Goal: Task Accomplishment & Management: Complete application form

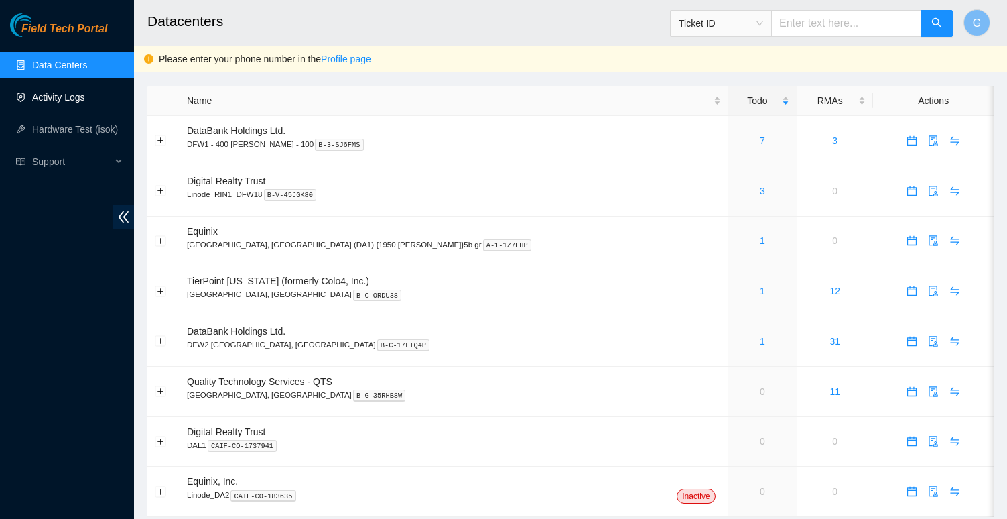
click at [84, 95] on link "Activity Logs" at bounding box center [58, 97] width 53 height 11
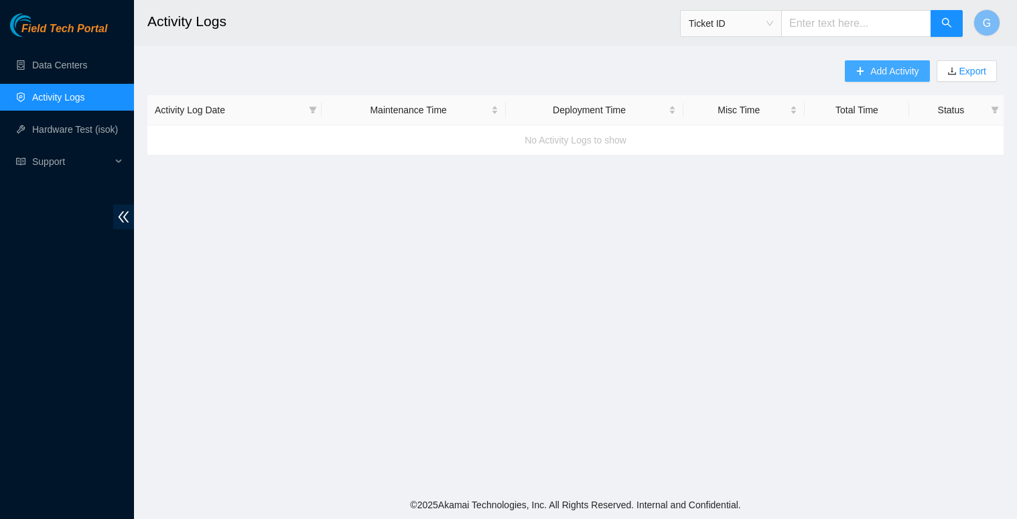
click at [897, 70] on span "Add Activity" at bounding box center [894, 71] width 48 height 15
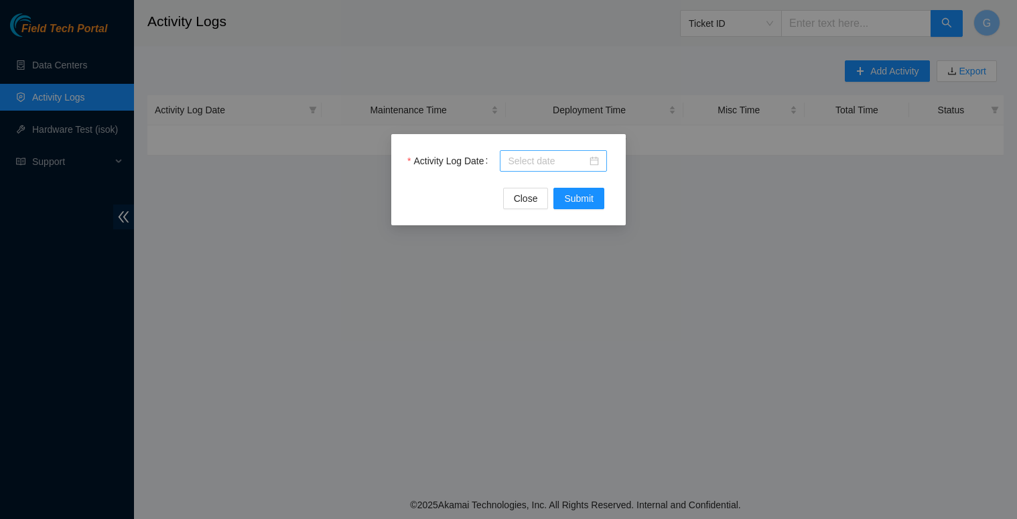
click at [590, 161] on div at bounding box center [553, 160] width 91 height 15
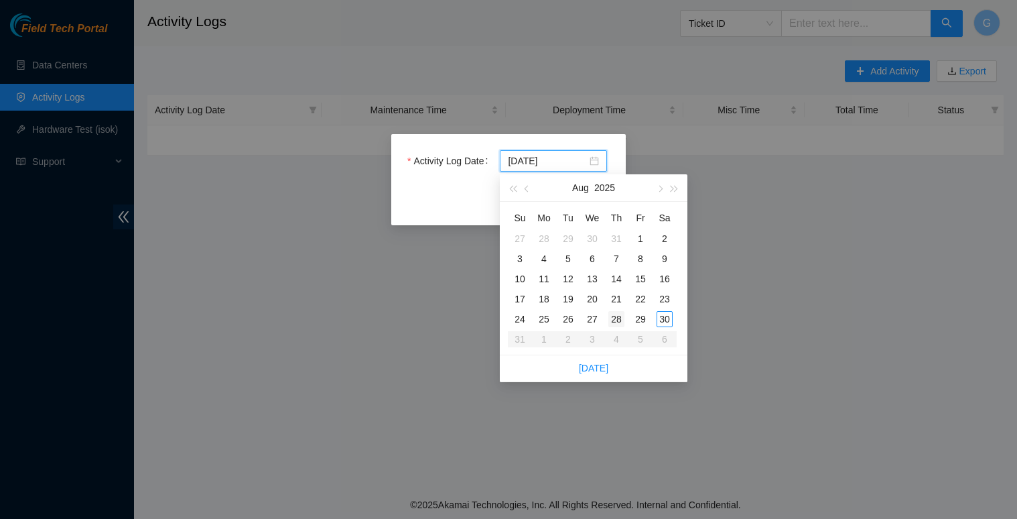
type input "[DATE]"
type input "2025-08-26"
click at [567, 318] on div "26" at bounding box center [568, 319] width 16 height 16
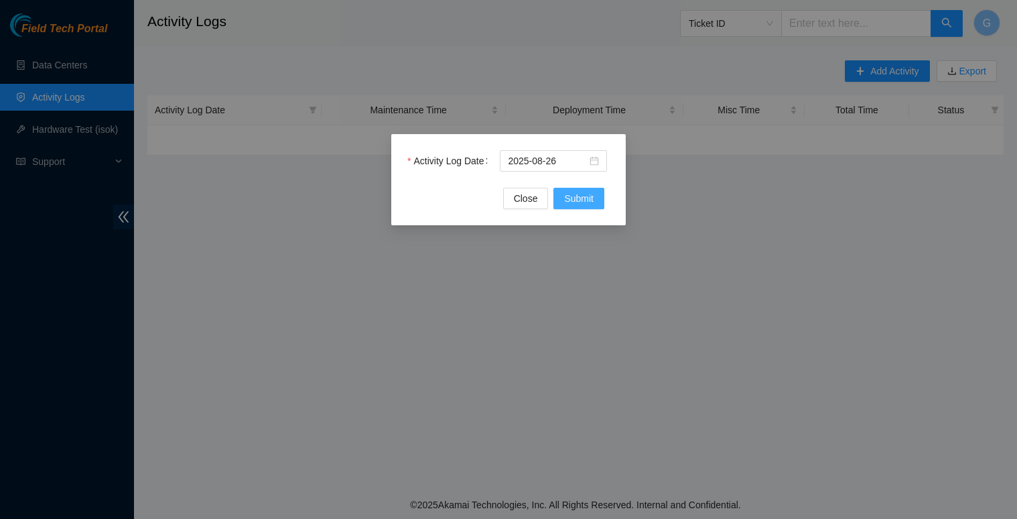
click at [582, 203] on span "Submit" at bounding box center [578, 198] width 29 height 15
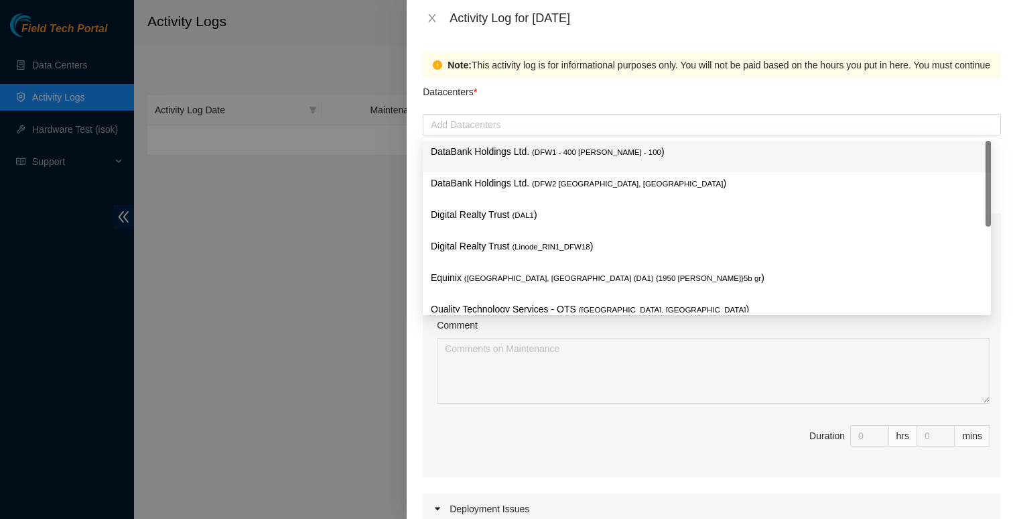
drag, startPoint x: 586, startPoint y: 131, endPoint x: 730, endPoint y: 92, distance: 149.2
click at [731, 94] on div "Datacenters * Add Datacenters" at bounding box center [712, 107] width 578 height 58
click at [430, 17] on icon "close" at bounding box center [432, 18] width 11 height 11
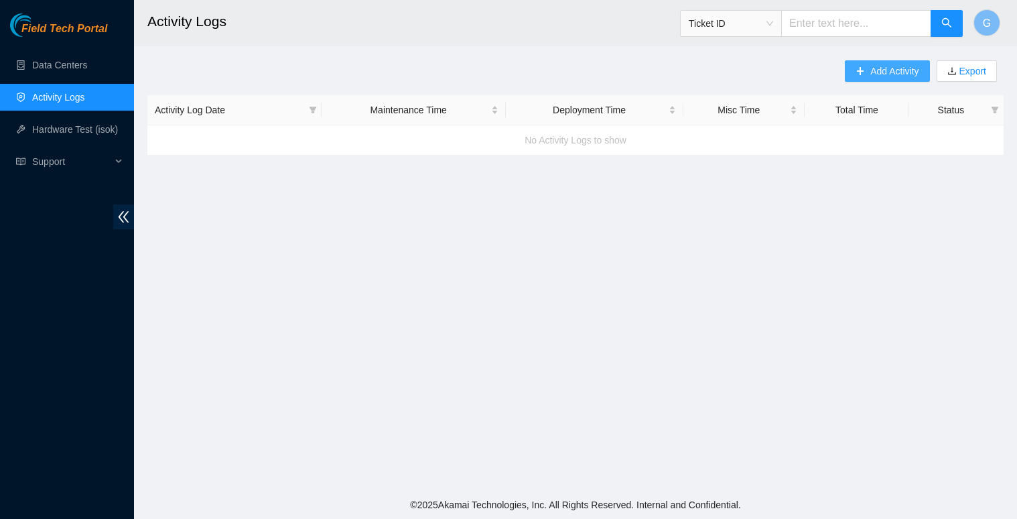
click at [886, 75] on span "Add Activity" at bounding box center [894, 71] width 48 height 15
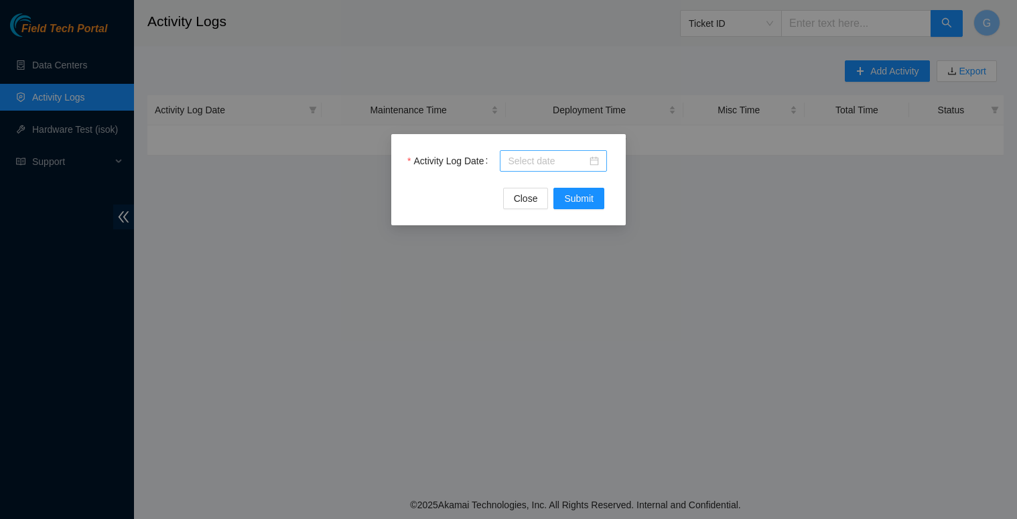
click at [596, 163] on div at bounding box center [553, 160] width 91 height 15
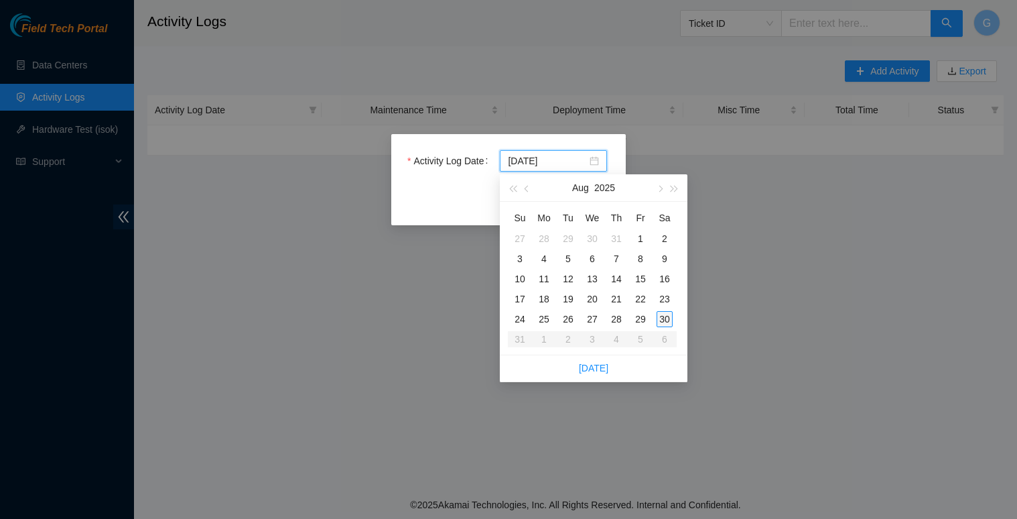
type input "[DATE]"
click at [612, 320] on div "28" at bounding box center [616, 319] width 16 height 16
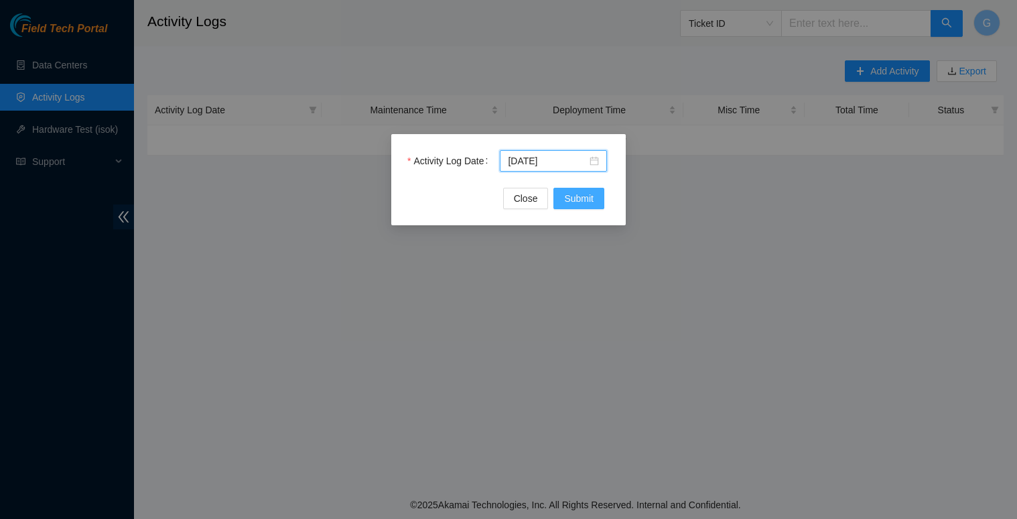
click at [577, 200] on span "Submit" at bounding box center [578, 198] width 29 height 15
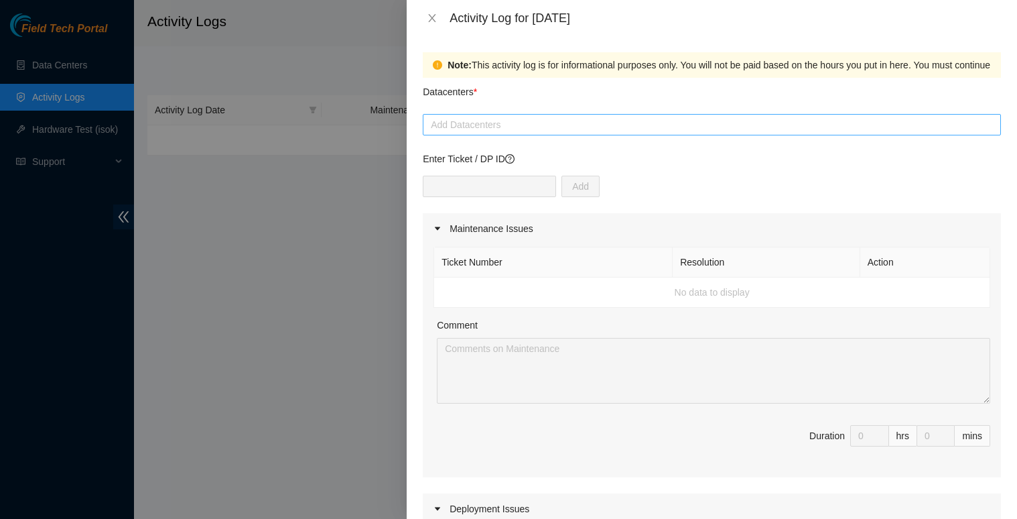
click at [512, 127] on div at bounding box center [711, 125] width 571 height 16
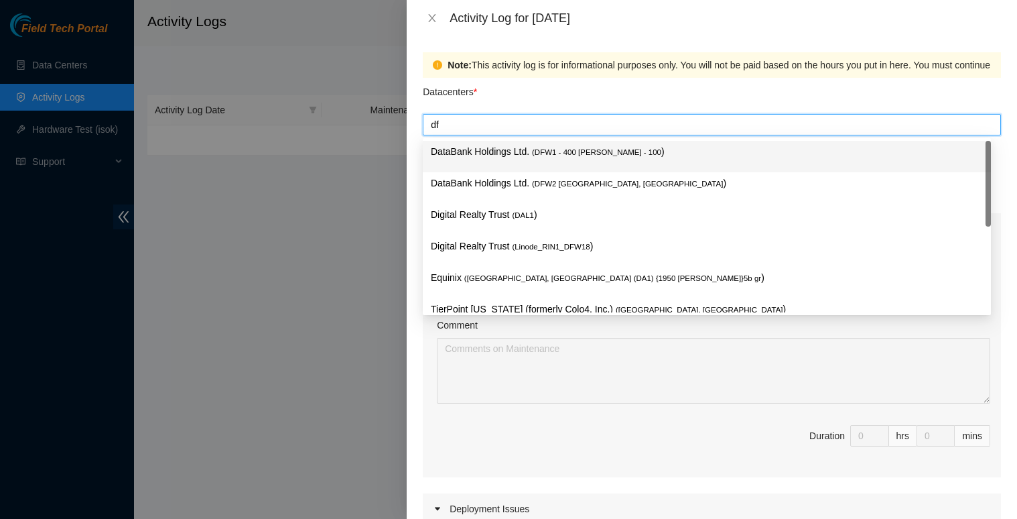
type input "dfw"
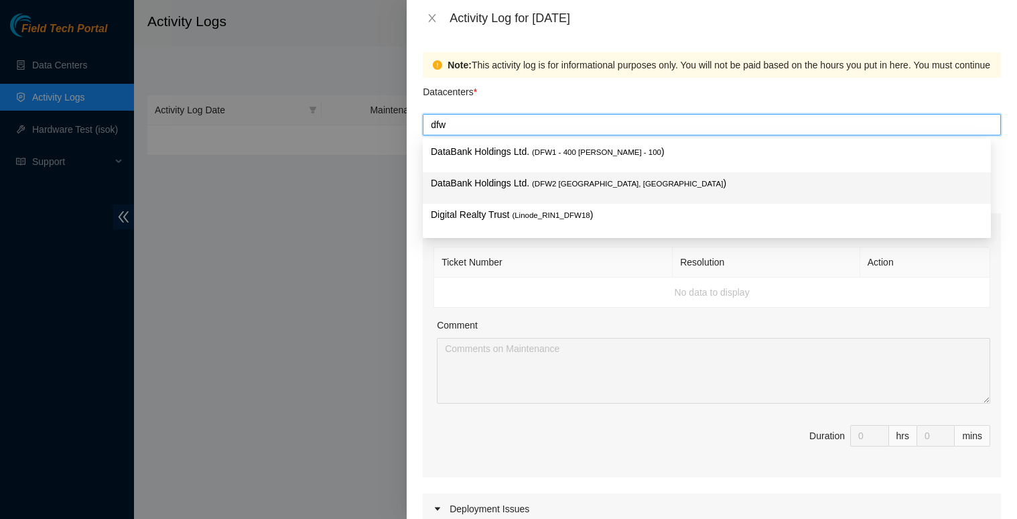
click at [469, 184] on p "DataBank Holdings Ltd. ( DFW2 [GEOGRAPHIC_DATA], [GEOGRAPHIC_DATA] )" at bounding box center [707, 183] width 552 height 15
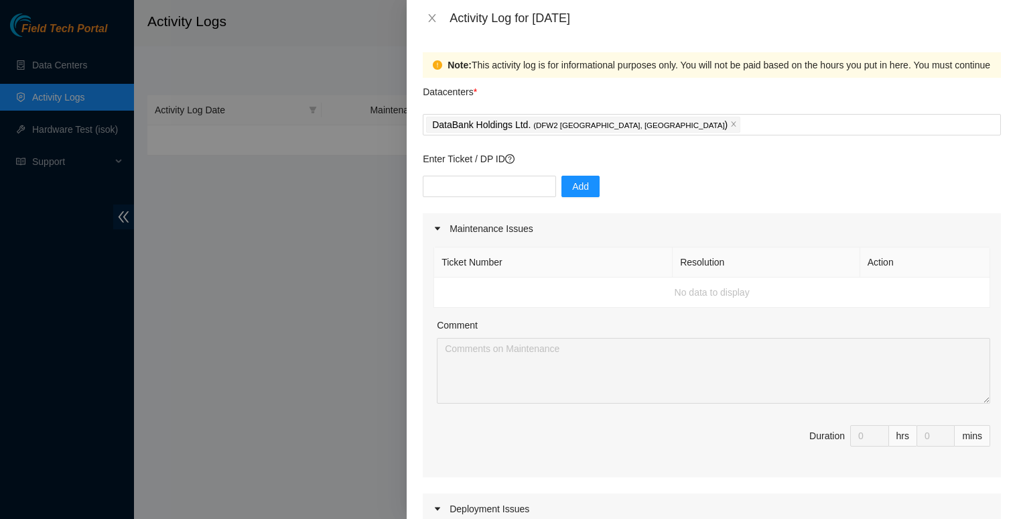
click at [744, 86] on div "Datacenters *" at bounding box center [712, 96] width 578 height 36
click at [433, 19] on icon "close" at bounding box center [432, 18] width 11 height 11
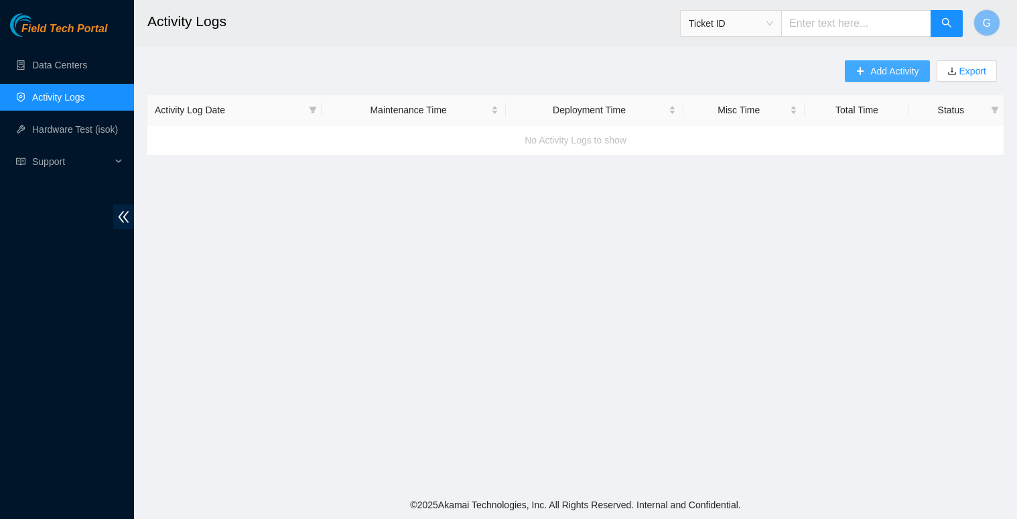
click at [905, 72] on span "Add Activity" at bounding box center [894, 71] width 48 height 15
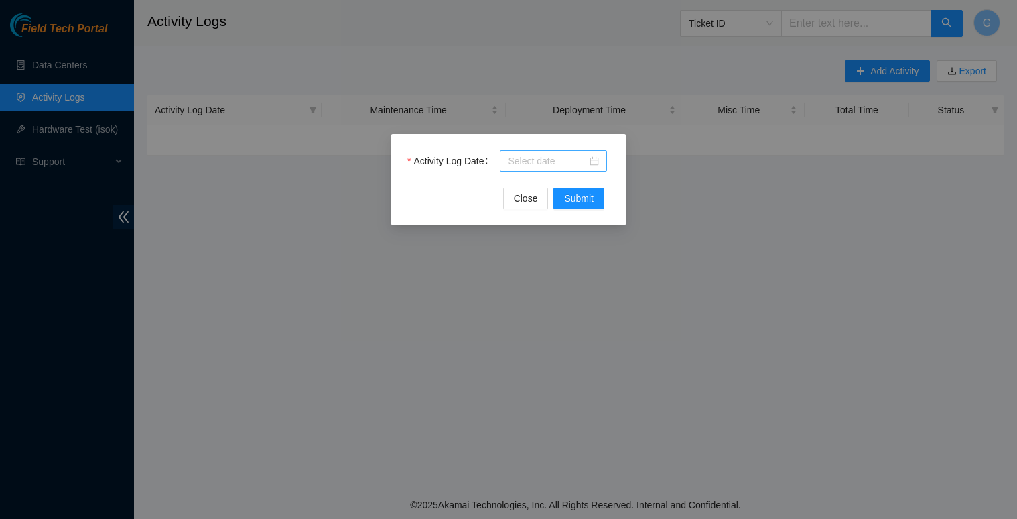
click at [591, 162] on div at bounding box center [553, 160] width 91 height 15
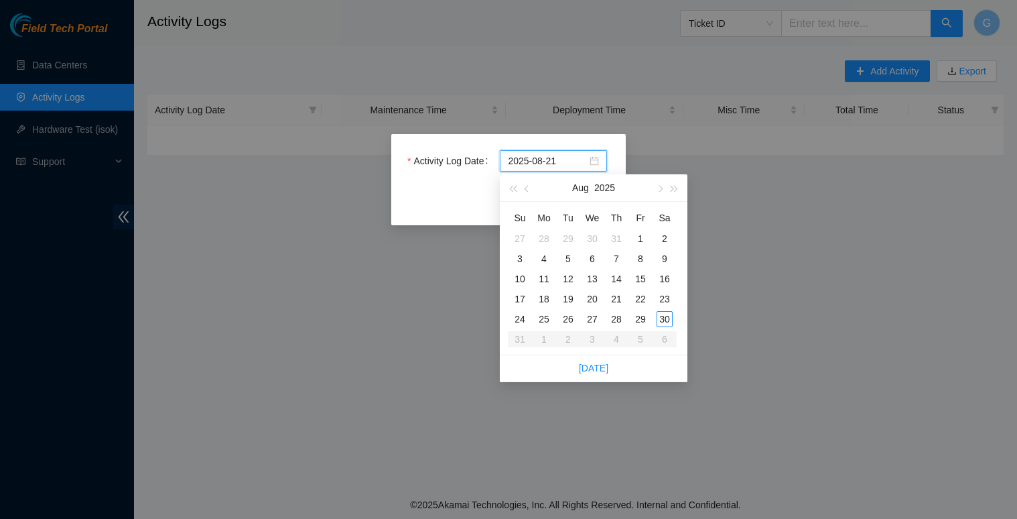
type input "[DATE]"
click at [618, 317] on div "28" at bounding box center [616, 319] width 16 height 16
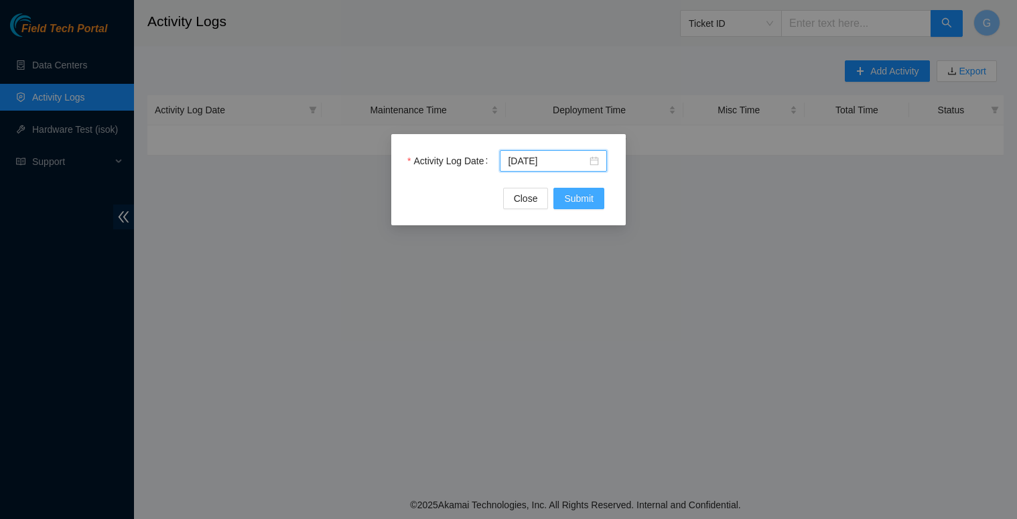
click at [573, 203] on span "Submit" at bounding box center [578, 198] width 29 height 15
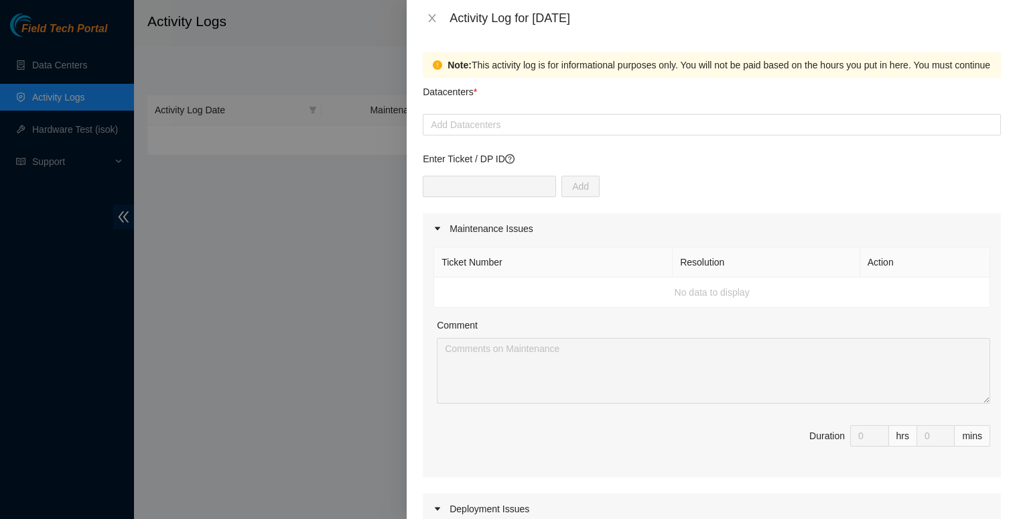
click at [438, 232] on div at bounding box center [441, 228] width 16 height 15
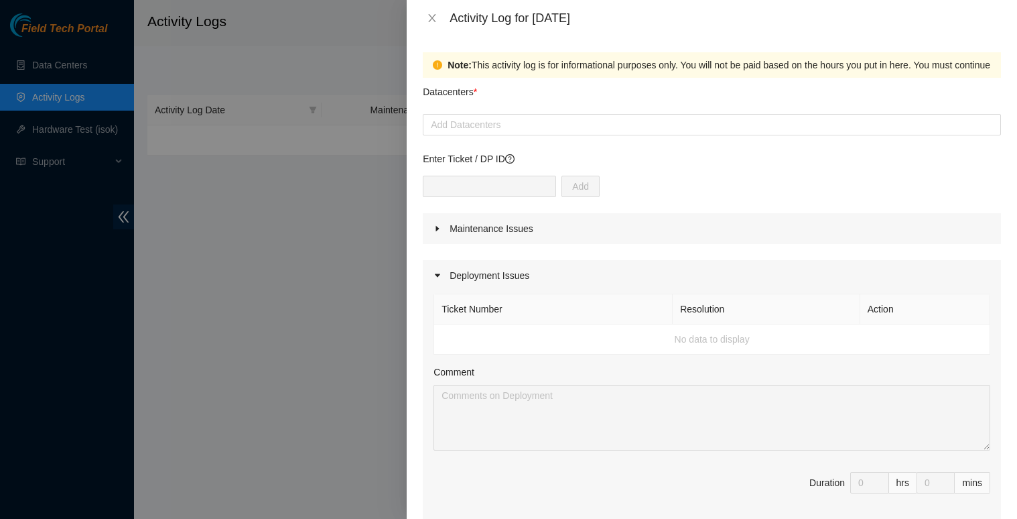
click at [437, 232] on div at bounding box center [441, 228] width 16 height 15
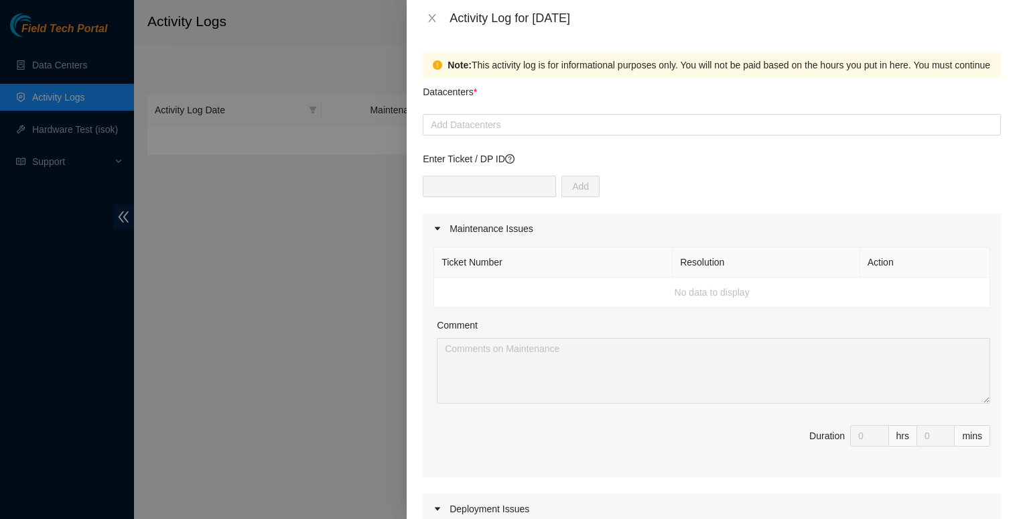
click at [435, 227] on icon "caret-right" at bounding box center [437, 228] width 5 height 3
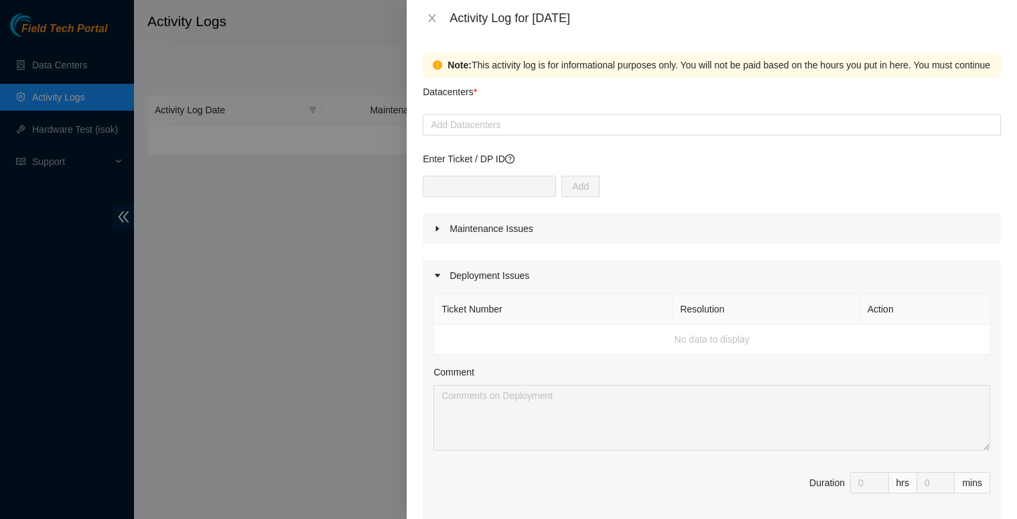
click at [435, 228] on icon "caret-right" at bounding box center [437, 228] width 8 height 8
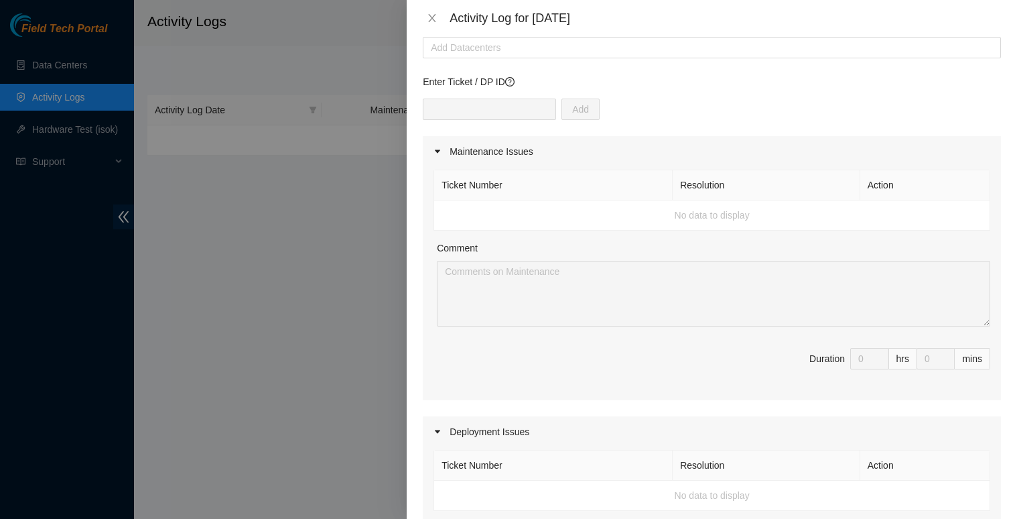
scroll to position [201, 0]
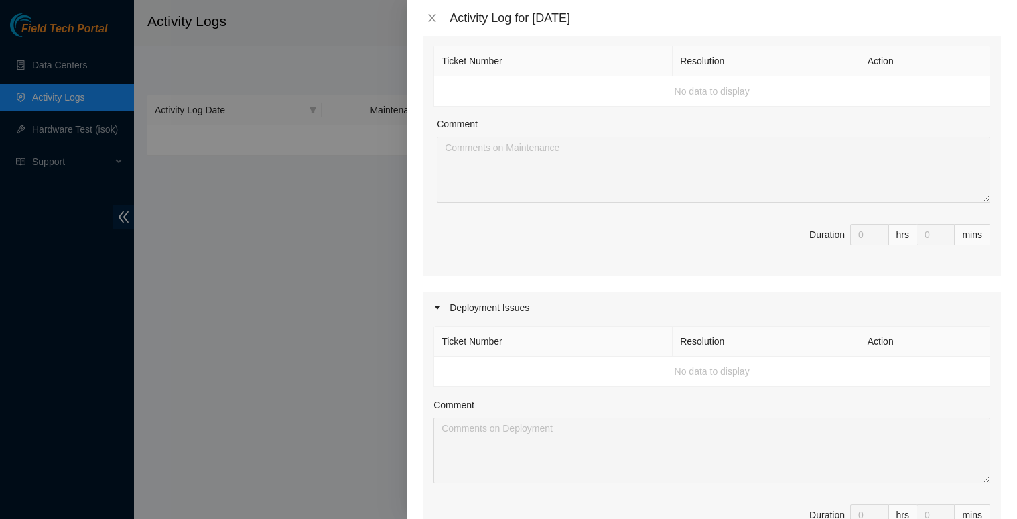
click at [437, 305] on icon "caret-right" at bounding box center [437, 307] width 8 height 8
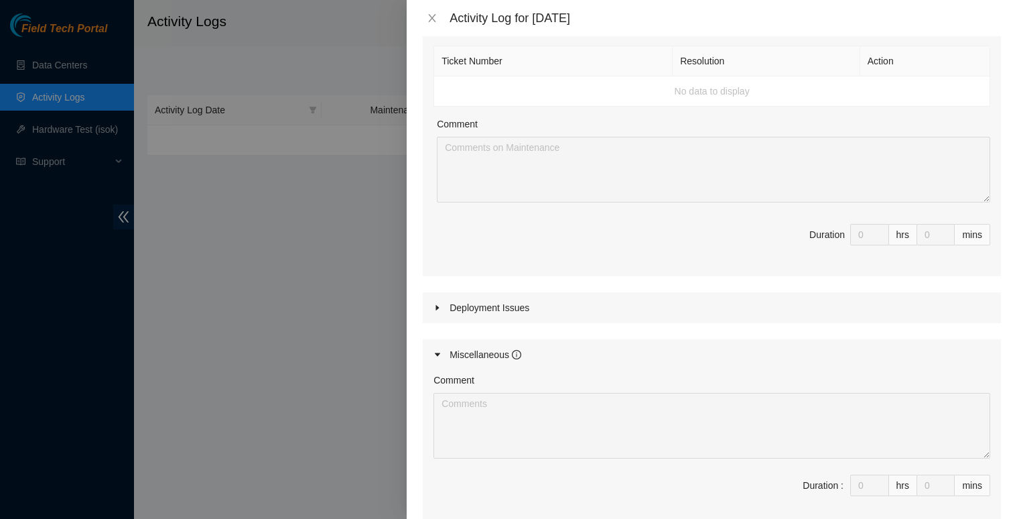
click at [437, 302] on div at bounding box center [441, 307] width 16 height 15
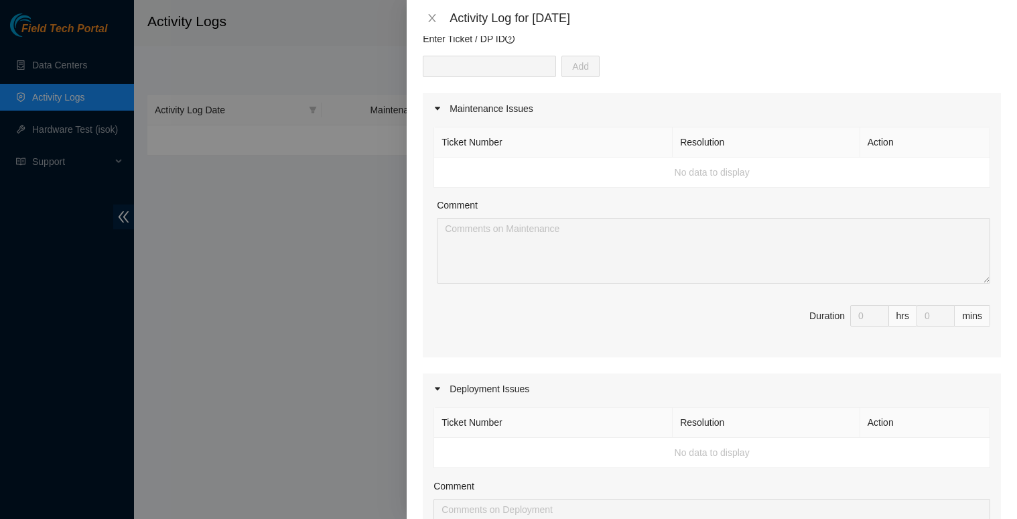
scroll to position [0, 0]
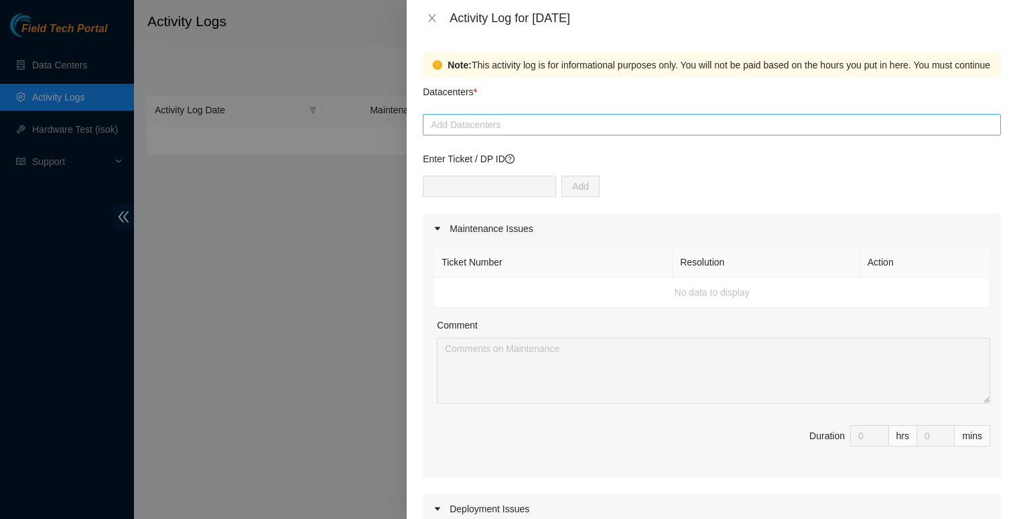
click at [469, 121] on div at bounding box center [711, 125] width 571 height 16
click at [618, 98] on div "Datacenters *" at bounding box center [712, 96] width 578 height 36
drag, startPoint x: 429, startPoint y: 17, endPoint x: 425, endPoint y: 38, distance: 21.0
click at [429, 18] on icon "close" at bounding box center [432, 18] width 11 height 11
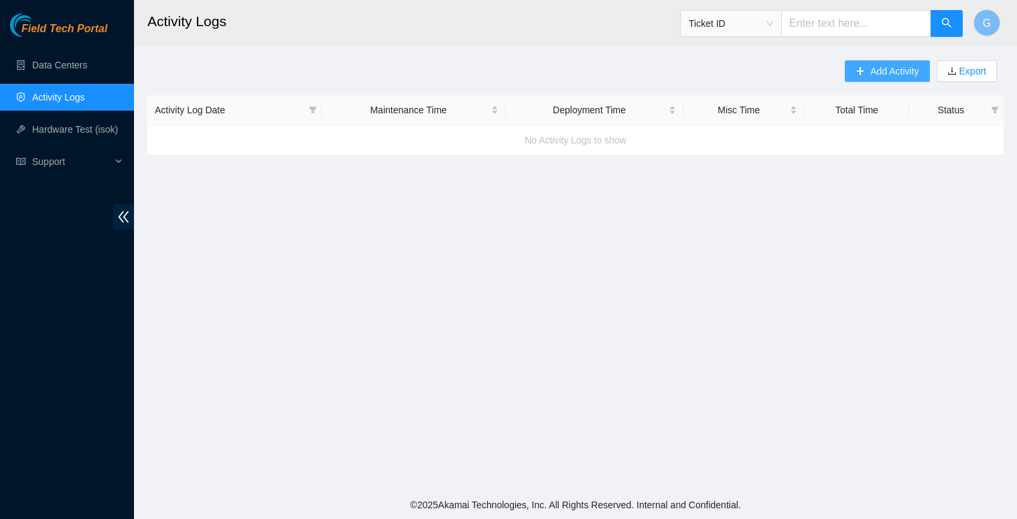
click at [908, 68] on span "Add Activity" at bounding box center [894, 71] width 48 height 15
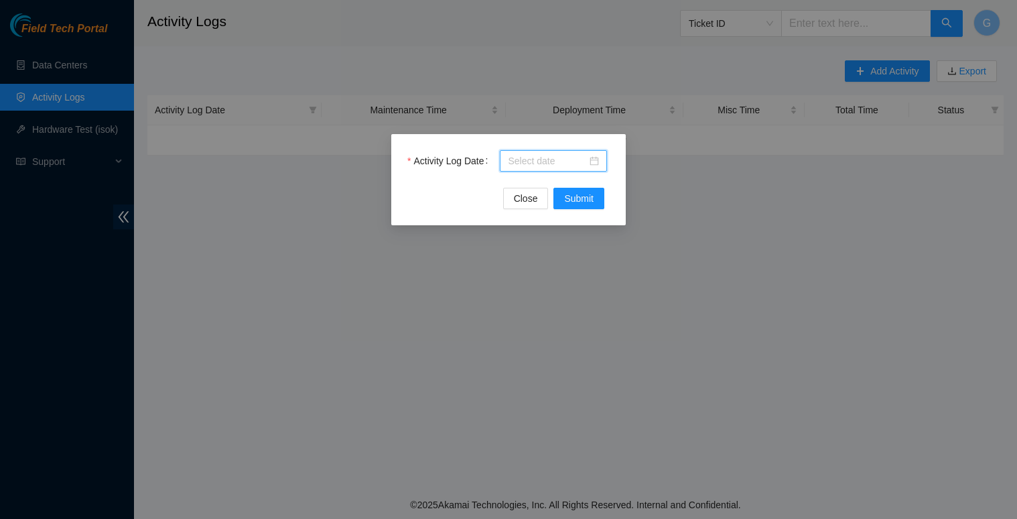
drag, startPoint x: 571, startPoint y: 165, endPoint x: 584, endPoint y: 172, distance: 14.4
click at [573, 167] on input "Activity Log Date" at bounding box center [547, 160] width 79 height 15
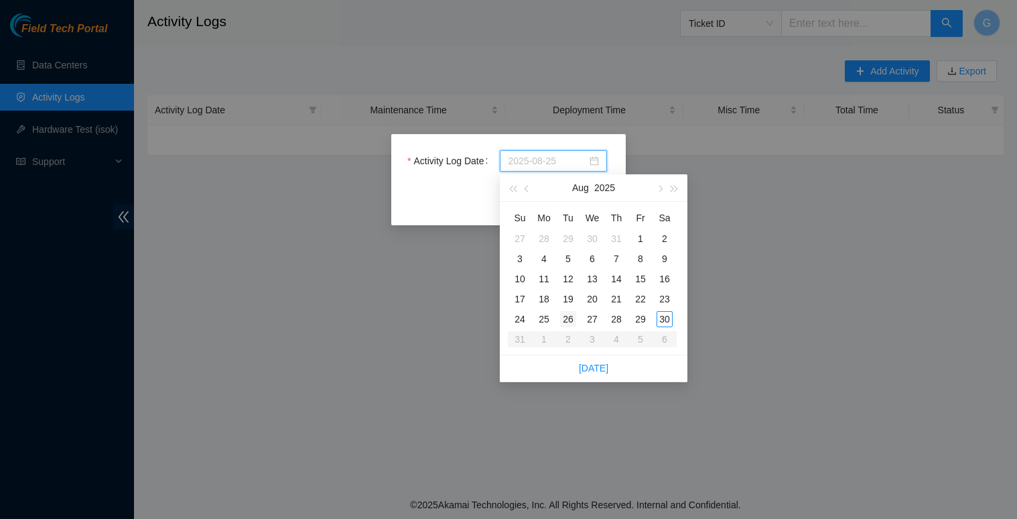
type input "2025-08-26"
click at [565, 320] on div "26" at bounding box center [568, 319] width 16 height 16
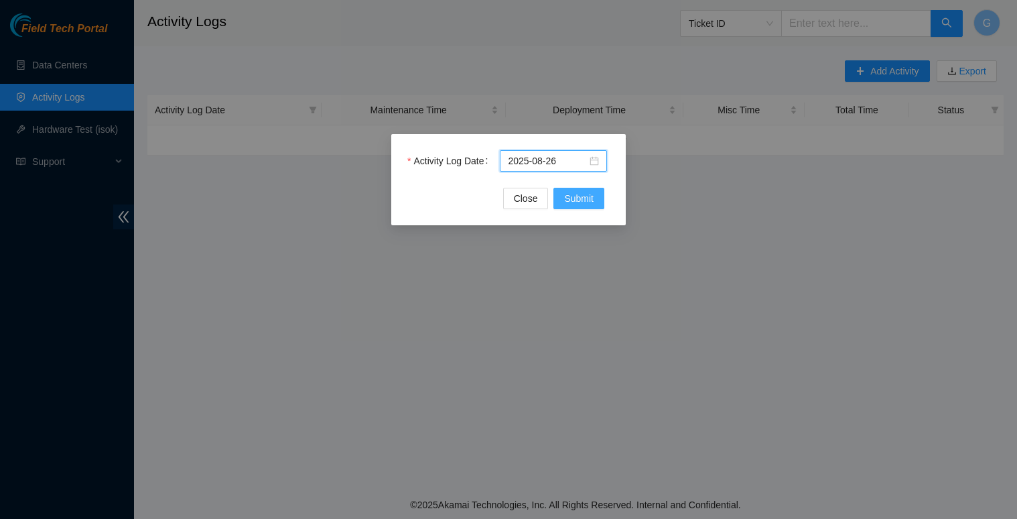
click at [588, 199] on span "Submit" at bounding box center [578, 198] width 29 height 15
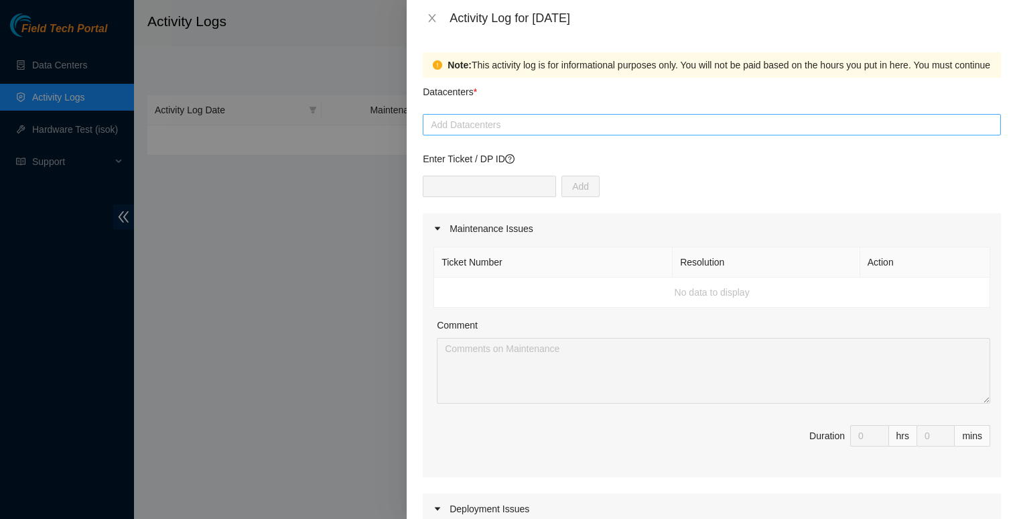
click at [529, 127] on div at bounding box center [711, 125] width 571 height 16
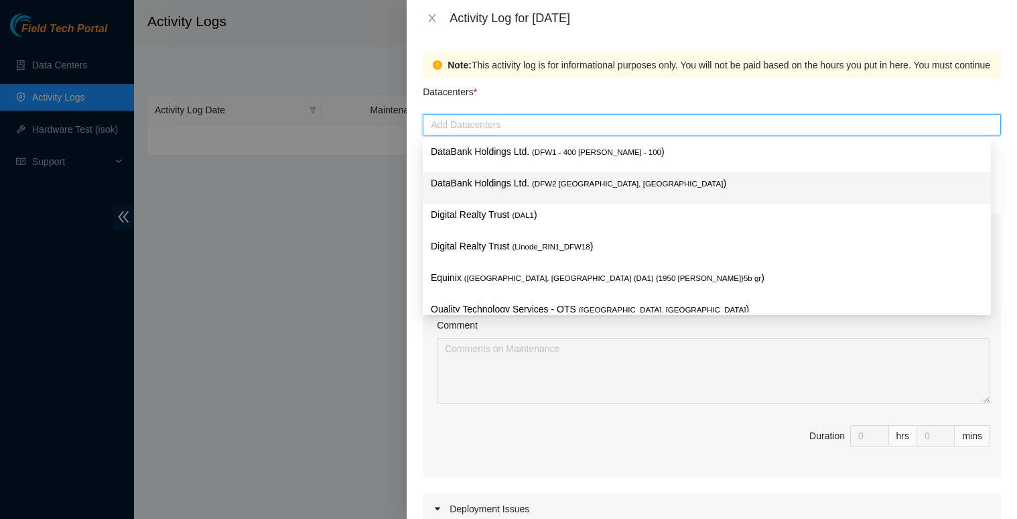
click at [626, 180] on p "DataBank Holdings Ltd. ( DFW2 [GEOGRAPHIC_DATA], [GEOGRAPHIC_DATA] )" at bounding box center [707, 183] width 552 height 15
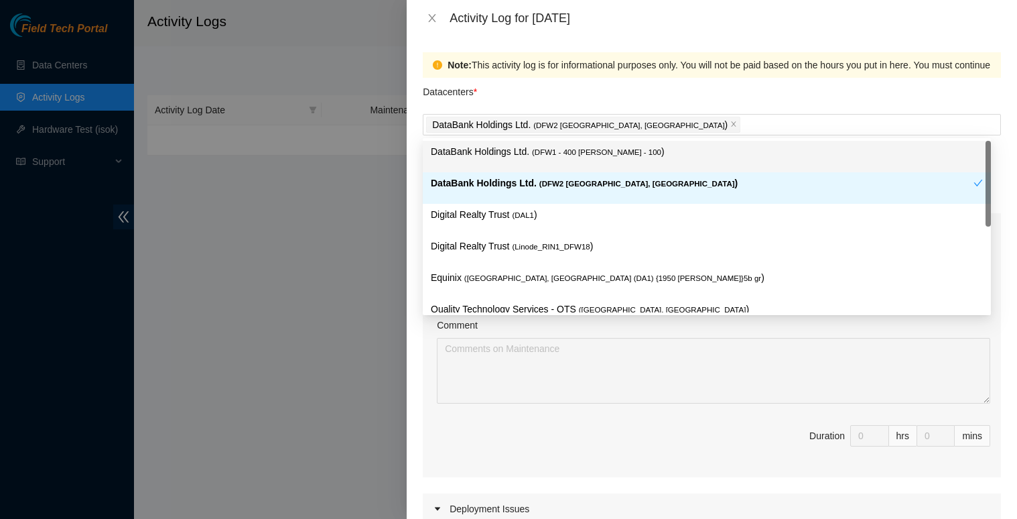
click at [701, 103] on div "Datacenters *" at bounding box center [712, 96] width 578 height 36
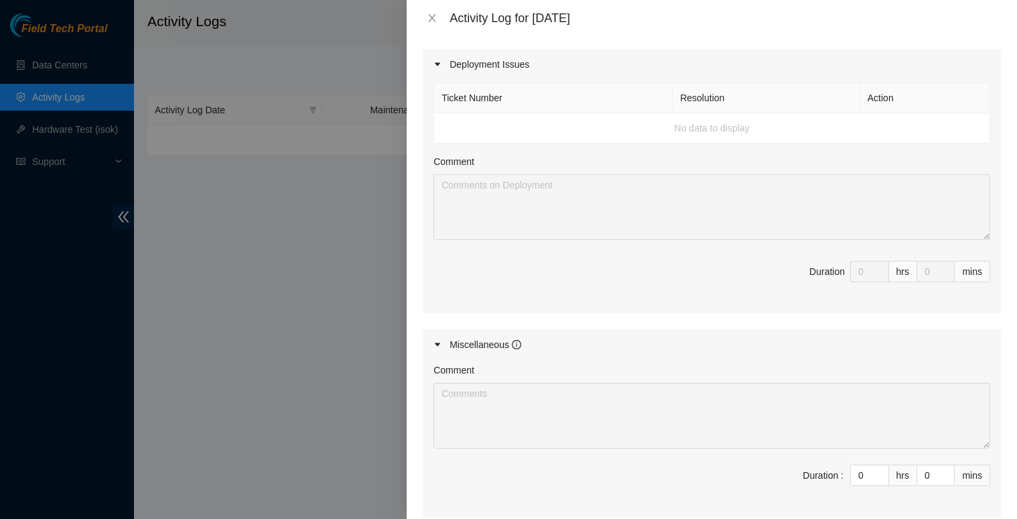
scroll to position [589, 0]
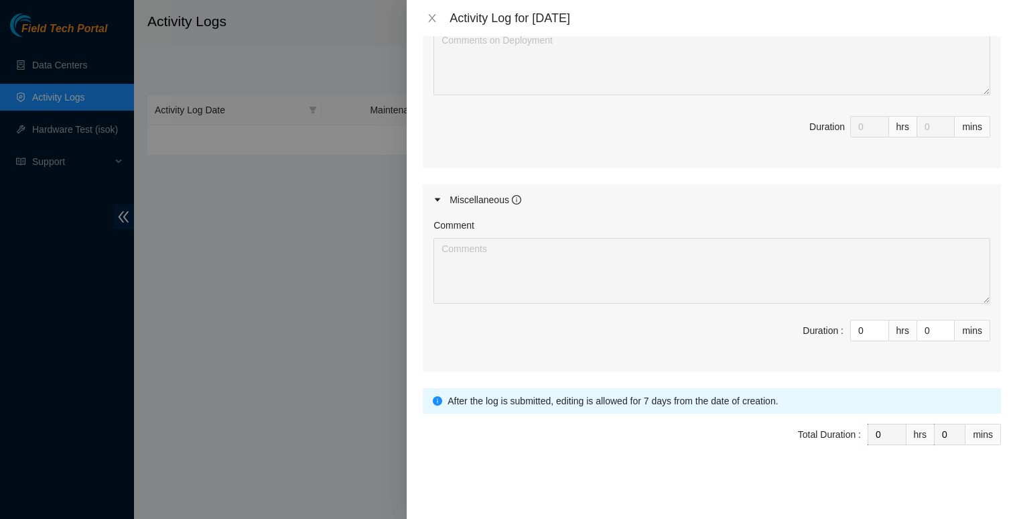
click at [441, 198] on icon "caret-right" at bounding box center [437, 200] width 8 height 8
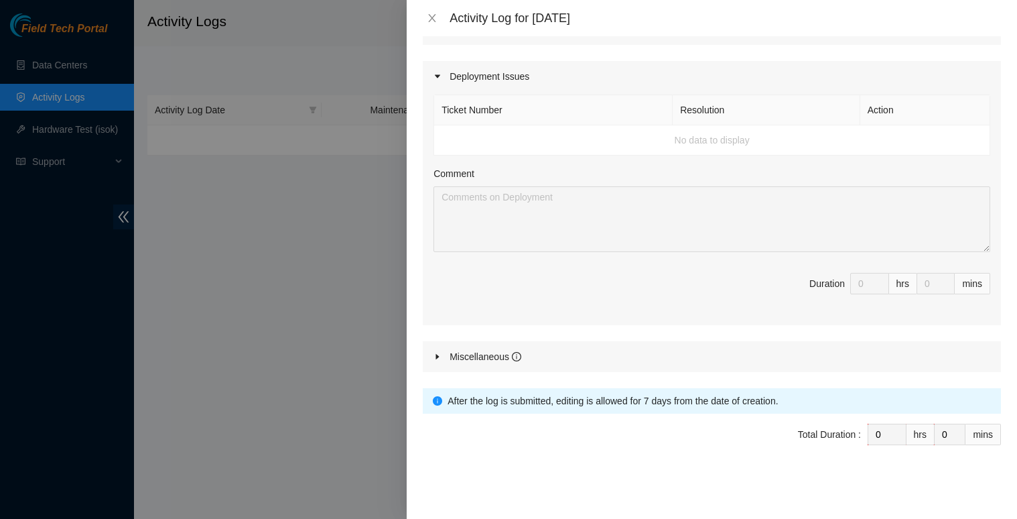
scroll to position [432, 0]
click at [441, 356] on icon "caret-right" at bounding box center [437, 356] width 8 height 8
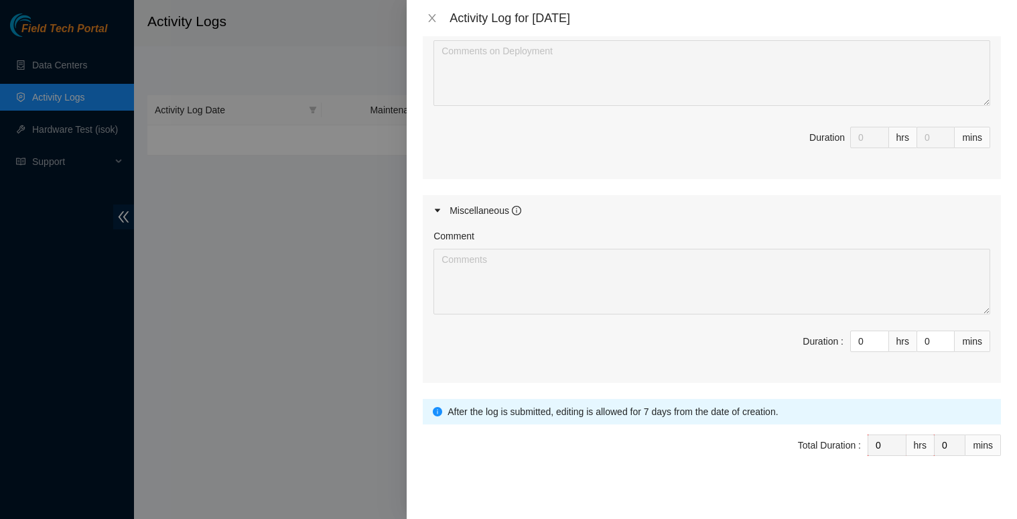
scroll to position [589, 0]
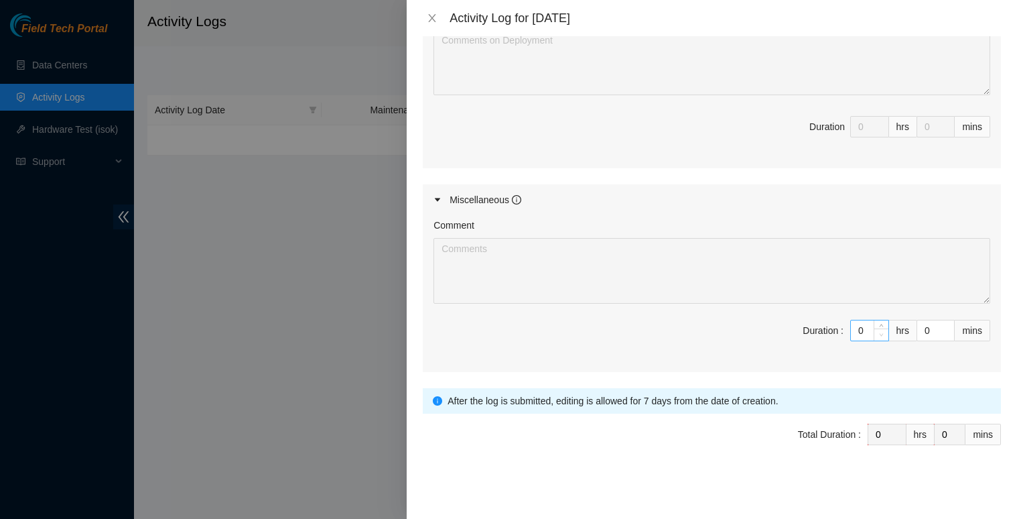
click at [876, 329] on span "Decrease Value" at bounding box center [881, 334] width 15 height 12
type input "1"
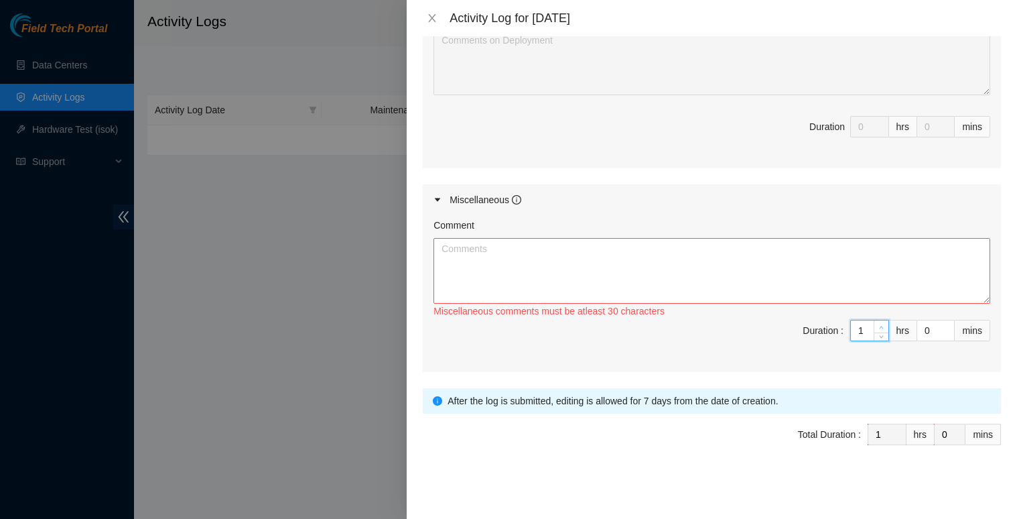
click at [874, 323] on span "Increase Value" at bounding box center [881, 326] width 15 height 12
type input "2"
click at [878, 323] on span "up" at bounding box center [882, 327] width 8 height 8
type input "3"
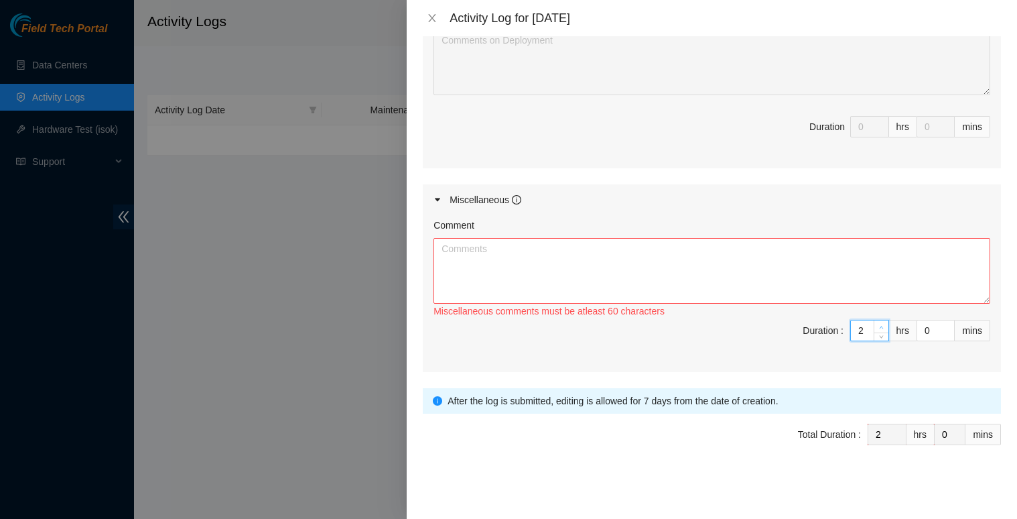
type input "3"
click at [874, 322] on span "Increase Value" at bounding box center [881, 326] width 15 height 12
type input "2"
click at [878, 331] on span "down" at bounding box center [882, 335] width 8 height 8
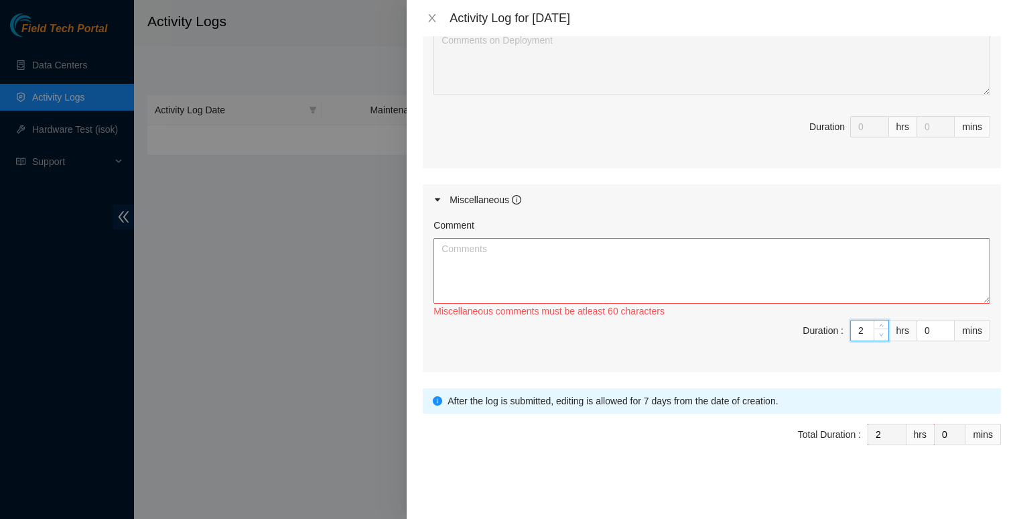
type input "1"
click at [878, 331] on span "down" at bounding box center [882, 335] width 8 height 8
type input "0"
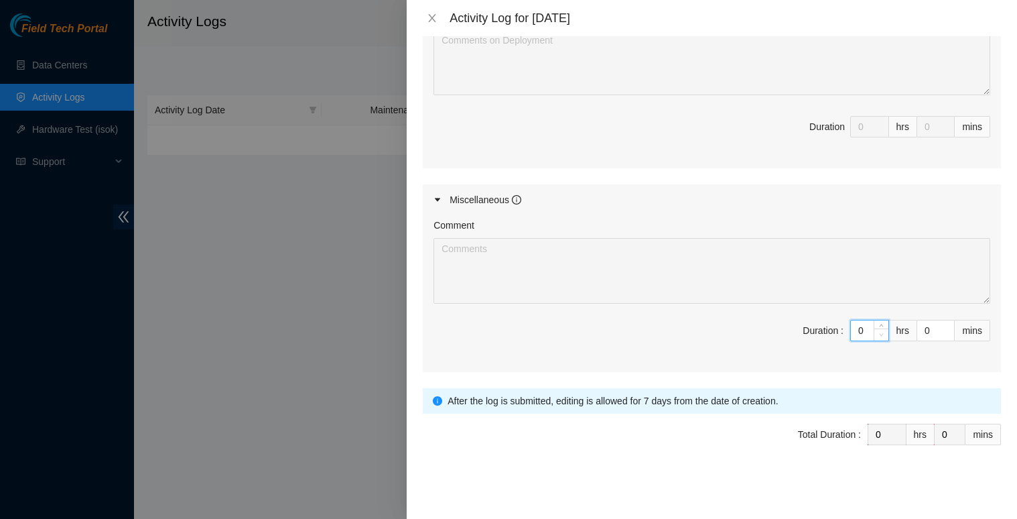
click at [878, 334] on span "down" at bounding box center [882, 335] width 8 height 8
click at [874, 329] on span "Decrease Value" at bounding box center [881, 334] width 15 height 12
type input "1"
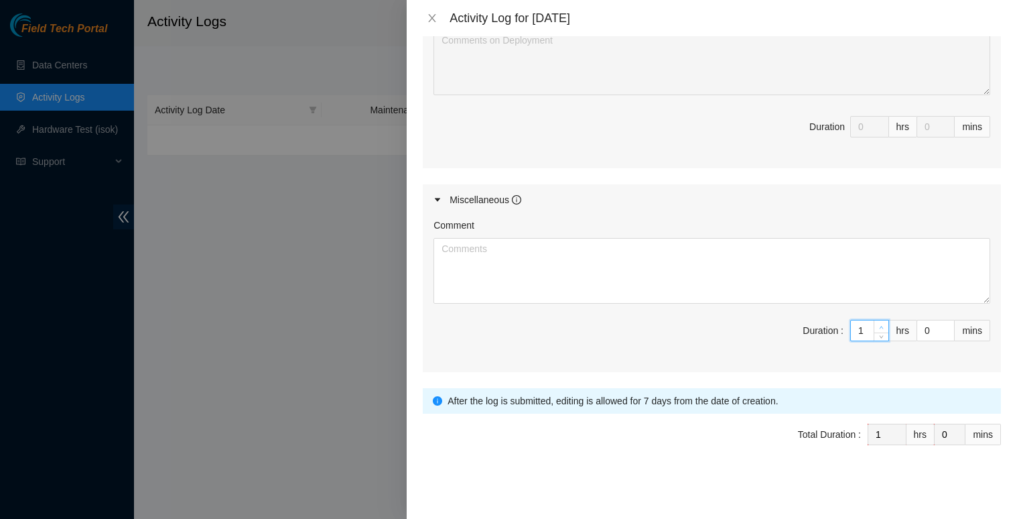
click at [879, 326] on icon "up" at bounding box center [881, 327] width 5 height 5
type input "2"
click at [879, 328] on icon "up" at bounding box center [881, 327] width 5 height 5
type input "3"
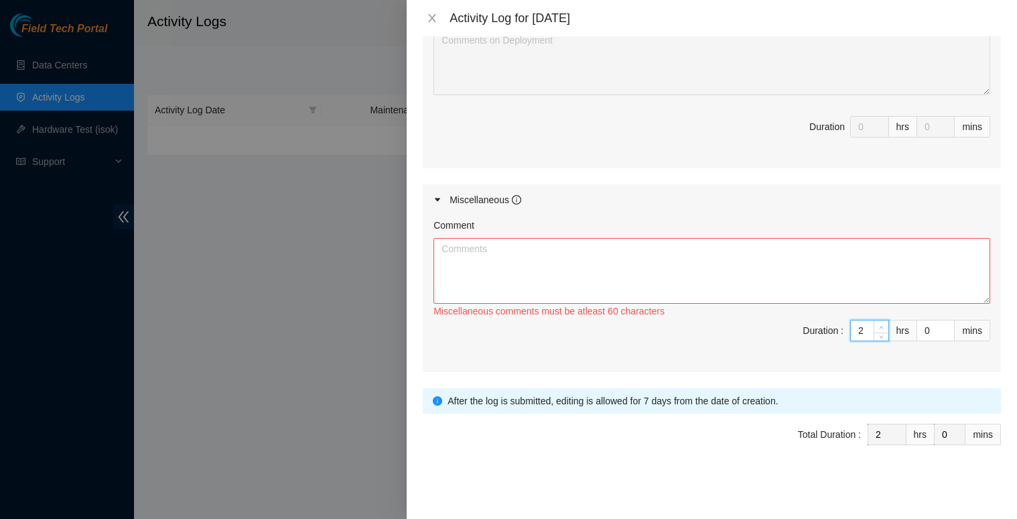
type input "3"
click at [878, 328] on span "up" at bounding box center [882, 327] width 8 height 8
type input "4"
click at [879, 328] on icon "up" at bounding box center [881, 327] width 5 height 5
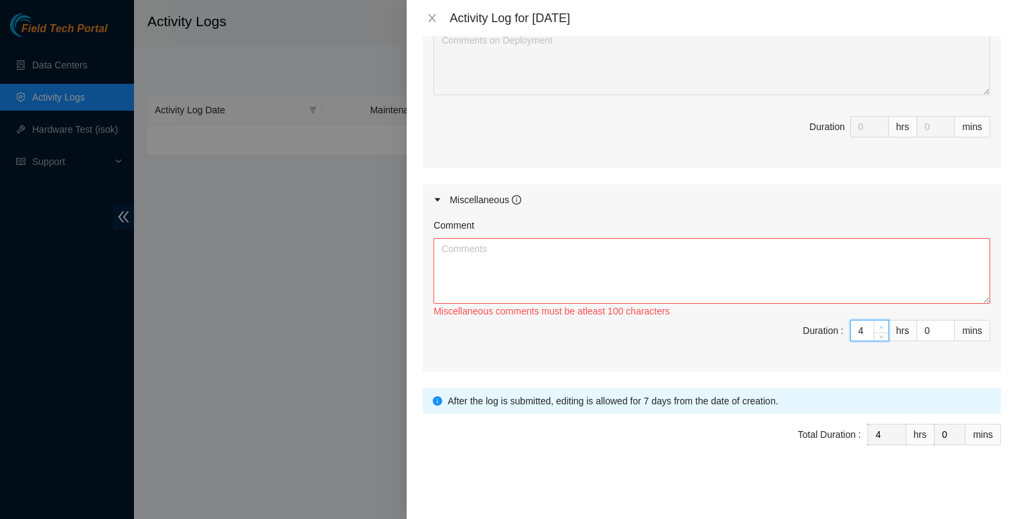
type input "5"
click at [879, 328] on icon "up" at bounding box center [881, 327] width 5 height 5
type input "6"
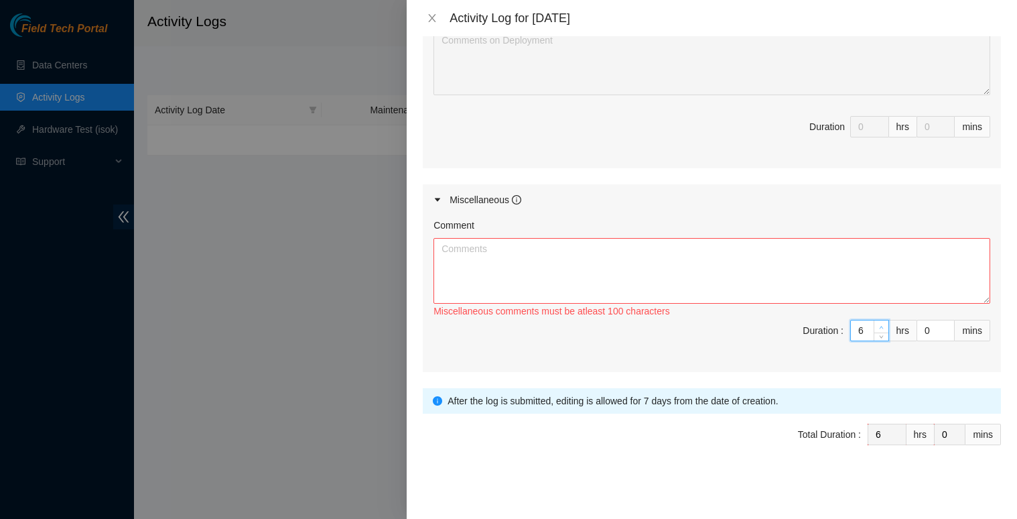
click at [879, 326] on icon "up" at bounding box center [881, 327] width 5 height 5
type input "7"
click at [879, 328] on icon "up" at bounding box center [881, 327] width 5 height 5
type input "1"
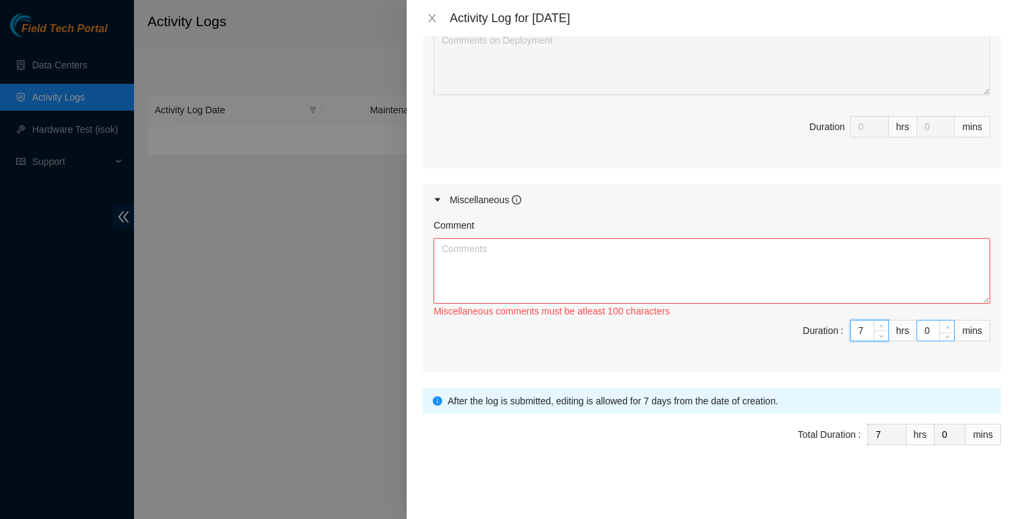
type input "1"
click at [945, 326] on icon "up" at bounding box center [947, 327] width 5 height 5
type input "2"
click at [945, 326] on icon "up" at bounding box center [947, 327] width 5 height 5
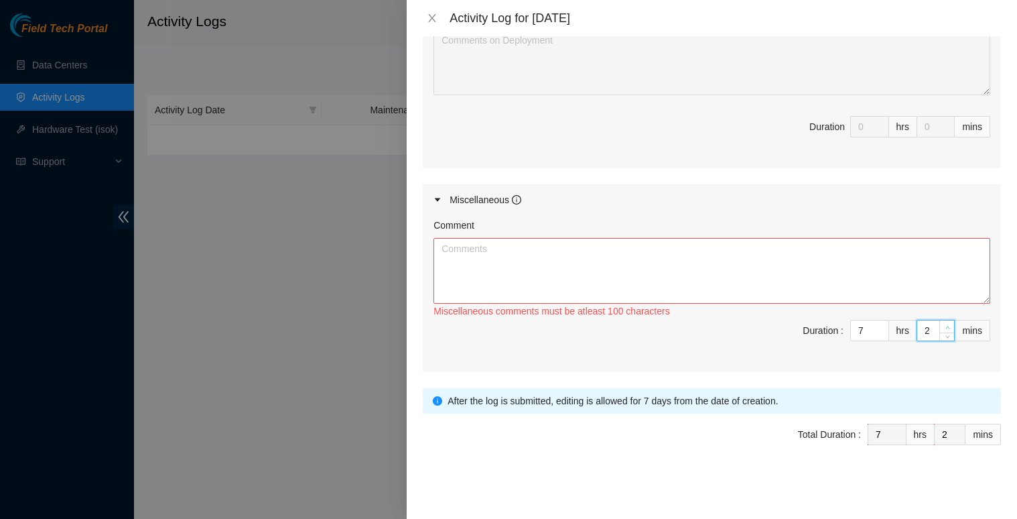
type input "3"
click at [945, 326] on icon "up" at bounding box center [947, 327] width 5 height 5
type input "4"
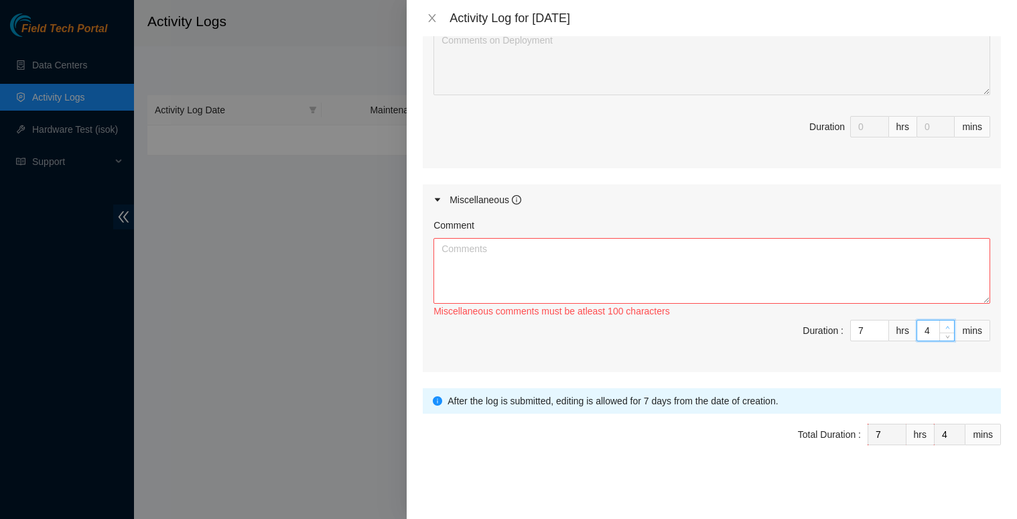
click at [945, 326] on icon "up" at bounding box center [947, 327] width 5 height 5
type input "5"
click at [945, 326] on icon "up" at bounding box center [947, 327] width 5 height 5
type input "6"
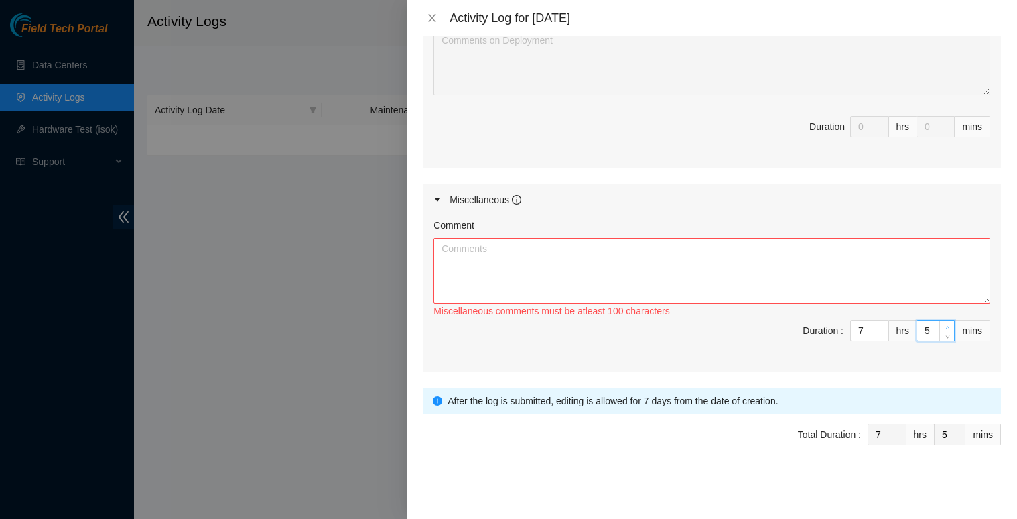
type input "6"
click at [945, 326] on icon "up" at bounding box center [947, 327] width 5 height 5
type input "7"
click at [945, 325] on icon "up" at bounding box center [947, 327] width 5 height 5
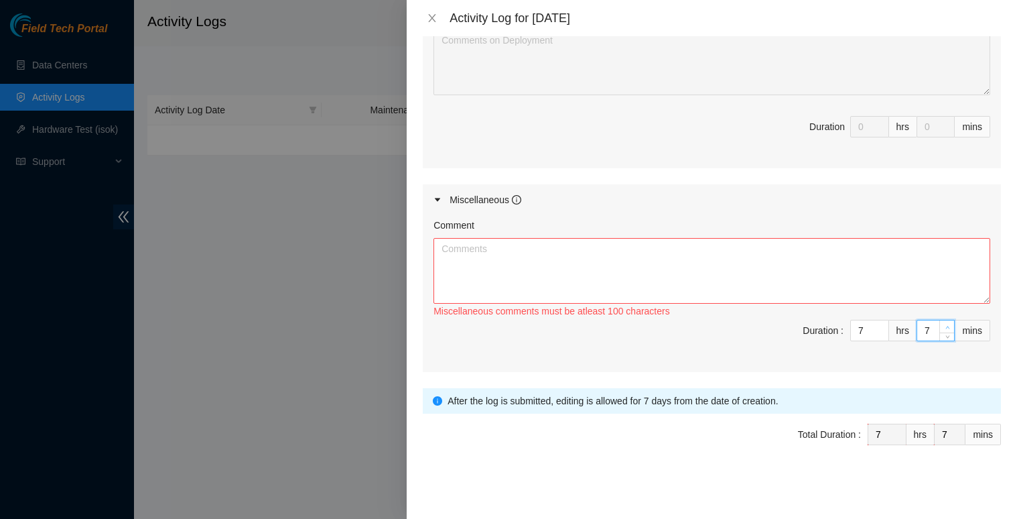
type input "8"
click at [945, 325] on icon "up" at bounding box center [947, 327] width 5 height 5
type input "9"
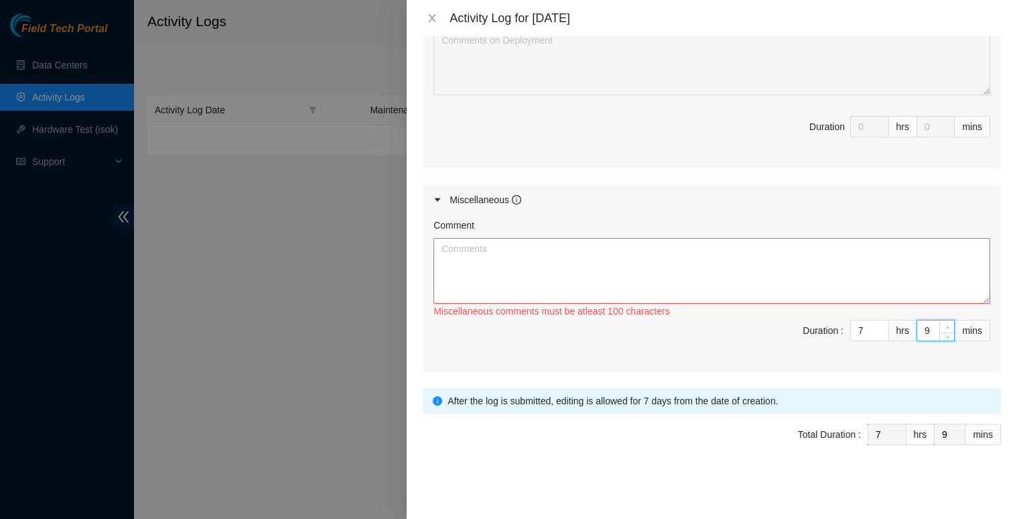
click at [945, 325] on icon "up" at bounding box center [947, 327] width 5 height 5
type input "10"
click at [945, 325] on icon "up" at bounding box center [947, 327] width 5 height 5
type input "11"
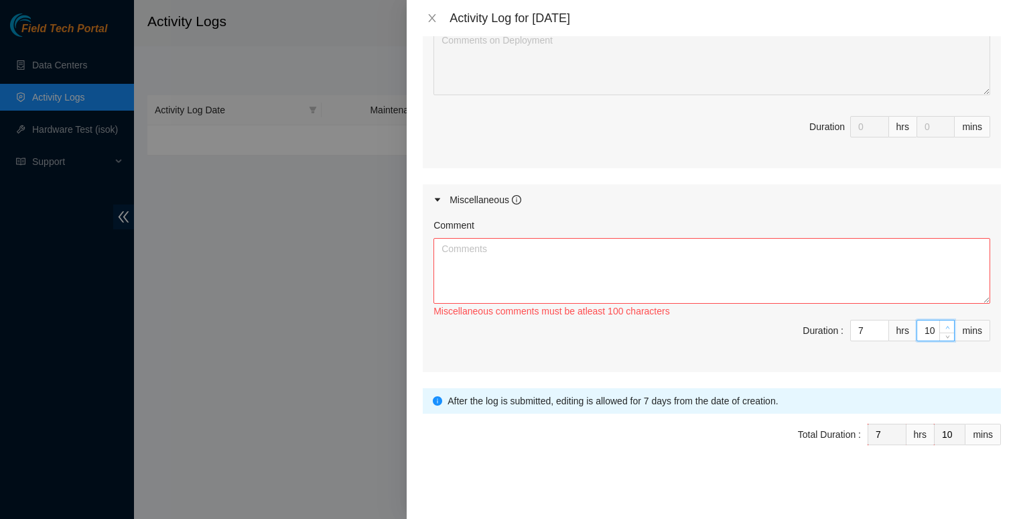
type input "11"
click at [945, 329] on icon "up" at bounding box center [947, 327] width 5 height 5
click at [919, 334] on input "11" at bounding box center [935, 330] width 37 height 20
type input "3"
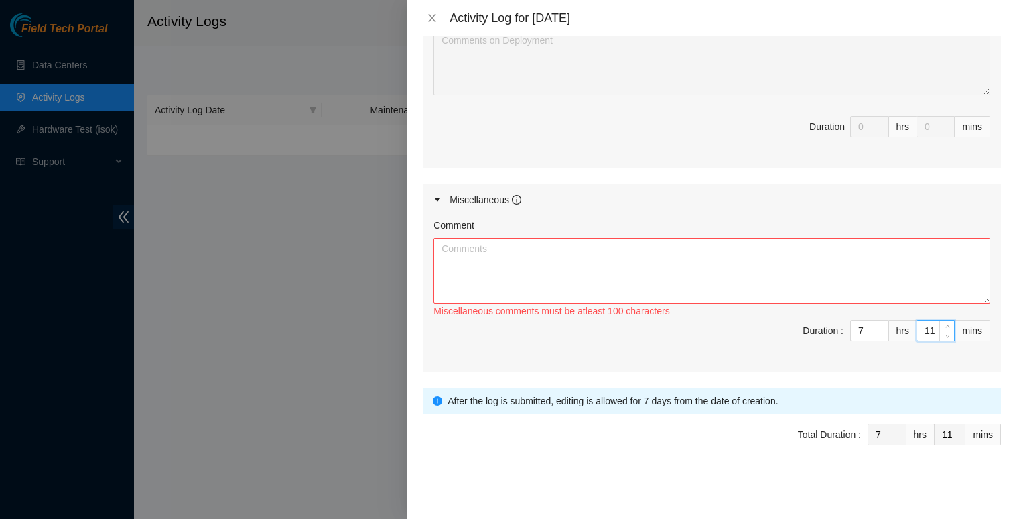
type input "3"
type input "30"
drag, startPoint x: 780, startPoint y: 332, endPoint x: 826, endPoint y: 339, distance: 46.7
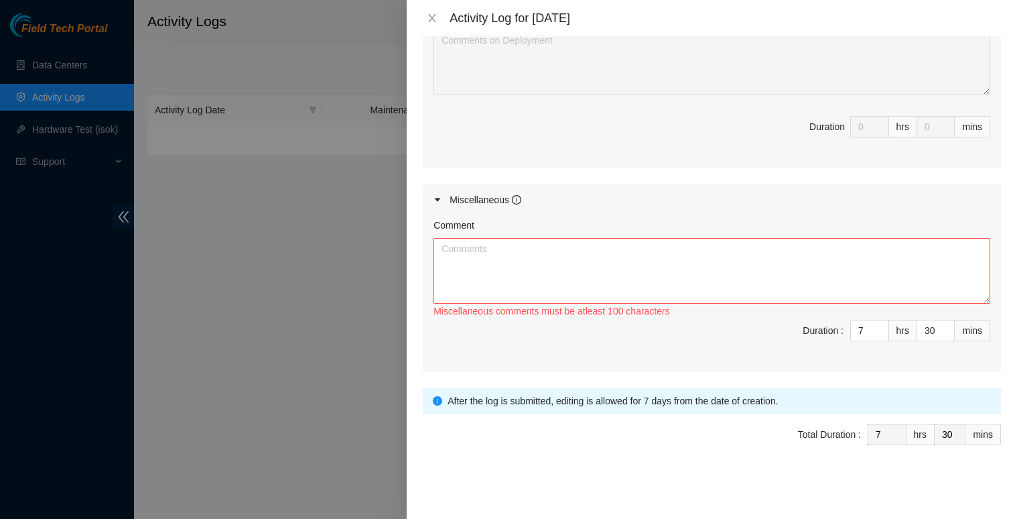
click at [780, 333] on span "Duration : 7 hrs 30 mins" at bounding box center [711, 339] width 557 height 38
type input "8"
click at [878, 326] on span "up" at bounding box center [882, 327] width 8 height 8
type input "9"
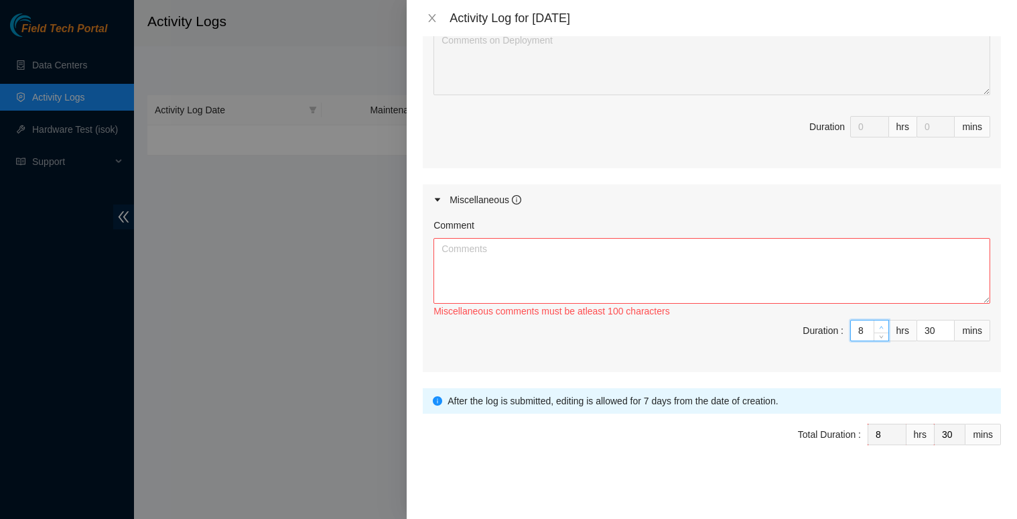
type input "9"
click at [879, 326] on icon "up" at bounding box center [881, 327] width 5 height 5
type input "10"
click at [879, 326] on icon "up" at bounding box center [881, 327] width 5 height 5
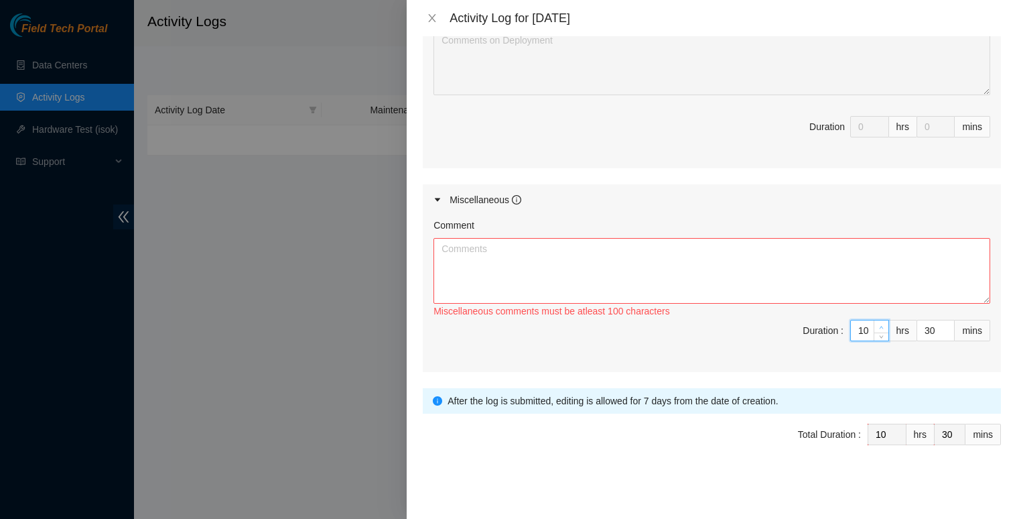
type input "11"
click at [879, 326] on icon "up" at bounding box center [881, 327] width 5 height 5
type input "12"
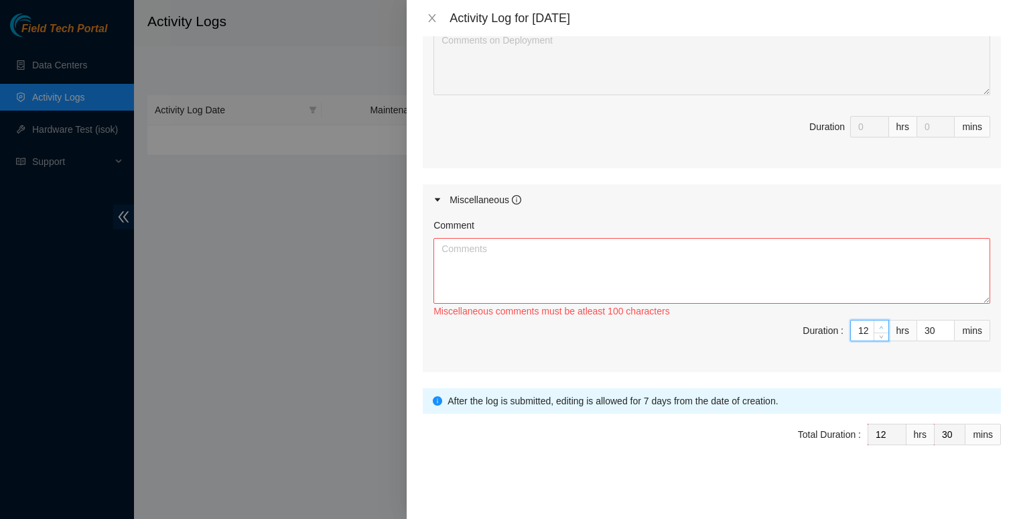
click at [879, 326] on icon "up" at bounding box center [881, 327] width 5 height 5
type input "13"
click at [879, 326] on icon "up" at bounding box center [881, 327] width 5 height 5
type input "14"
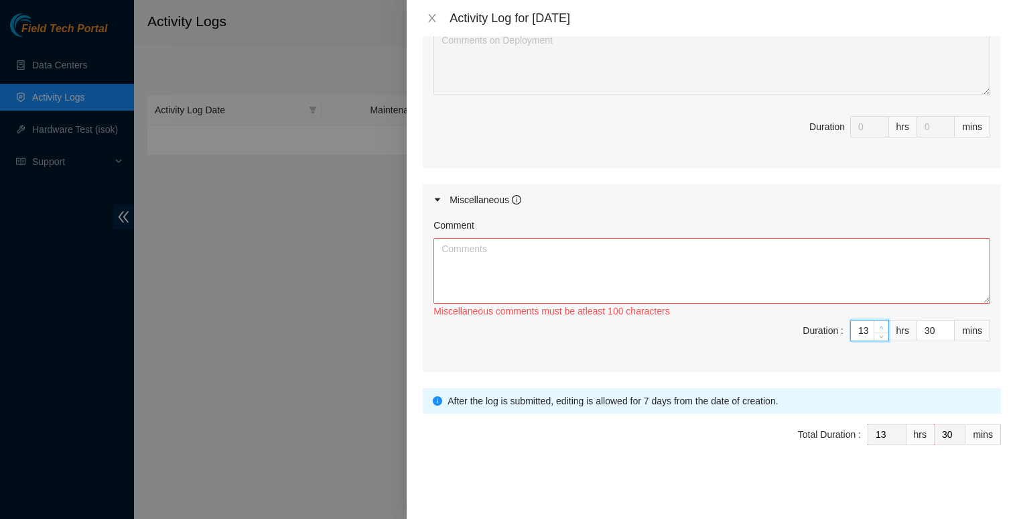
type input "14"
click at [879, 326] on icon "up" at bounding box center [881, 327] width 5 height 5
type input "15"
drag, startPoint x: 871, startPoint y: 326, endPoint x: 878, endPoint y: 338, distance: 13.8
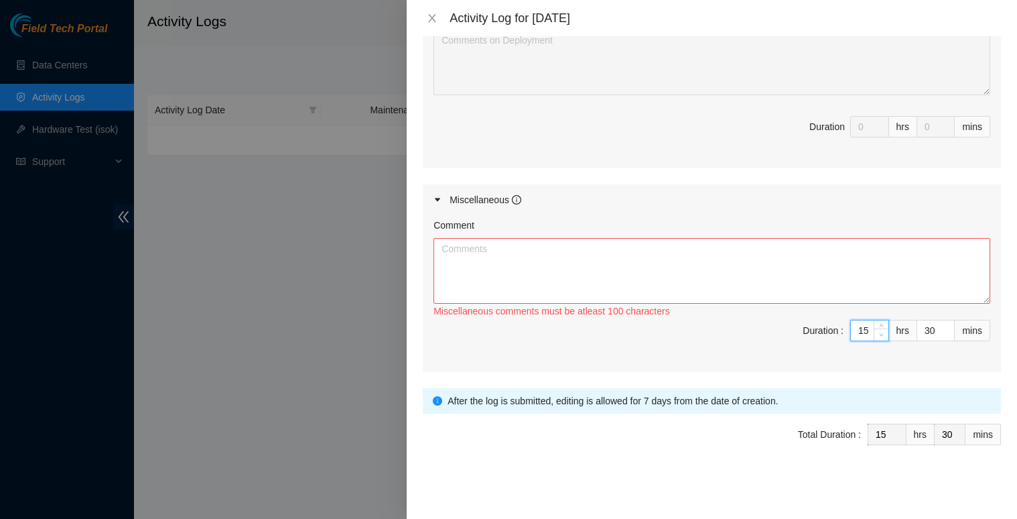
click at [878, 329] on span "up" at bounding box center [882, 325] width 8 height 8
type input "14"
click at [879, 337] on icon "down" at bounding box center [881, 334] width 5 height 5
type input "13"
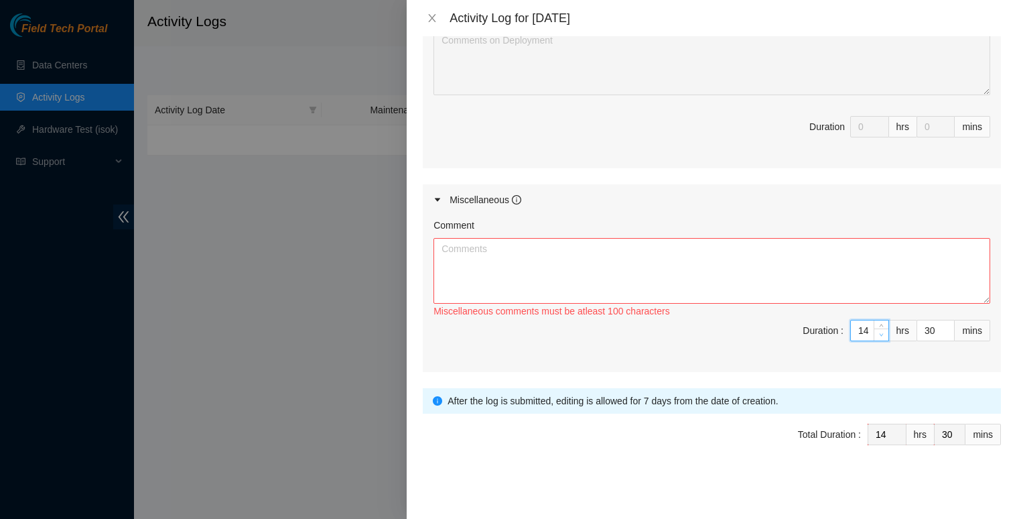
type input "13"
click at [879, 336] on icon "down" at bounding box center [881, 334] width 5 height 5
type input "12"
click at [879, 336] on icon "down" at bounding box center [881, 334] width 5 height 5
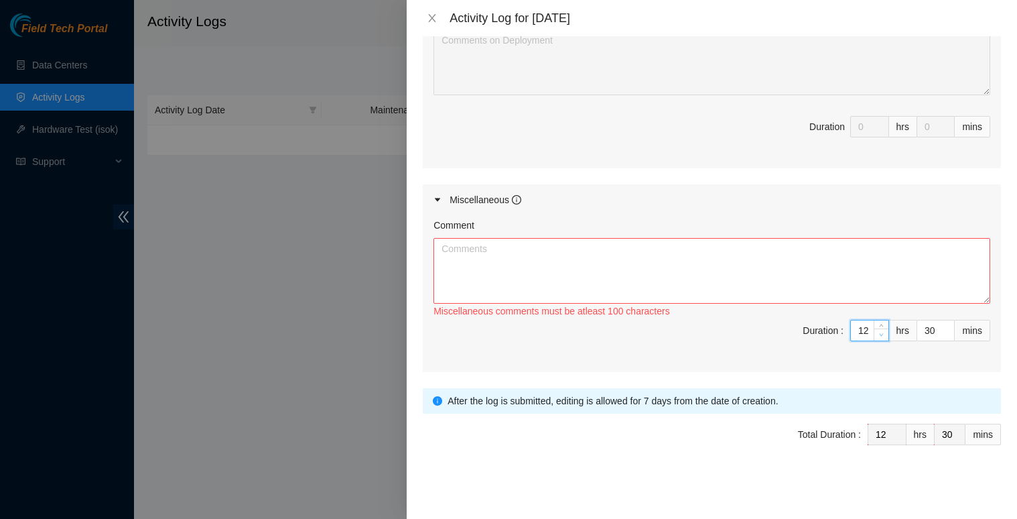
type input "11"
click at [879, 337] on icon "down" at bounding box center [881, 334] width 5 height 5
type input "10"
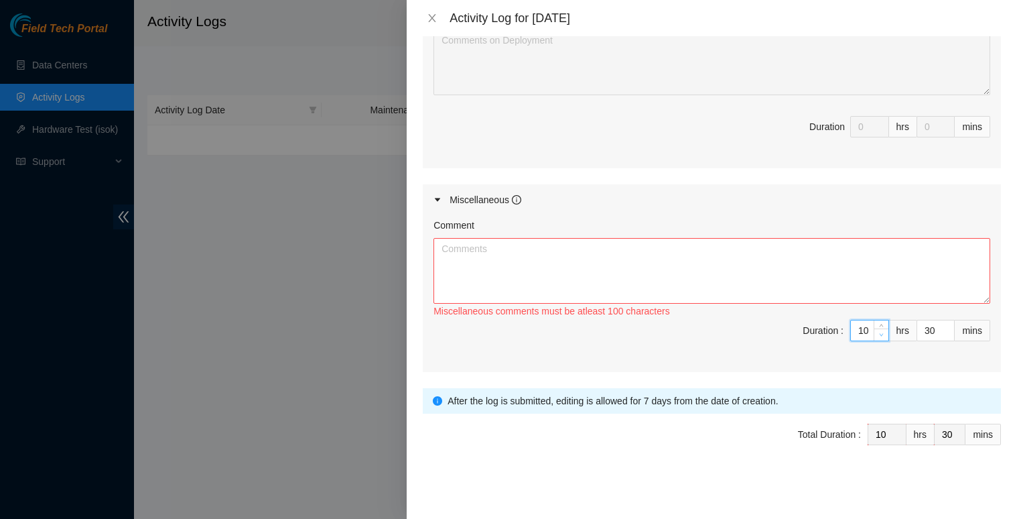
click at [879, 337] on icon "down" at bounding box center [881, 334] width 5 height 5
type input "9"
click at [879, 337] on icon "down" at bounding box center [881, 334] width 5 height 5
type input "8"
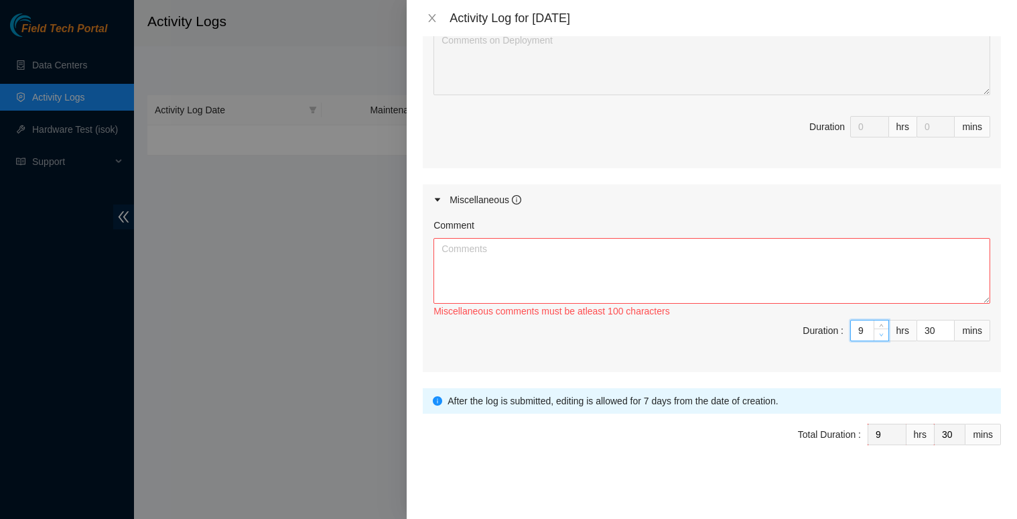
type input "8"
click at [878, 338] on span "down" at bounding box center [882, 335] width 8 height 8
type input "7"
click at [878, 338] on span "down" at bounding box center [882, 335] width 8 height 8
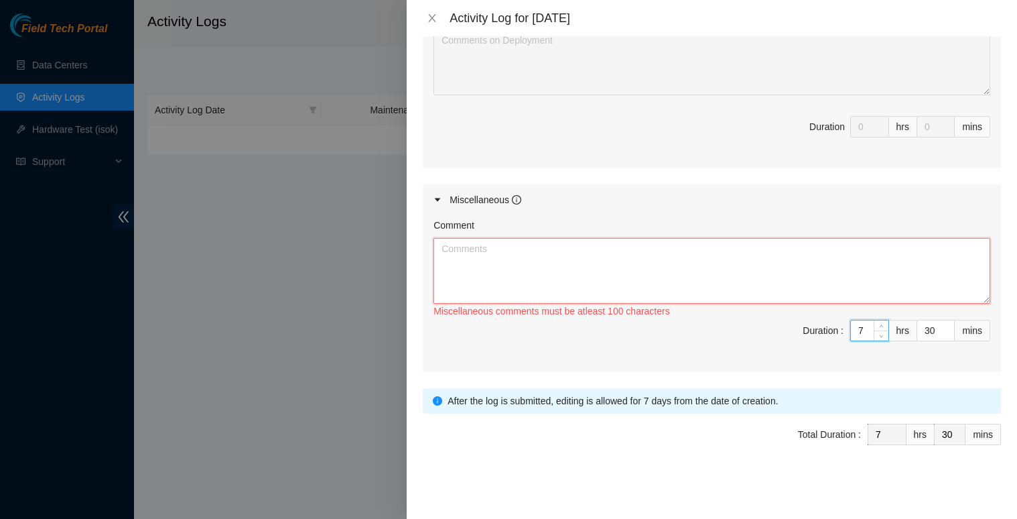
click at [662, 279] on textarea "Comment" at bounding box center [711, 271] width 557 height 66
click at [541, 253] on textarea "Comment" at bounding box center [711, 271] width 557 height 66
type textarea "F"
click at [565, 252] on textarea "Went over FT Handbook." at bounding box center [711, 271] width 557 height 66
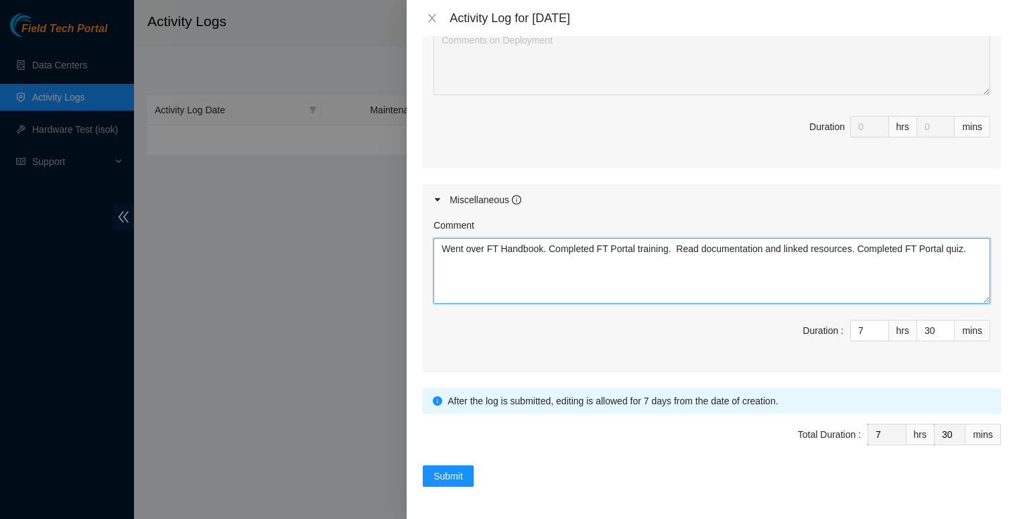
click at [963, 254] on textarea "Went over FT Handbook. Completed FT Portal training. Read documentation and lin…" at bounding box center [711, 271] width 557 height 66
click at [596, 247] on textarea "Went over FT Handbook. Completed FT Portal training. Read documentation and lin…" at bounding box center [711, 271] width 557 height 66
click at [575, 265] on textarea "Went over FT Handbook. Completed first training module: FT Portal training. Rea…" at bounding box center [711, 271] width 557 height 66
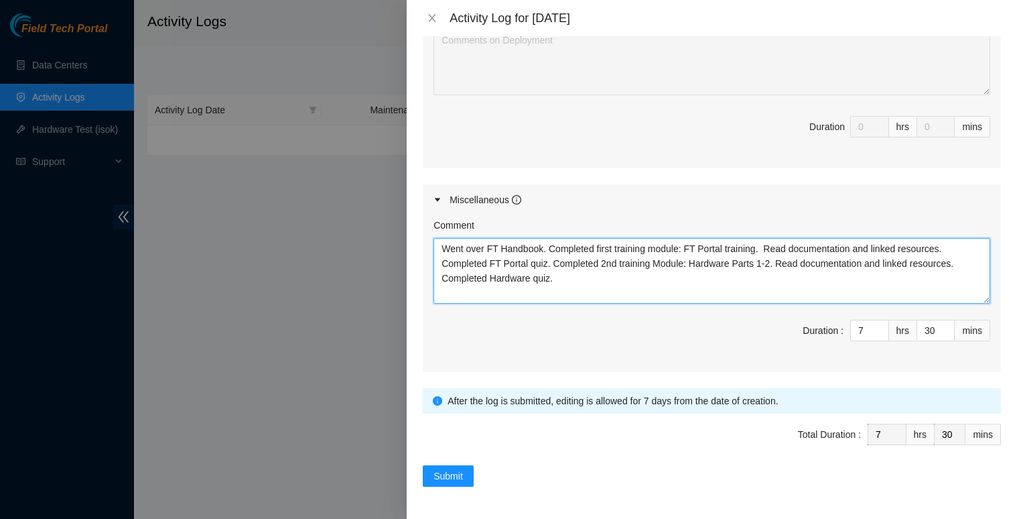
drag, startPoint x: 484, startPoint y: 251, endPoint x: 442, endPoint y: 249, distance: 42.3
click at [442, 249] on textarea "Went over FT Handbook. Completed first training module: FT Portal training. Rea…" at bounding box center [711, 271] width 557 height 66
type textarea "Went over FT Handbook. Completed first training module: FT Portal training. Rea…"
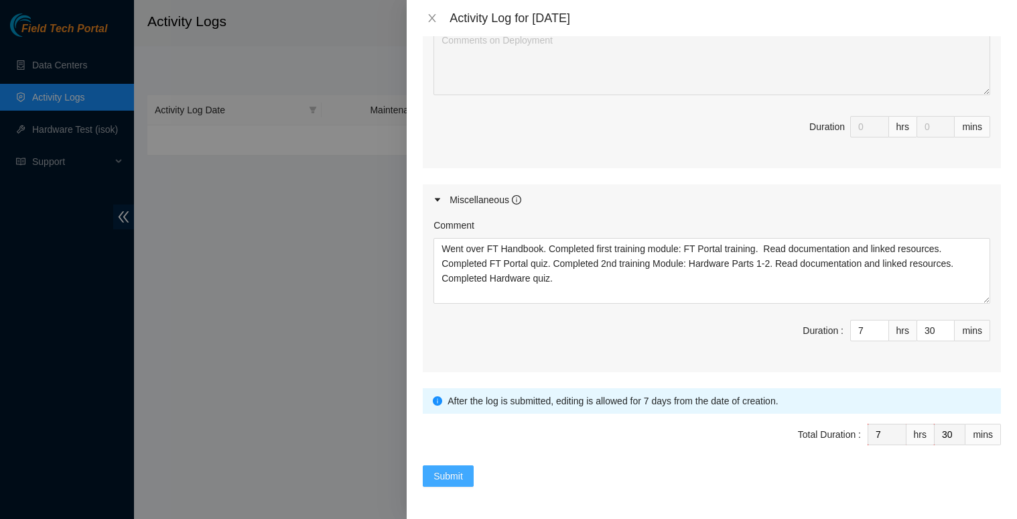
click at [462, 480] on span "Submit" at bounding box center [447, 475] width 29 height 15
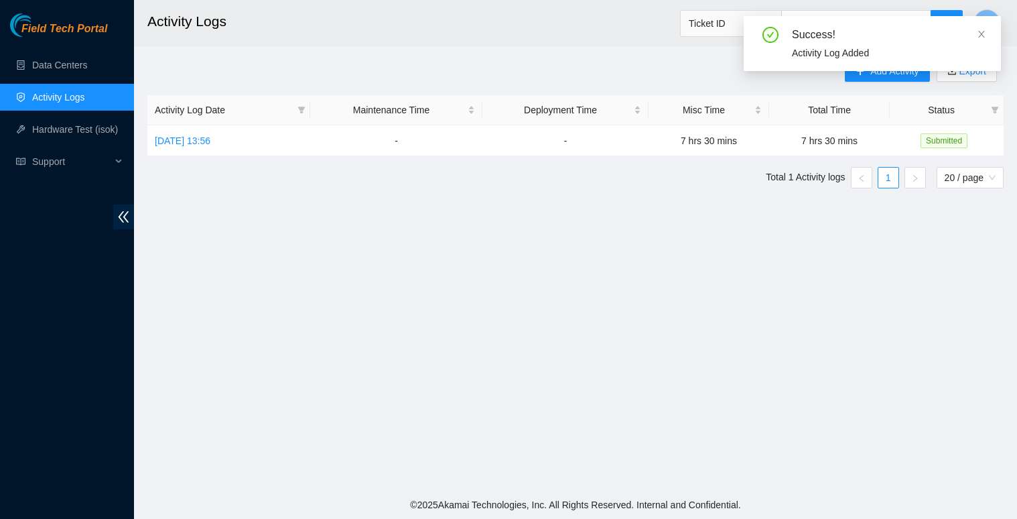
click at [976, 29] on div "Success!" at bounding box center [888, 35] width 193 height 16
click at [979, 33] on icon "close" at bounding box center [981, 33] width 9 height 9
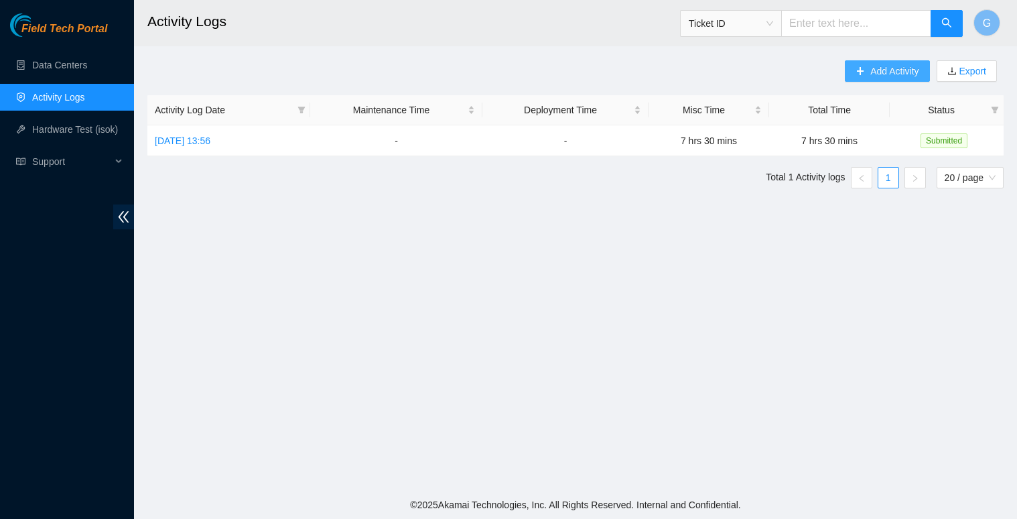
click at [893, 75] on span "Add Activity" at bounding box center [894, 71] width 48 height 15
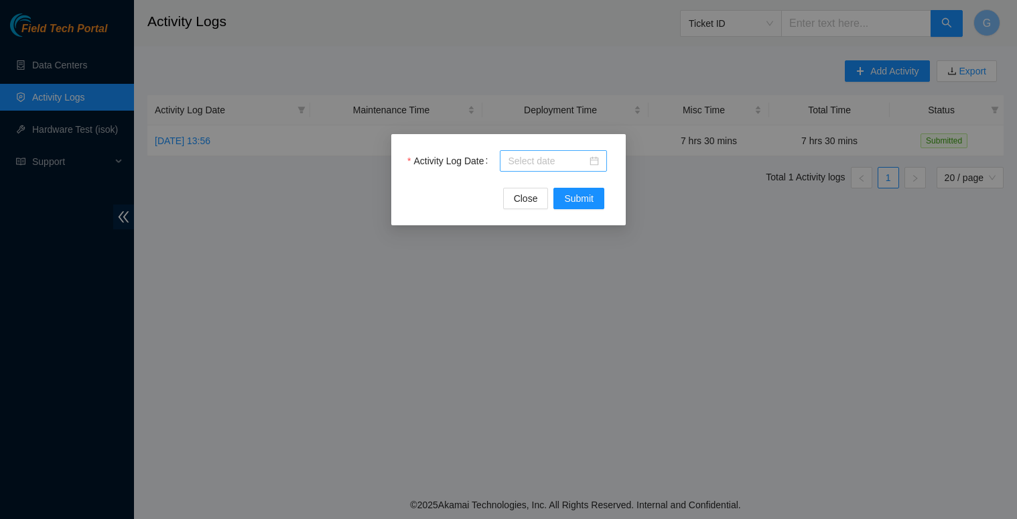
click at [581, 161] on input "Activity Log Date" at bounding box center [547, 160] width 79 height 15
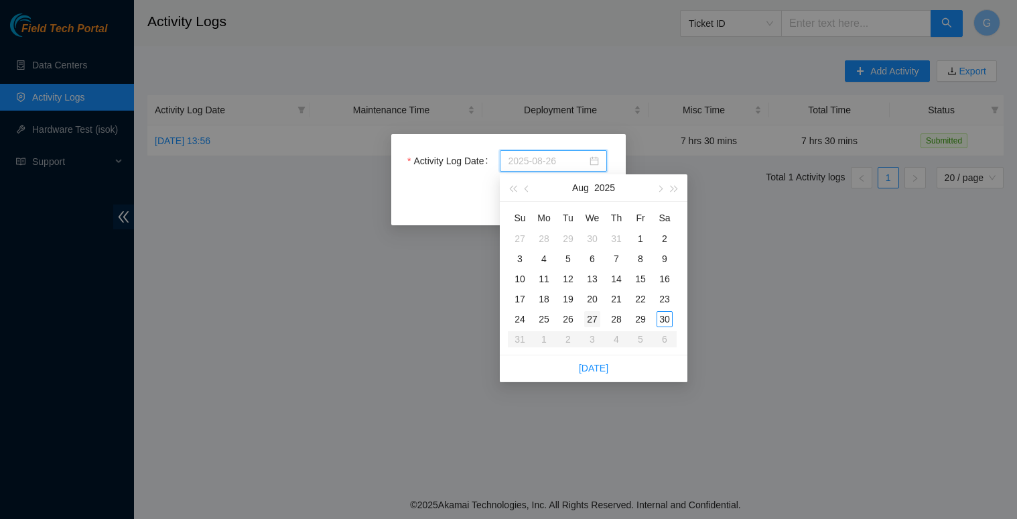
type input "[DATE]"
click at [591, 316] on div "27" at bounding box center [592, 319] width 16 height 16
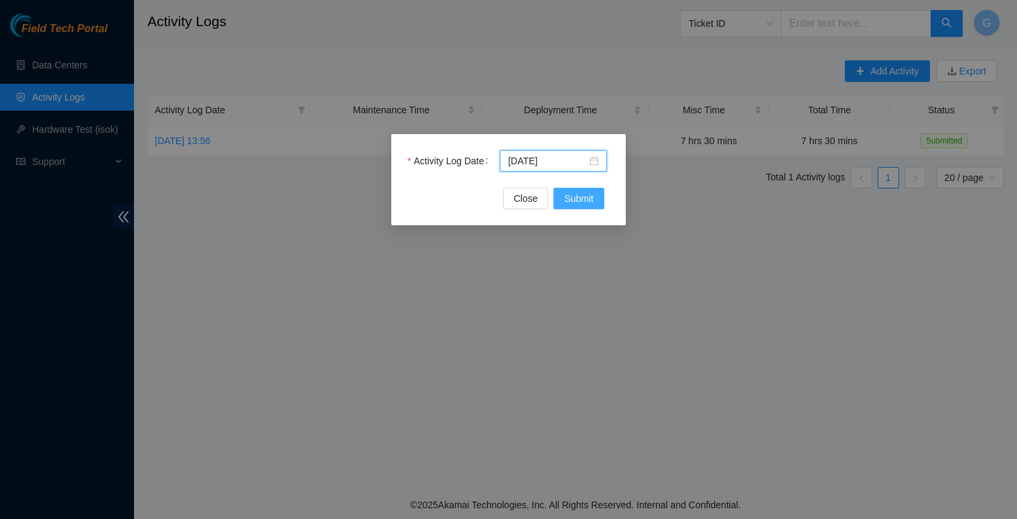
click at [577, 198] on span "Submit" at bounding box center [578, 198] width 29 height 15
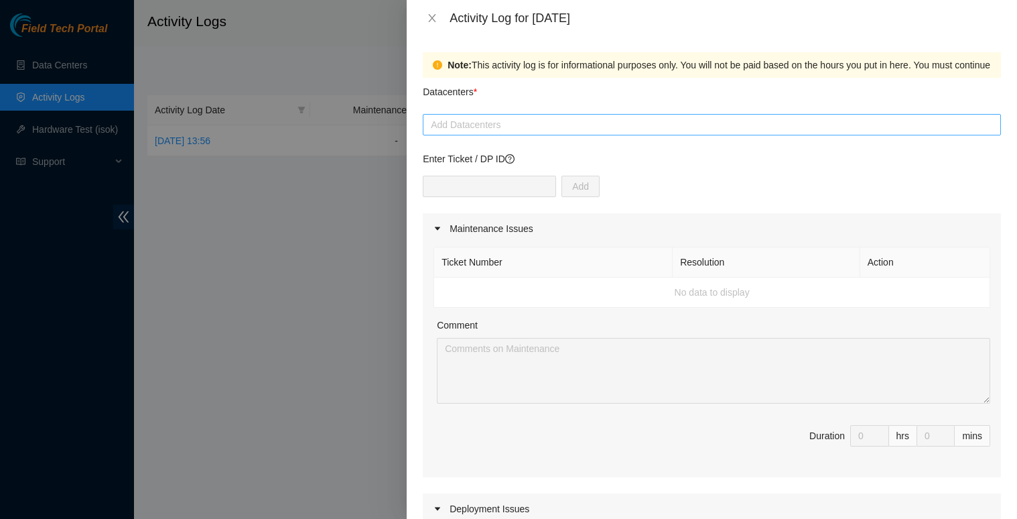
click at [458, 126] on div at bounding box center [711, 125] width 571 height 16
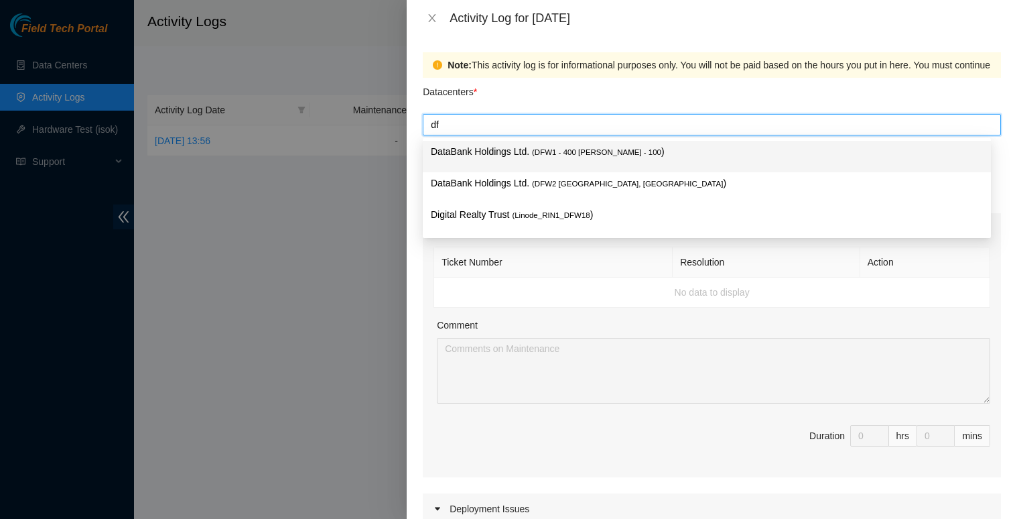
type input "dfw"
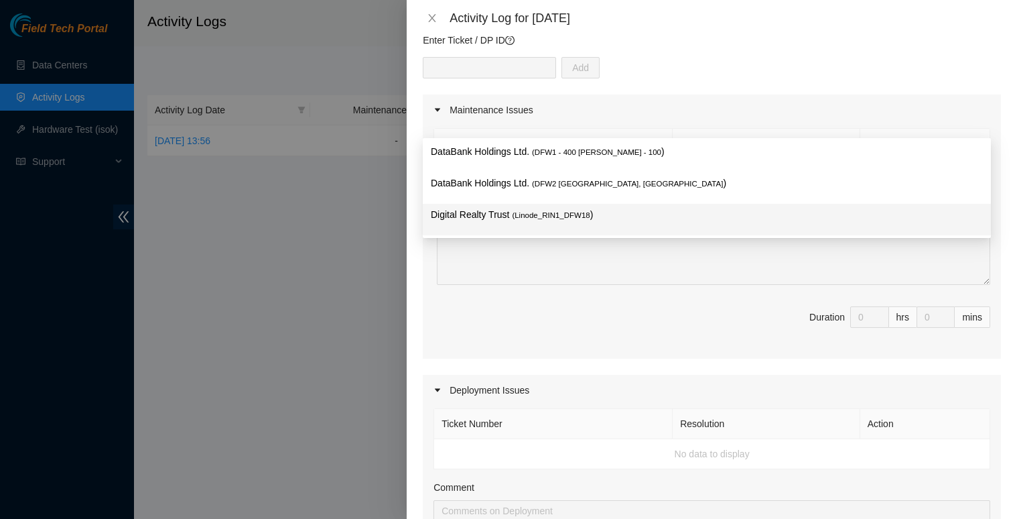
scroll to position [134, 0]
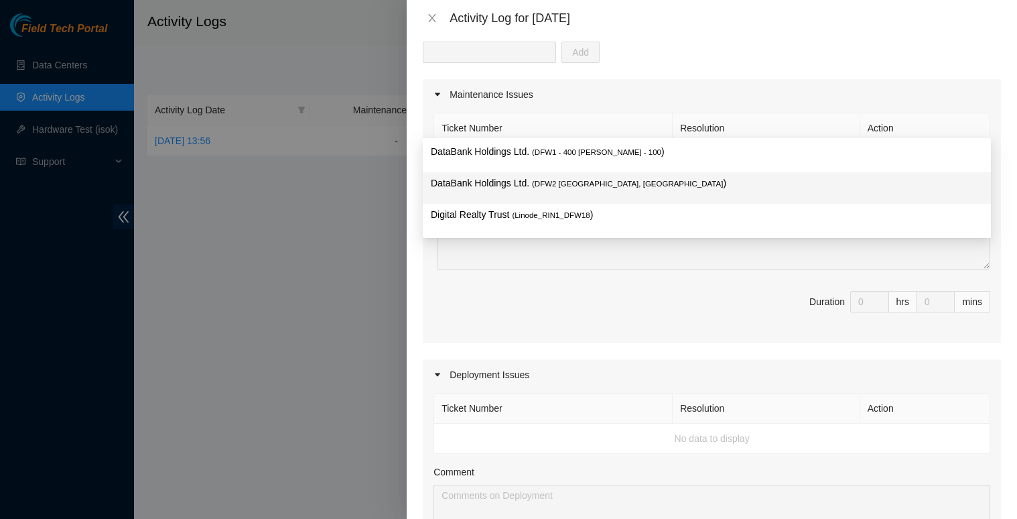
click at [551, 180] on span "( DFW2 [GEOGRAPHIC_DATA], [GEOGRAPHIC_DATA]" at bounding box center [627, 184] width 191 height 8
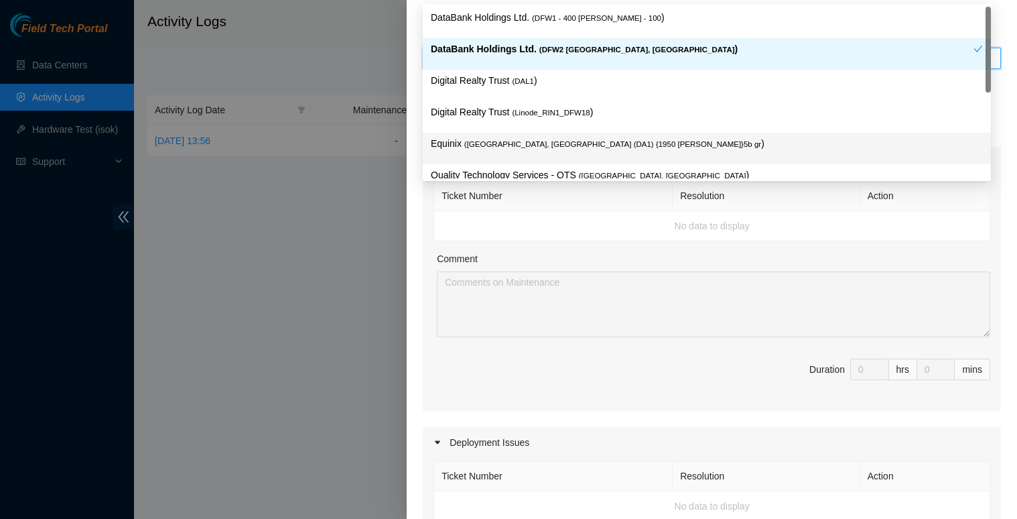
scroll to position [0, 0]
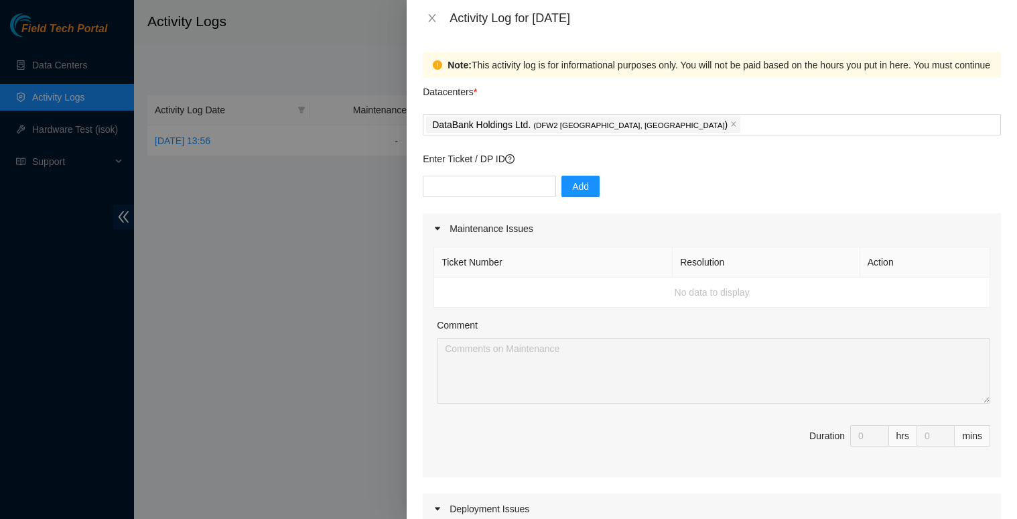
click at [661, 230] on div "Maintenance Issues" at bounding box center [712, 228] width 578 height 31
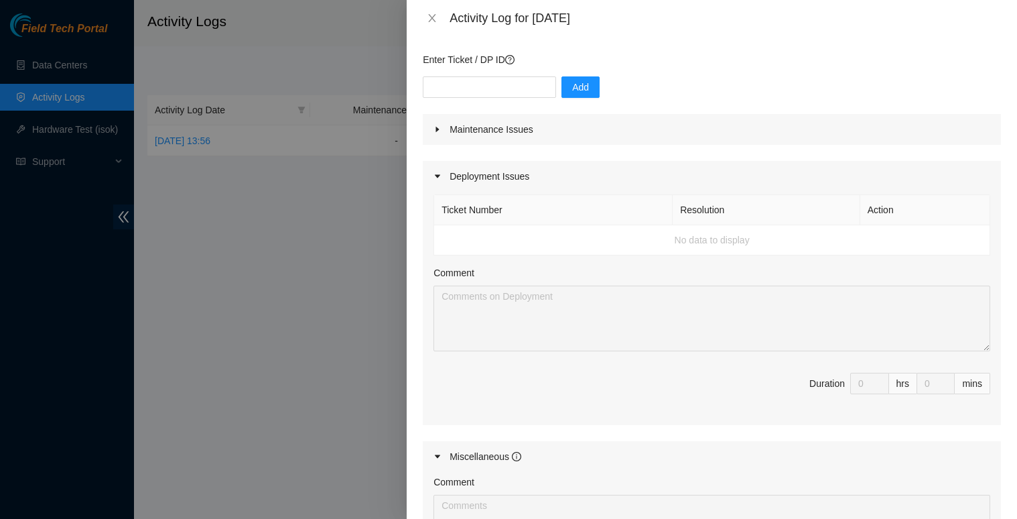
scroll to position [268, 0]
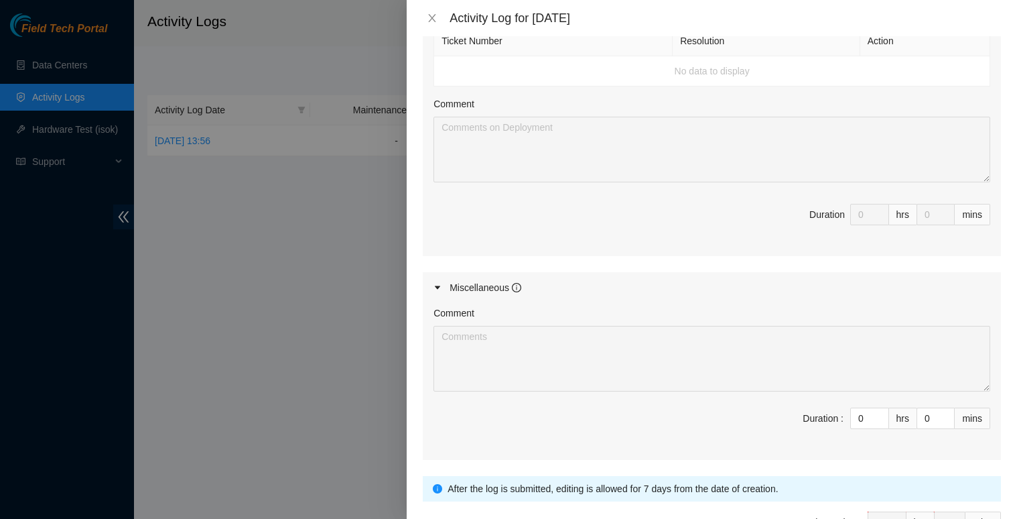
click at [439, 287] on icon "caret-right" at bounding box center [437, 287] width 5 height 3
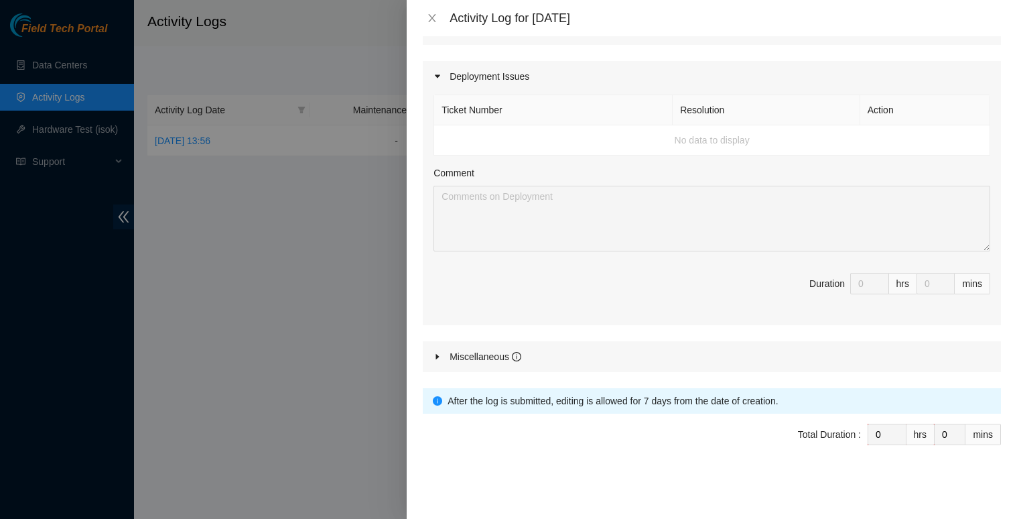
scroll to position [199, 0]
click at [439, 286] on span "Duration 0 hrs 0 mins" at bounding box center [711, 292] width 557 height 38
click at [435, 360] on icon "caret-right" at bounding box center [437, 356] width 8 height 8
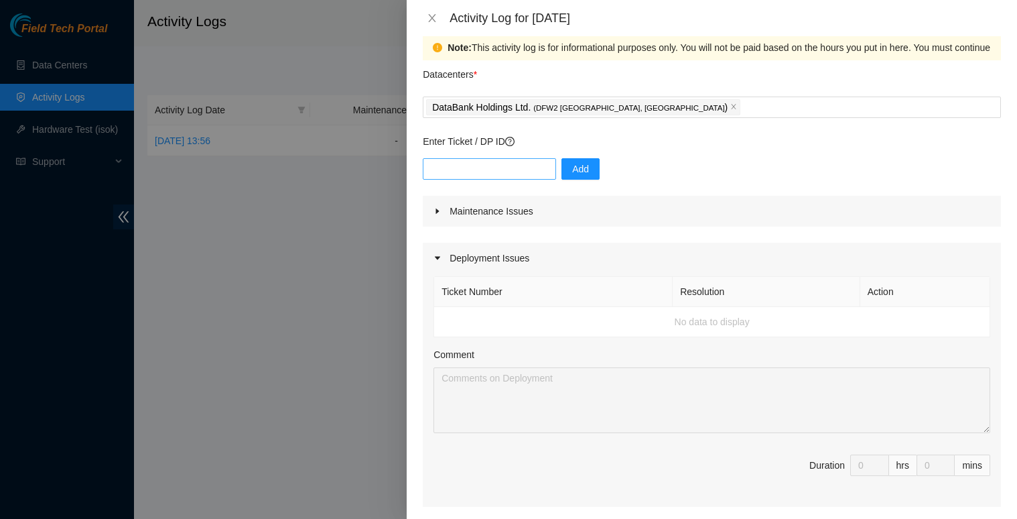
scroll to position [0, 0]
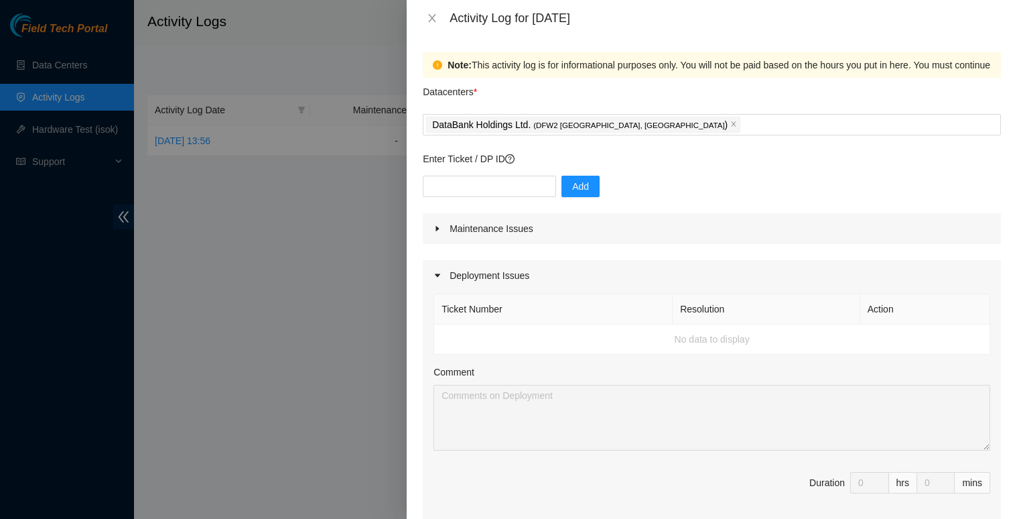
click at [437, 273] on icon "caret-right" at bounding box center [437, 275] width 8 height 8
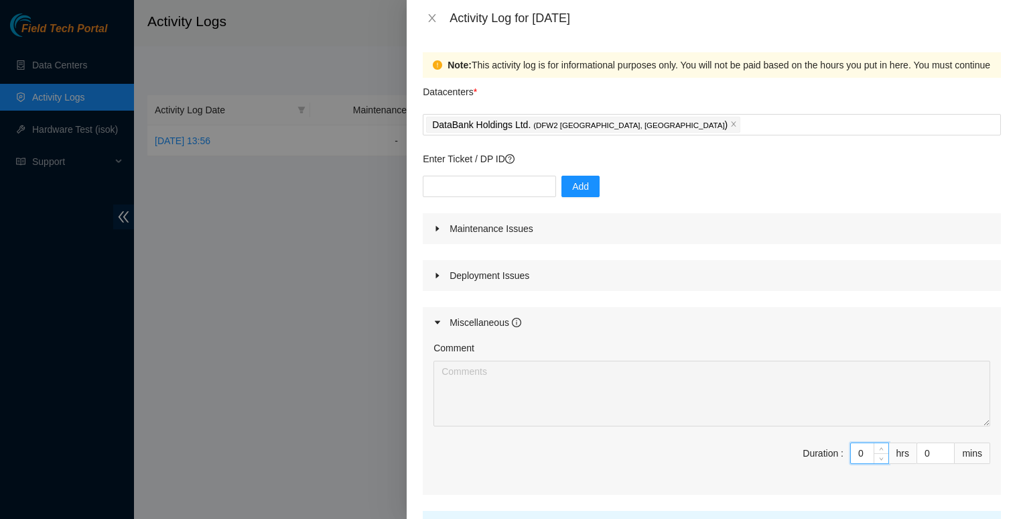
drag, startPoint x: 855, startPoint y: 450, endPoint x: 732, endPoint y: 442, distance: 123.5
click at [771, 454] on span "Duration : 0 hrs 0 mins" at bounding box center [711, 461] width 557 height 38
type input "1"
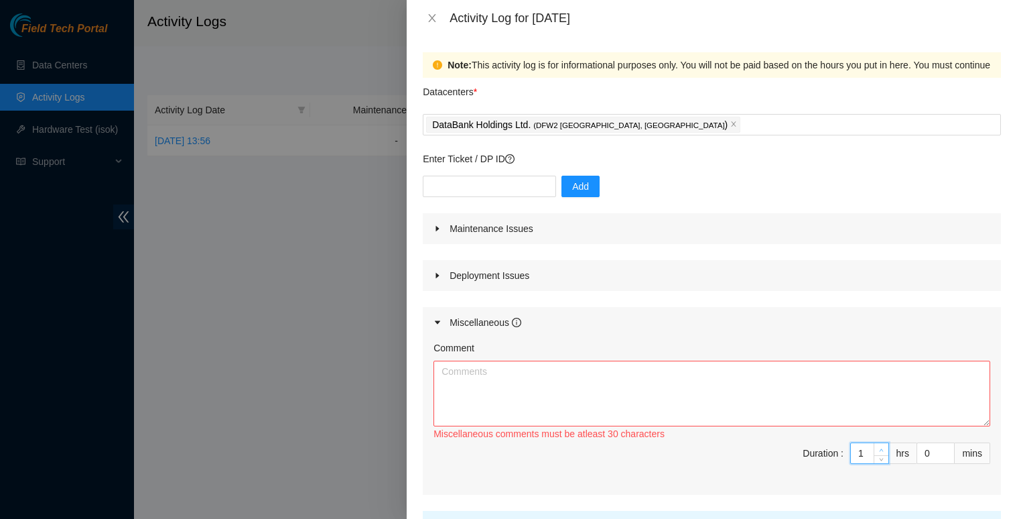
click at [878, 450] on span "up" at bounding box center [882, 450] width 8 height 8
type input "2"
click at [878, 450] on span "up" at bounding box center [882, 450] width 8 height 8
type input "3"
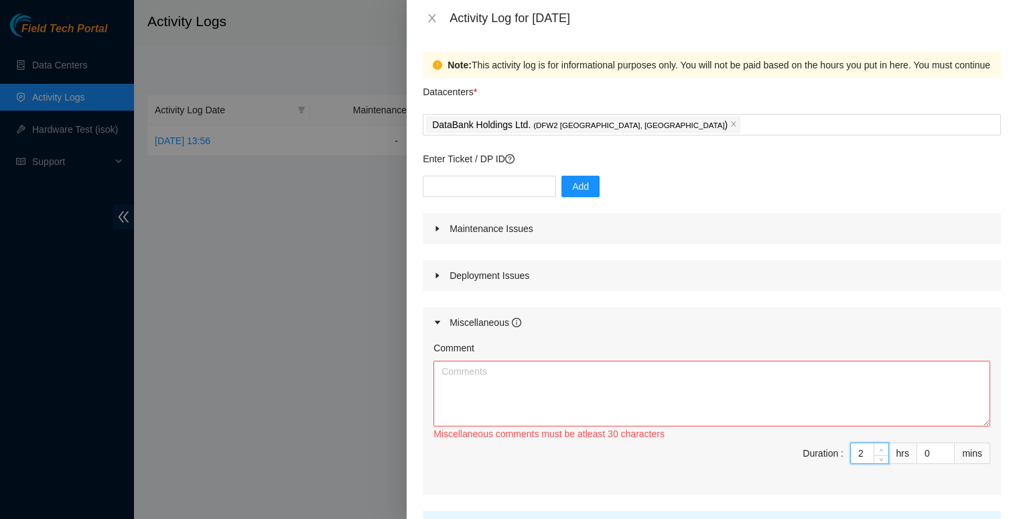
type input "3"
click at [878, 450] on span "up" at bounding box center [882, 450] width 8 height 8
type input "4"
click at [878, 450] on span "up" at bounding box center [882, 450] width 8 height 8
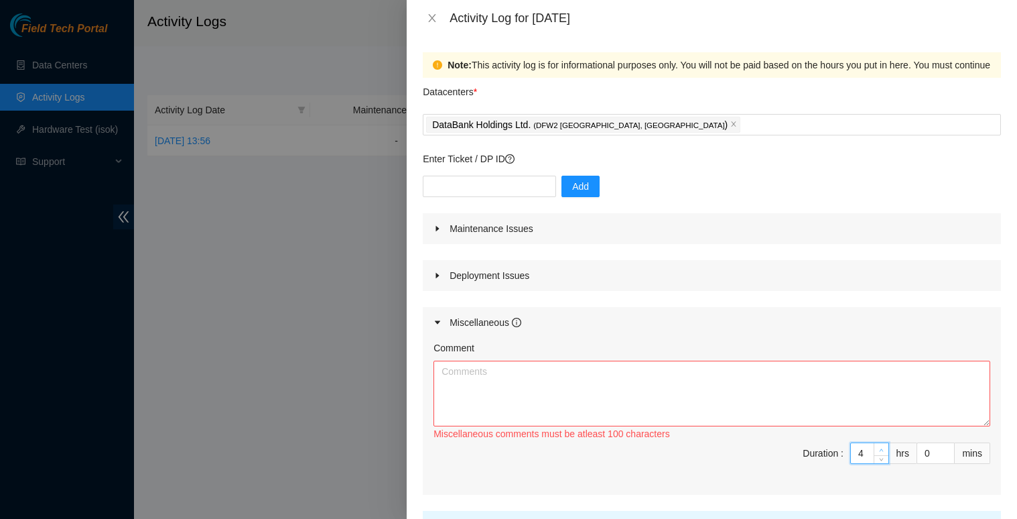
type input "5"
click at [878, 450] on span "up" at bounding box center [882, 450] width 8 height 8
type input "6"
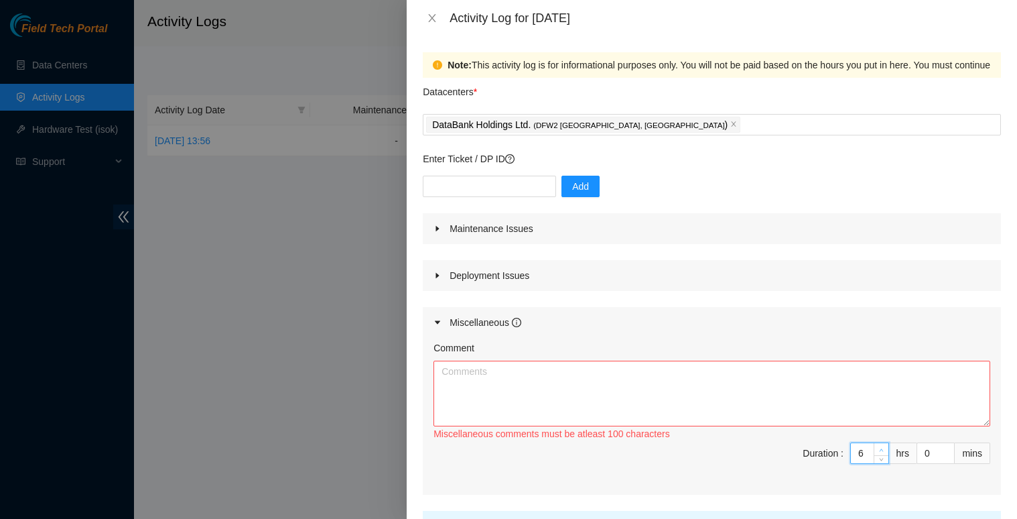
click at [878, 450] on span "up" at bounding box center [882, 450] width 8 height 8
type input "7"
click at [878, 450] on span "up" at bounding box center [882, 450] width 8 height 8
type input "8"
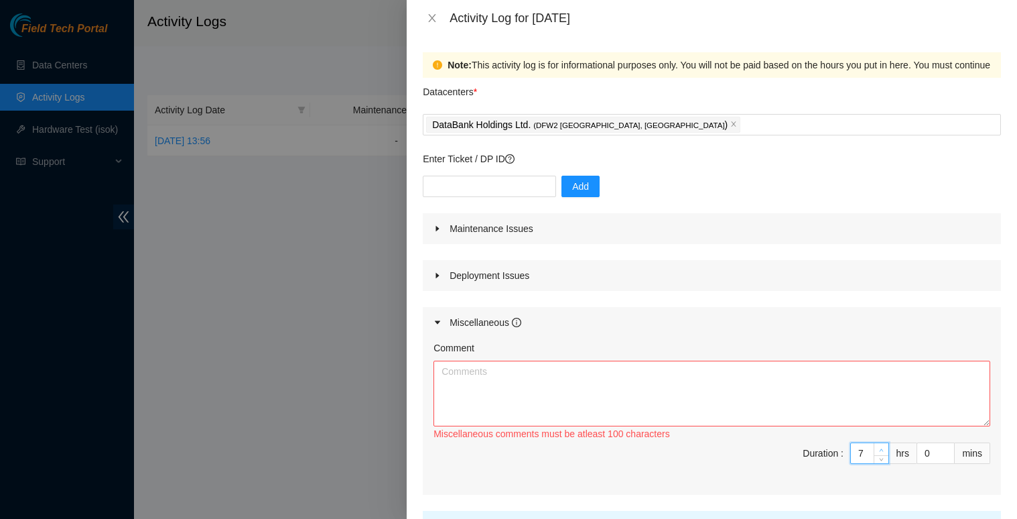
type input "8"
click at [878, 450] on span "up" at bounding box center [882, 450] width 8 height 8
click at [927, 456] on input "0" at bounding box center [935, 453] width 37 height 20
type input "1"
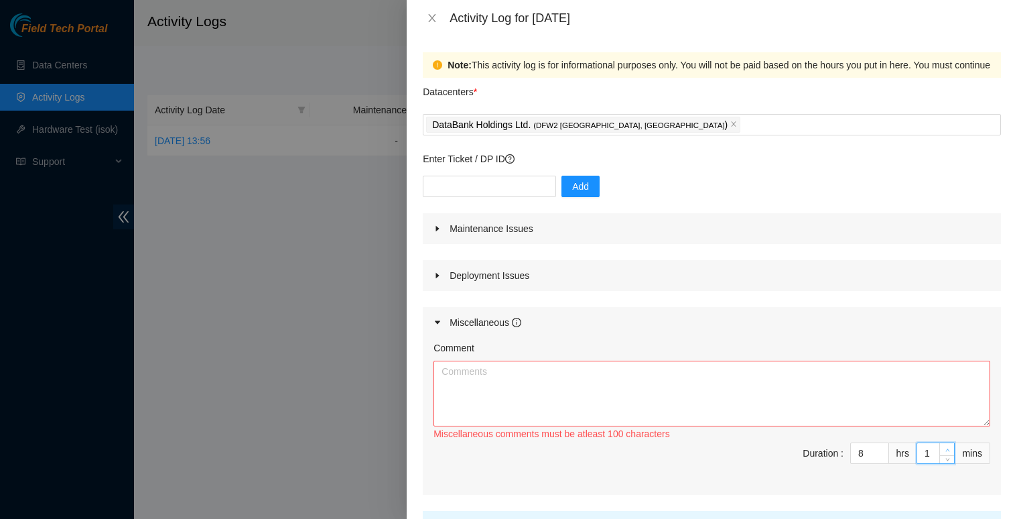
click at [945, 448] on icon "up" at bounding box center [947, 450] width 5 height 5
type input "2"
click at [945, 448] on icon "up" at bounding box center [947, 450] width 5 height 5
type input "3"
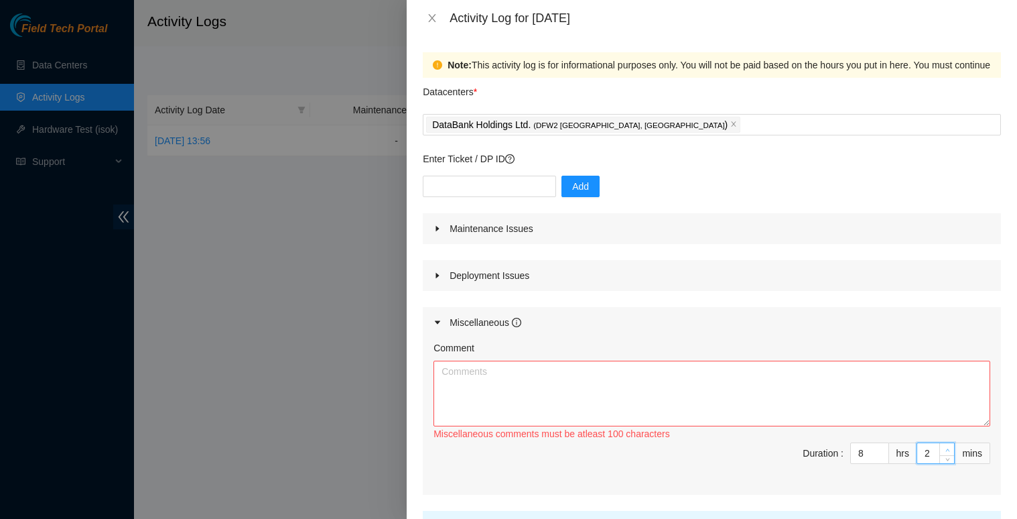
type input "3"
click at [945, 448] on icon "up" at bounding box center [947, 450] width 5 height 5
type input "4"
click at [945, 448] on icon "up" at bounding box center [947, 450] width 5 height 5
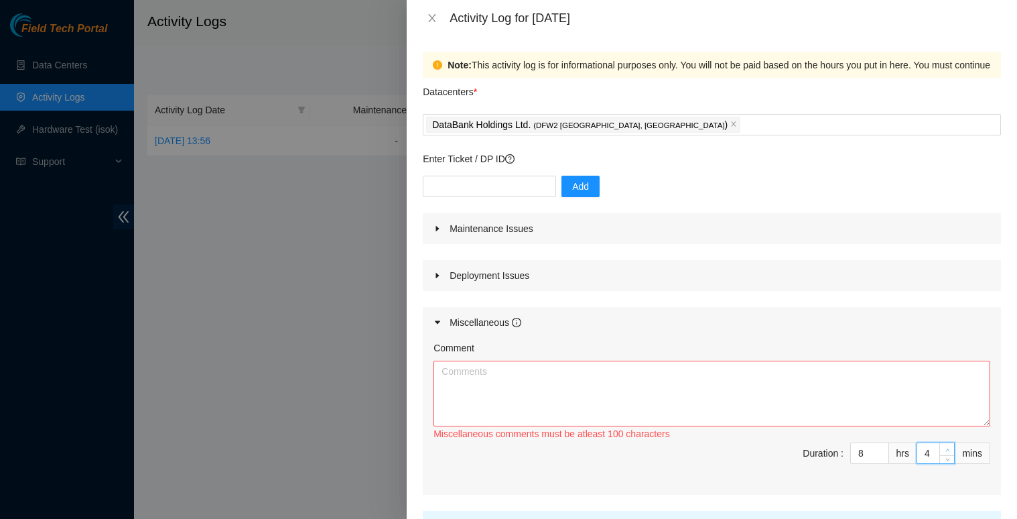
type input "5"
click at [943, 446] on span "up" at bounding box center [947, 450] width 8 height 8
type input "6"
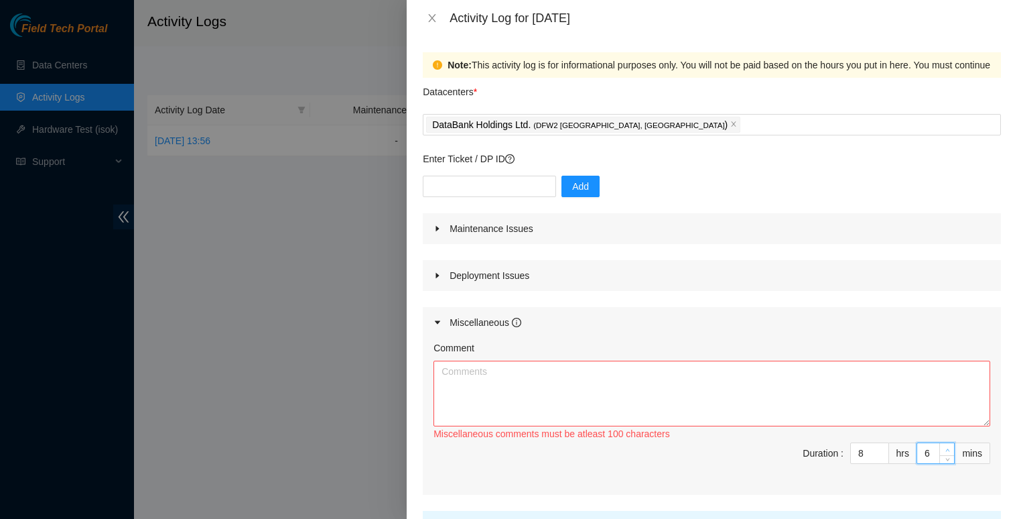
click at [943, 447] on span "up" at bounding box center [947, 450] width 8 height 8
type input "7"
click at [945, 448] on icon "up" at bounding box center [947, 450] width 5 height 5
type input "8"
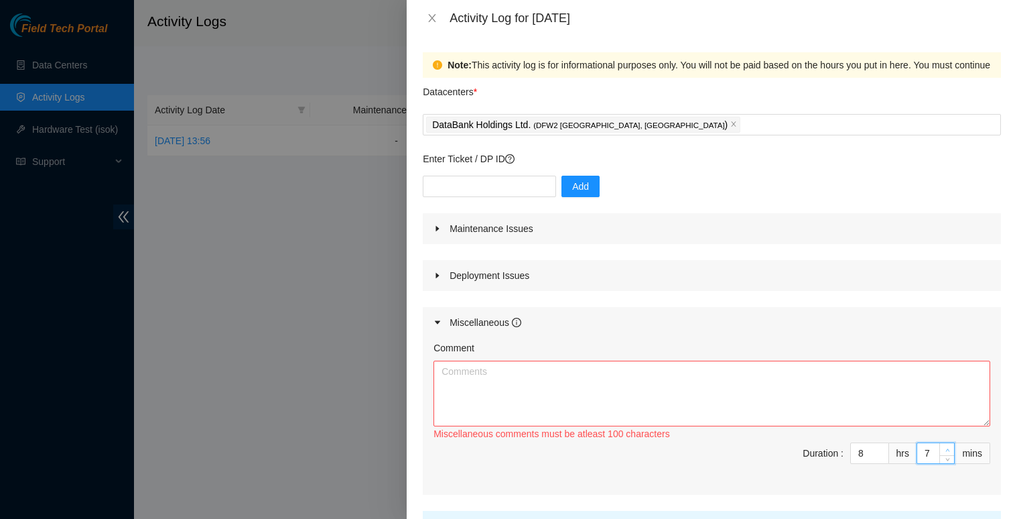
type input "8"
click at [943, 448] on span "up" at bounding box center [947, 450] width 8 height 8
type input "9"
click at [943, 448] on span "up" at bounding box center [947, 450] width 8 height 8
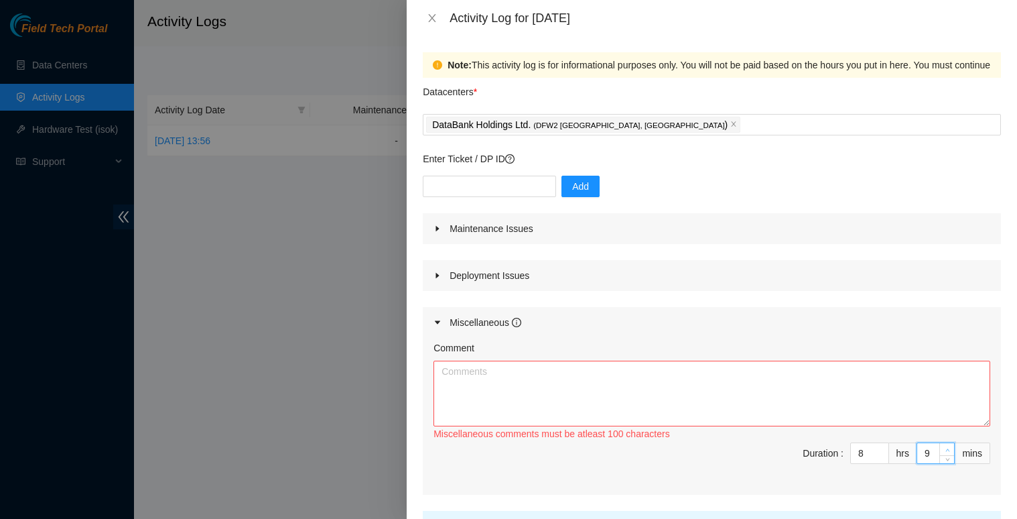
type input "10"
click at [939, 446] on span "Increase Value" at bounding box center [946, 449] width 15 height 12
type input "11"
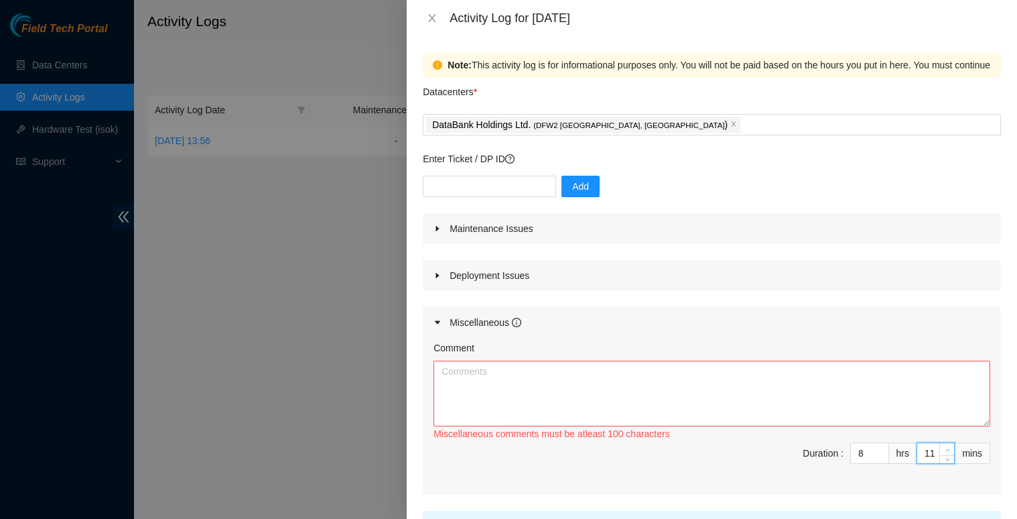
click at [939, 446] on span "Increase Value" at bounding box center [946, 449] width 15 height 12
type input "12"
click at [939, 446] on span "Increase Value" at bounding box center [946, 449] width 15 height 12
type input "13"
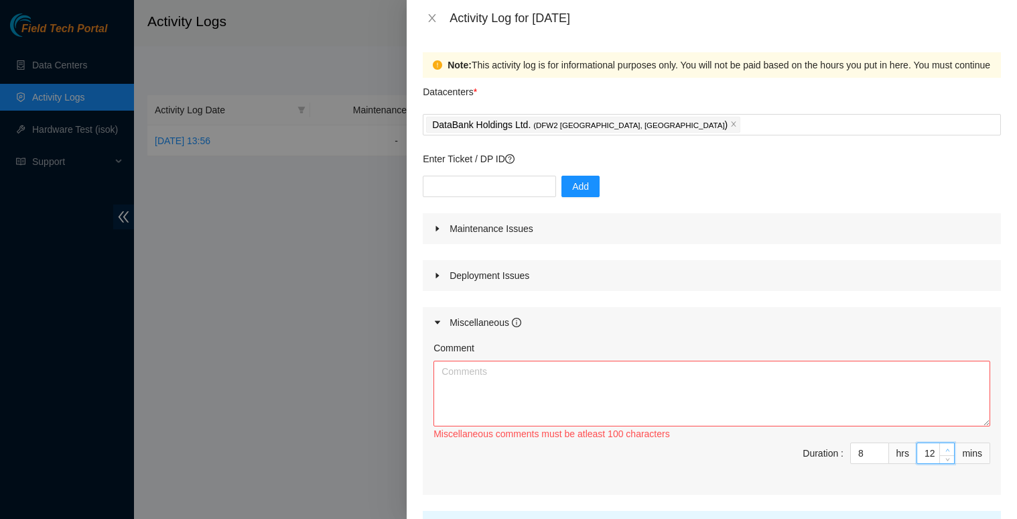
type input "13"
click at [939, 446] on span "Increase Value" at bounding box center [946, 449] width 15 height 12
type input "14"
click at [939, 446] on span "Increase Value" at bounding box center [946, 449] width 15 height 12
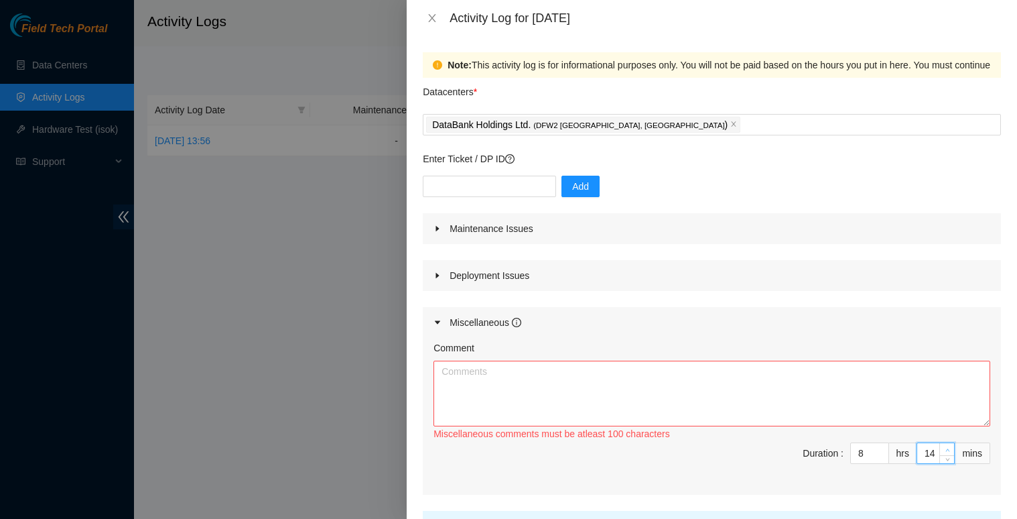
type input "15"
click at [939, 446] on span "Increase Value" at bounding box center [946, 449] width 15 height 12
type input "16"
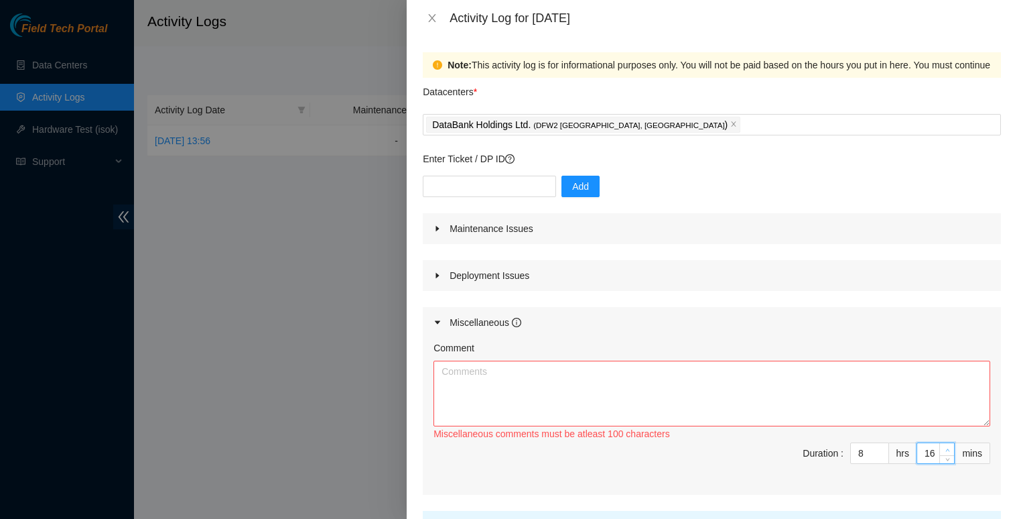
click at [939, 446] on span "Increase Value" at bounding box center [946, 449] width 15 height 12
type input "17"
click at [939, 446] on span "Increase Value" at bounding box center [946, 449] width 15 height 12
type input "18"
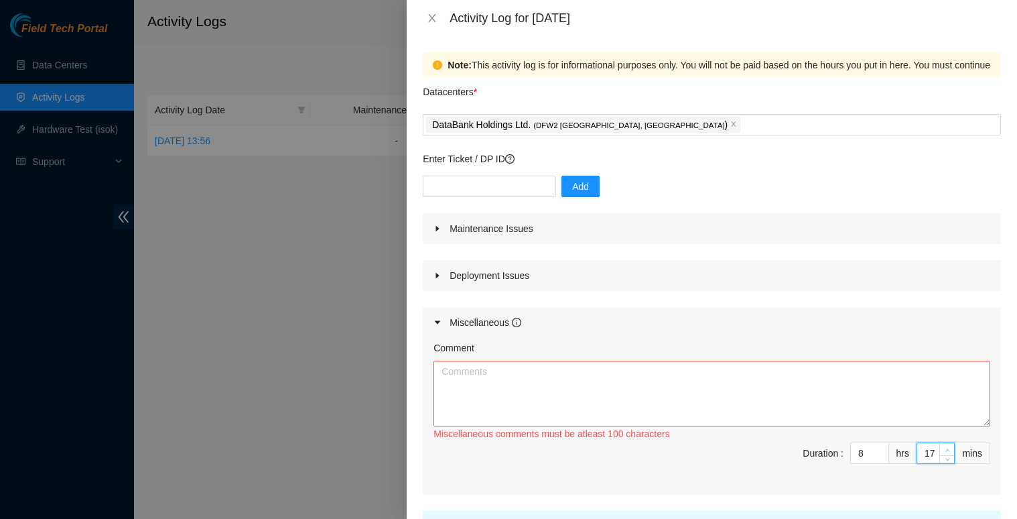
type input "18"
click at [939, 448] on span "Increase Value" at bounding box center [946, 449] width 15 height 12
type input "19"
click at [943, 449] on span "up" at bounding box center [947, 450] width 8 height 8
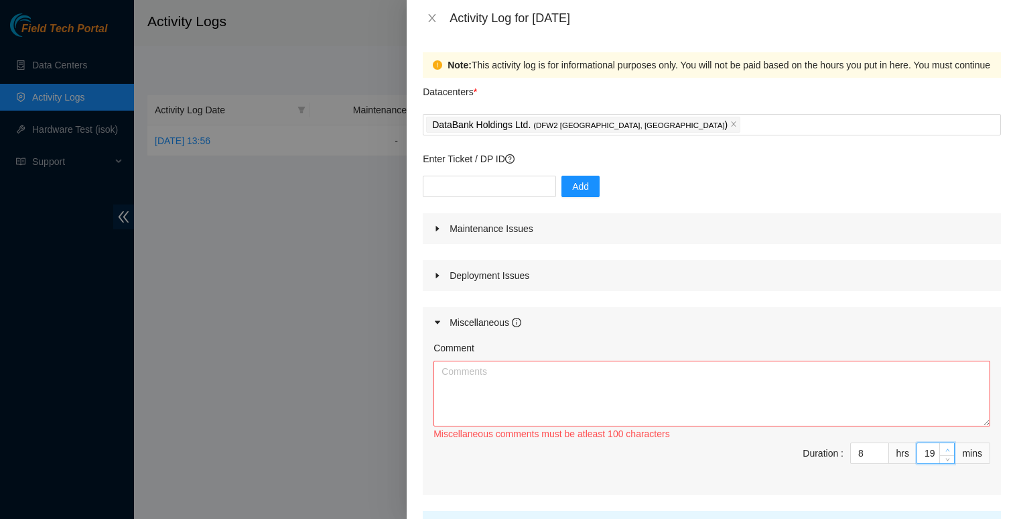
type input "20"
click at [943, 449] on span "up" at bounding box center [947, 450] width 8 height 8
type input "21"
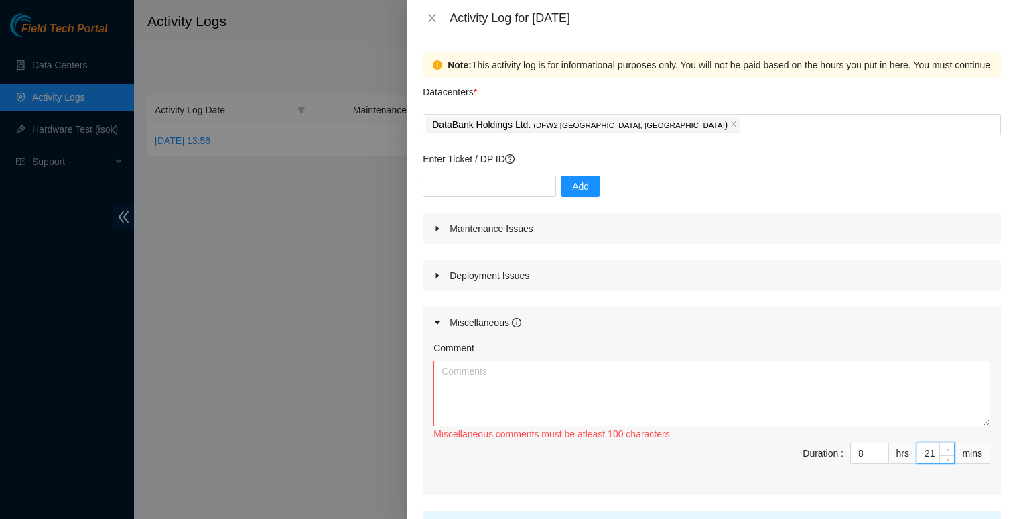
click at [945, 449] on icon "up" at bounding box center [947, 450] width 5 height 5
type input "22"
click at [945, 448] on icon "up" at bounding box center [947, 450] width 5 height 5
type input "23"
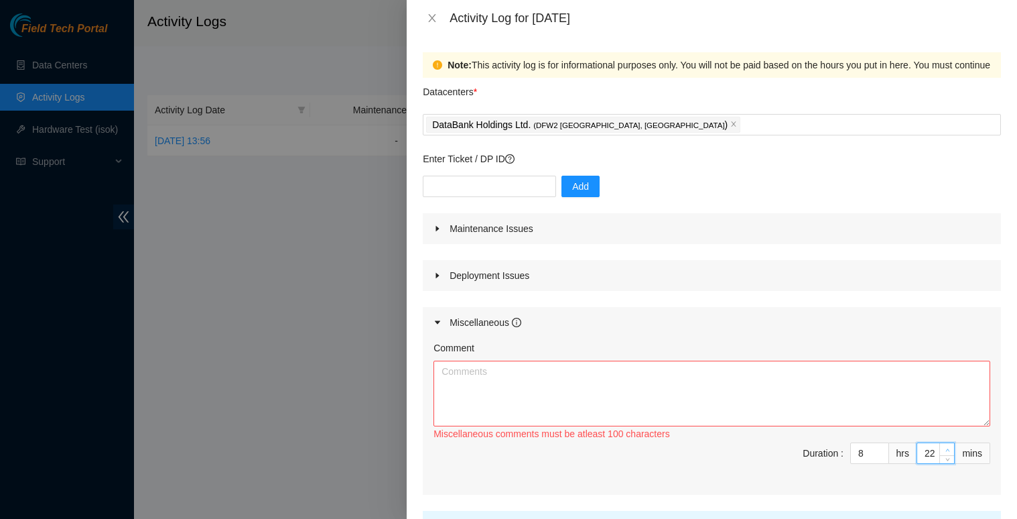
type input "23"
click at [943, 448] on span "up" at bounding box center [947, 450] width 8 height 8
type input "24"
click at [943, 448] on span "up" at bounding box center [947, 450] width 8 height 8
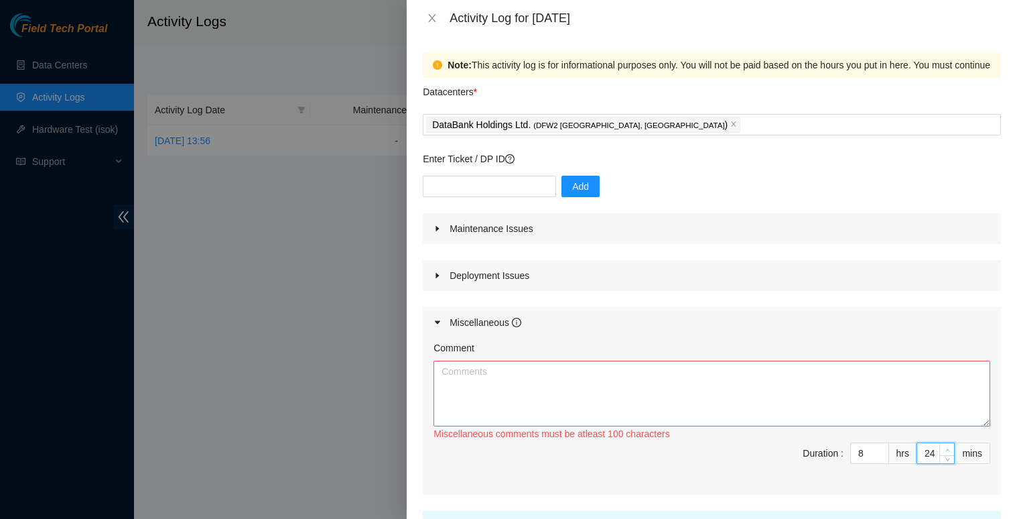
type input "25"
drag, startPoint x: 935, startPoint y: 448, endPoint x: 929, endPoint y: 461, distance: 14.7
click at [945, 448] on icon "up" at bounding box center [947, 448] width 5 height 5
click at [659, 462] on span "Duration : 8 hrs 25 mins" at bounding box center [711, 461] width 557 height 38
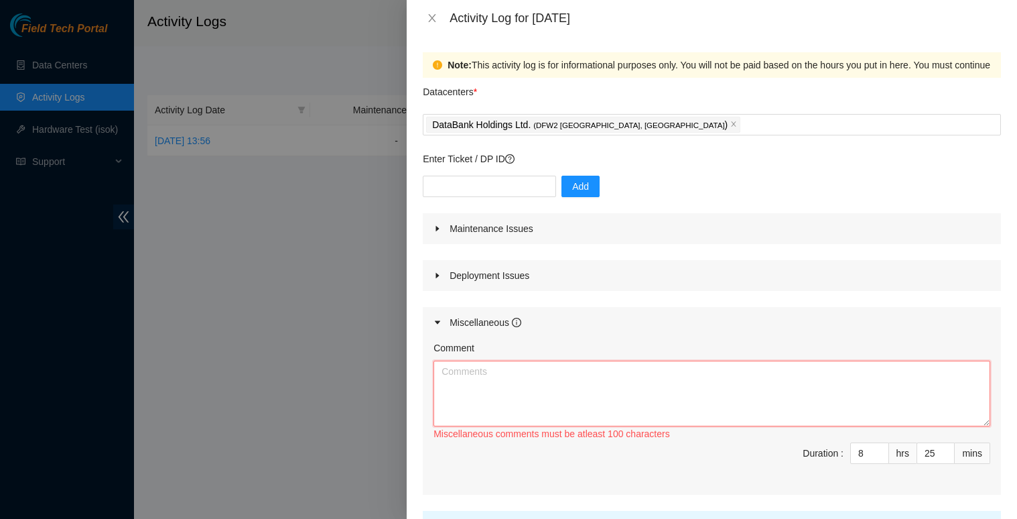
click at [604, 386] on textarea "Comment" at bounding box center [711, 393] width 557 height 66
drag, startPoint x: 508, startPoint y: 381, endPoint x: 475, endPoint y: 383, distance: 33.6
click at [508, 385] on textarea "Comment" at bounding box center [711, 393] width 557 height 66
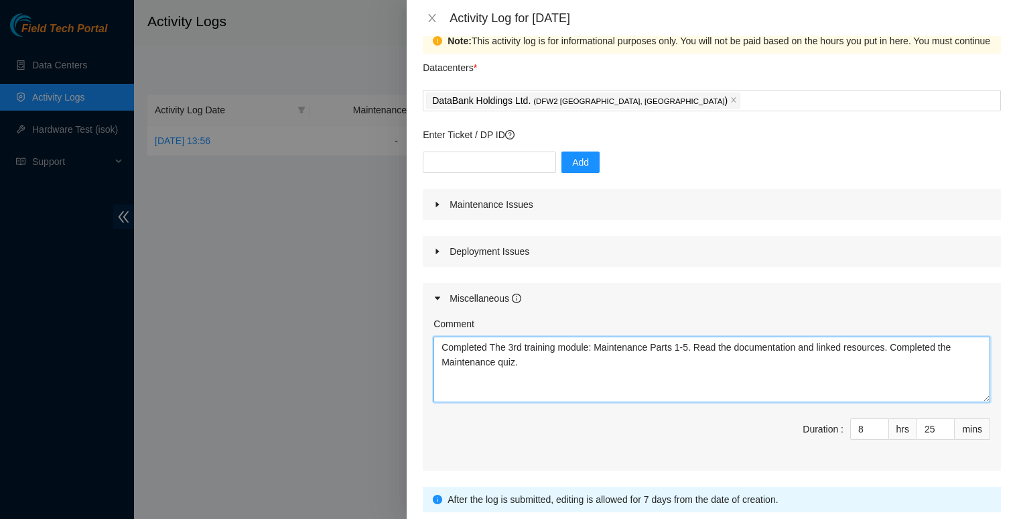
scroll to position [67, 0]
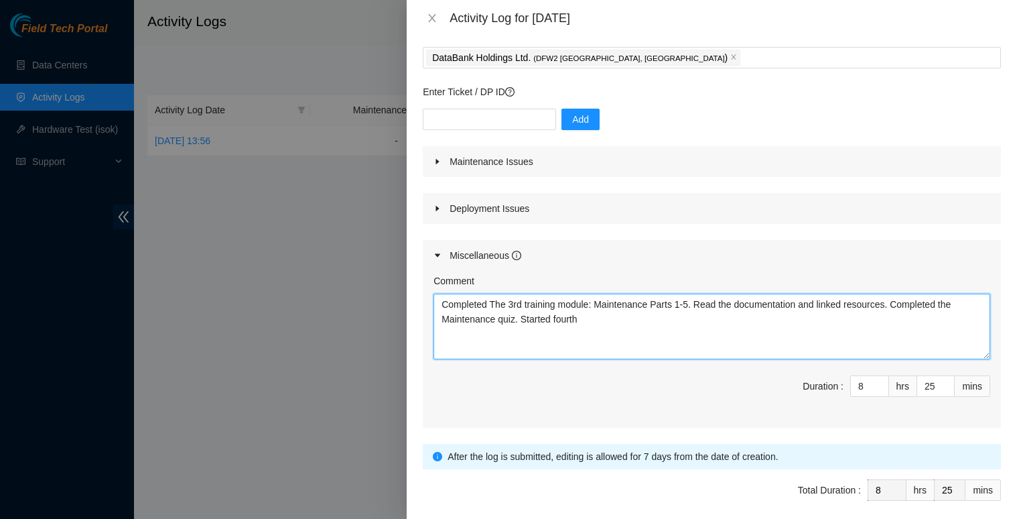
click at [523, 306] on textarea "Completed The 3rd training module: Maintenance Parts 1-5. Read the documentatio…" at bounding box center [711, 326] width 557 height 66
click at [614, 320] on textarea "Completed The third training module: Maintenance Parts 1-5. Read the documentat…" at bounding box center [711, 326] width 557 height 66
click at [685, 310] on textarea "Completed The third training module: Maintenance Parts 1-5. Read the documentat…" at bounding box center [711, 326] width 557 height 66
click at [736, 322] on textarea "Completed The third training module: Maintenance Parts 1-5. Read the documentat…" at bounding box center [711, 326] width 557 height 66
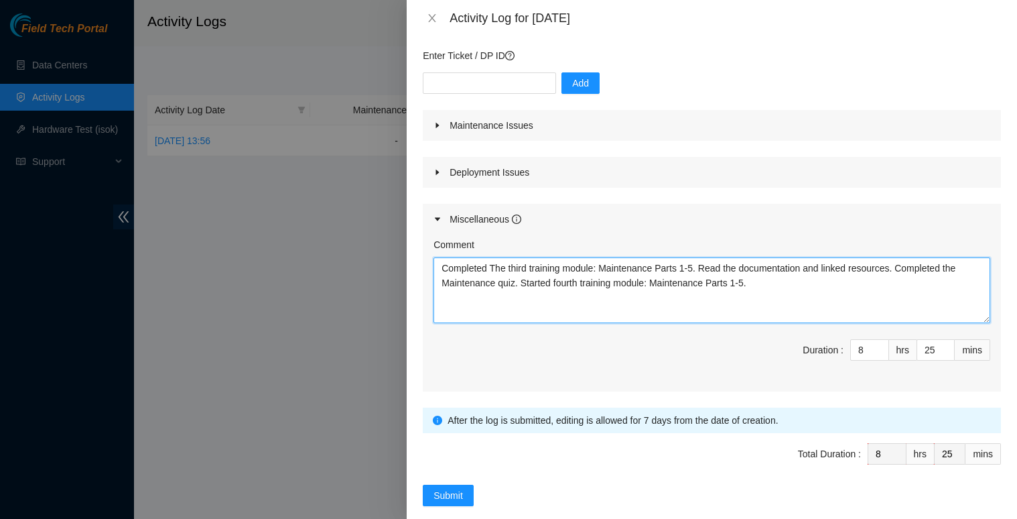
scroll to position [123, 0]
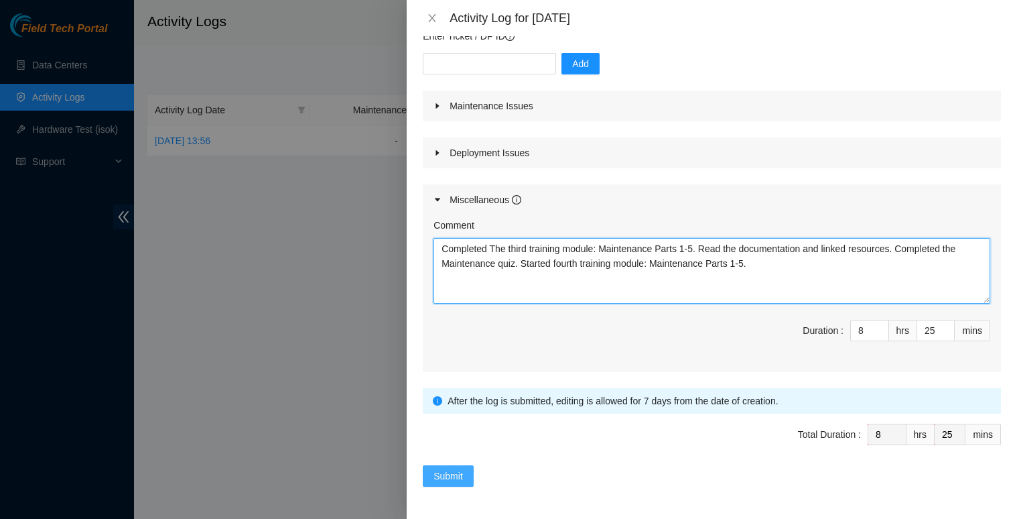
type textarea "Completed The third training module: Maintenance Parts 1-5. Read the documentat…"
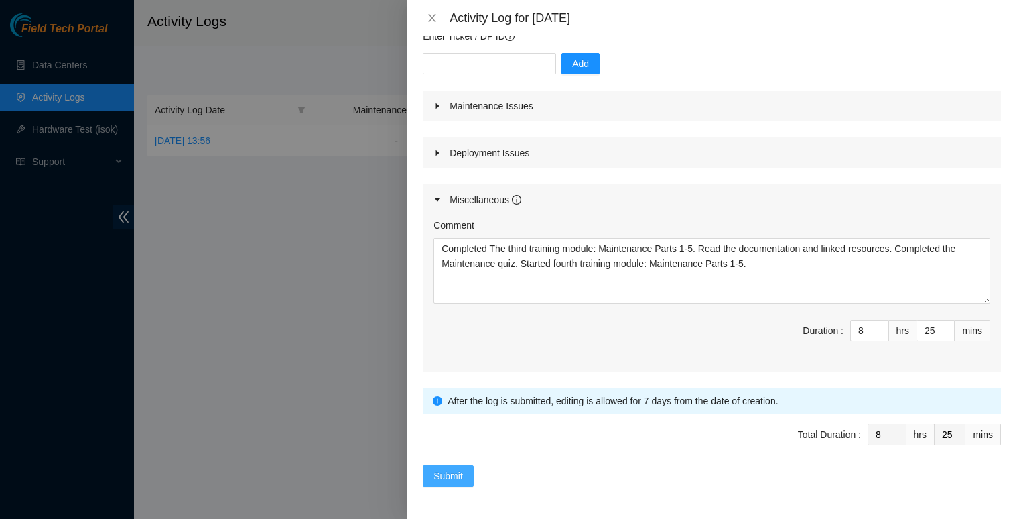
drag, startPoint x: 460, startPoint y: 476, endPoint x: 466, endPoint y: 473, distance: 7.2
click at [464, 473] on button "Submit" at bounding box center [448, 475] width 51 height 21
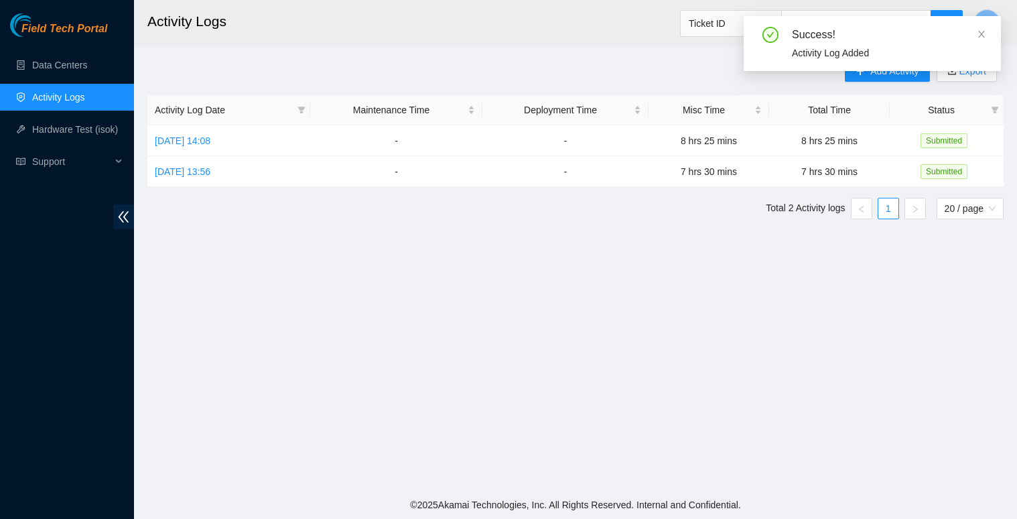
drag, startPoint x: 699, startPoint y: 62, endPoint x: 708, endPoint y: 64, distance: 8.9
click at [699, 62] on div "Add Activity Export Activity Log Date Maintenance Time Deployment Time Misc Tim…" at bounding box center [575, 144] width 856 height 169
click at [982, 32] on icon "close" at bounding box center [981, 33] width 9 height 9
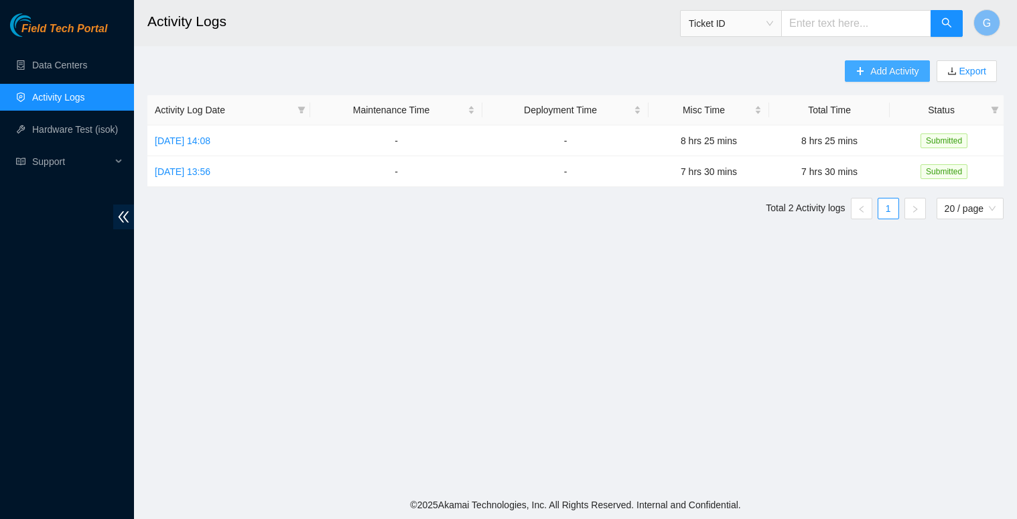
click at [895, 66] on span "Add Activity" at bounding box center [894, 71] width 48 height 15
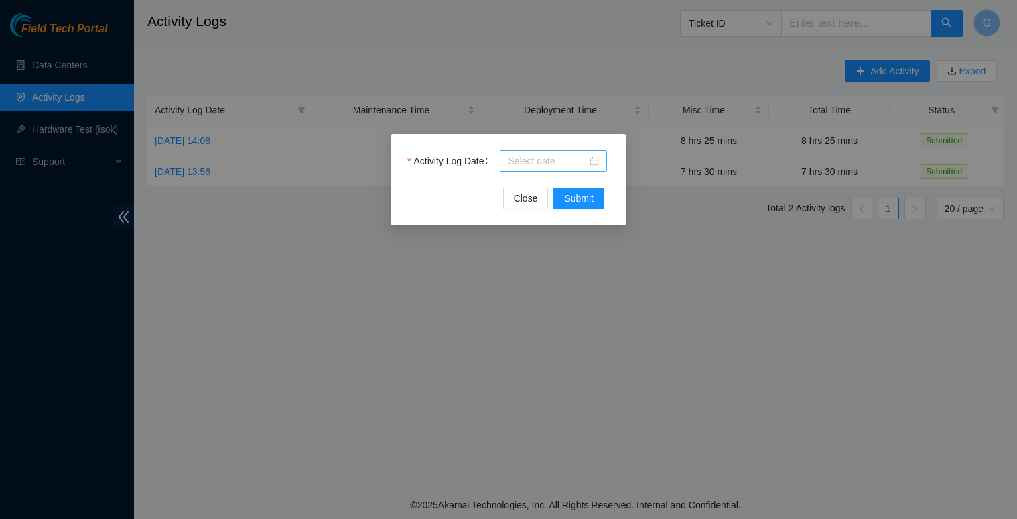
click at [592, 161] on div at bounding box center [553, 160] width 91 height 15
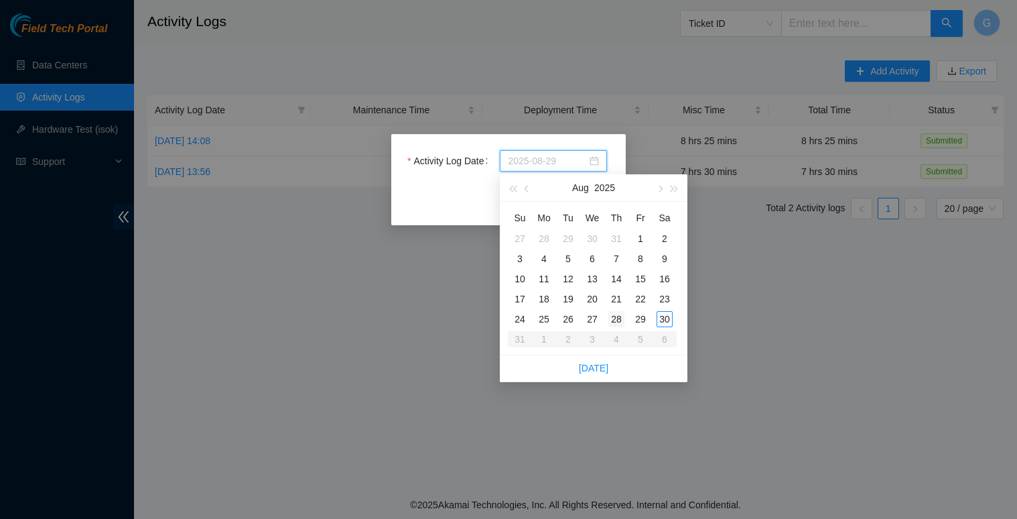
type input "[DATE]"
click at [618, 316] on div "28" at bounding box center [616, 319] width 16 height 16
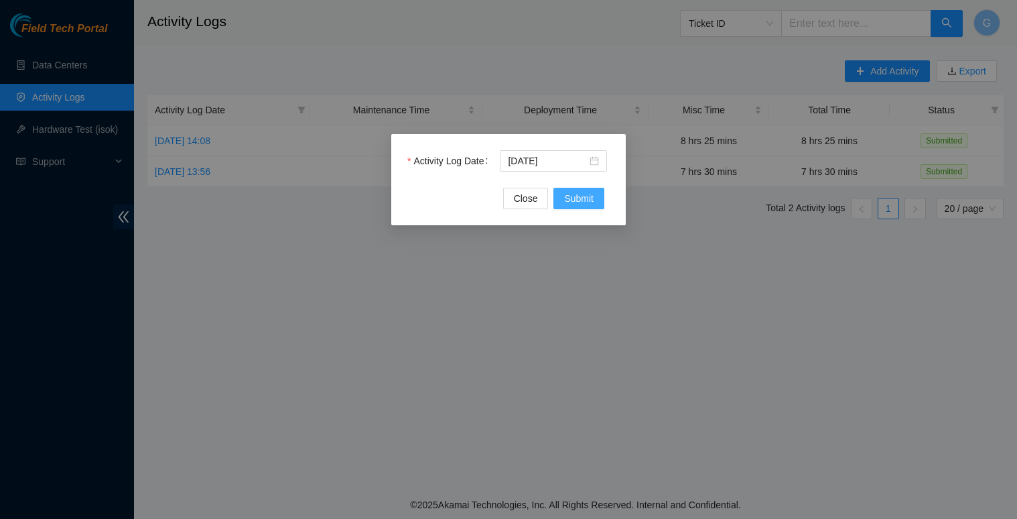
click at [573, 199] on span "Submit" at bounding box center [578, 198] width 29 height 15
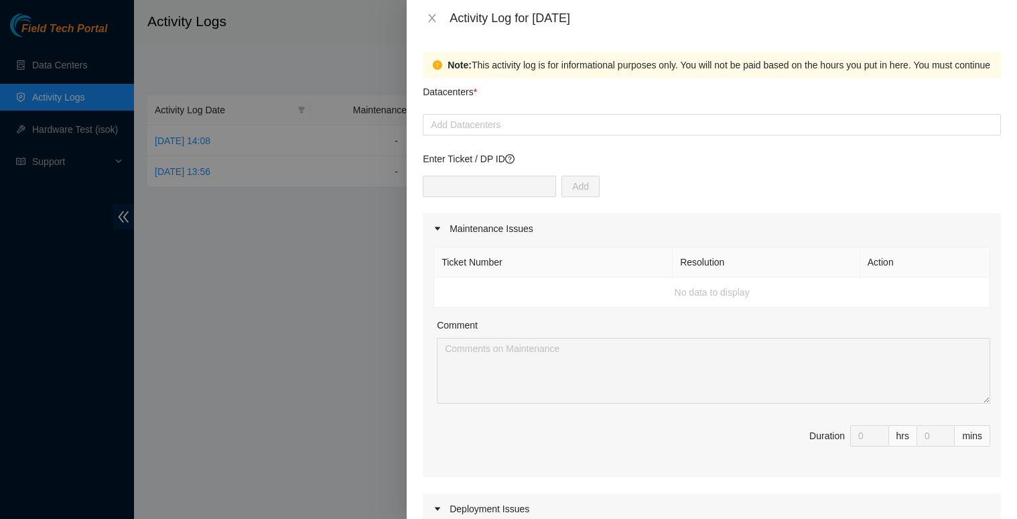
drag, startPoint x: 487, startPoint y: 127, endPoint x: 476, endPoint y: 139, distance: 16.6
click at [486, 127] on div at bounding box center [711, 125] width 571 height 16
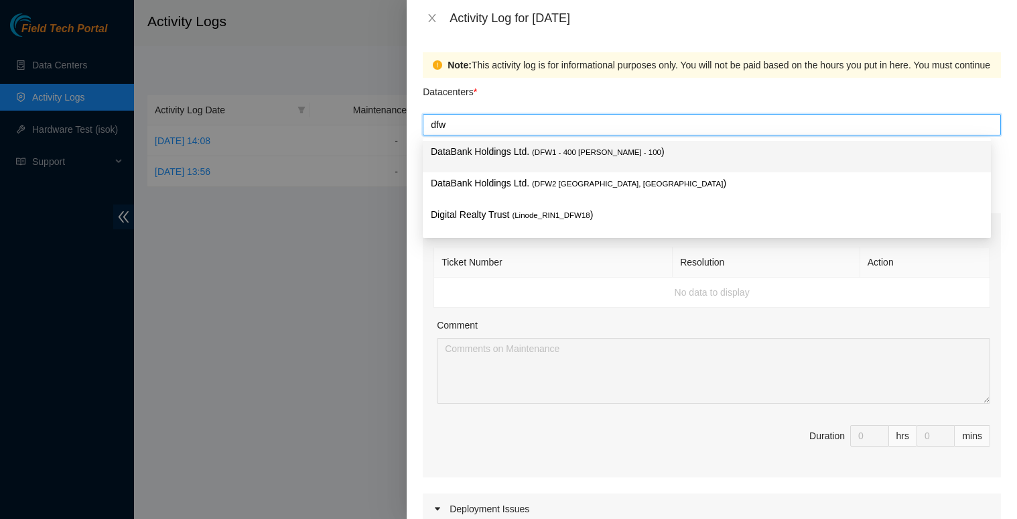
type input "dfw"
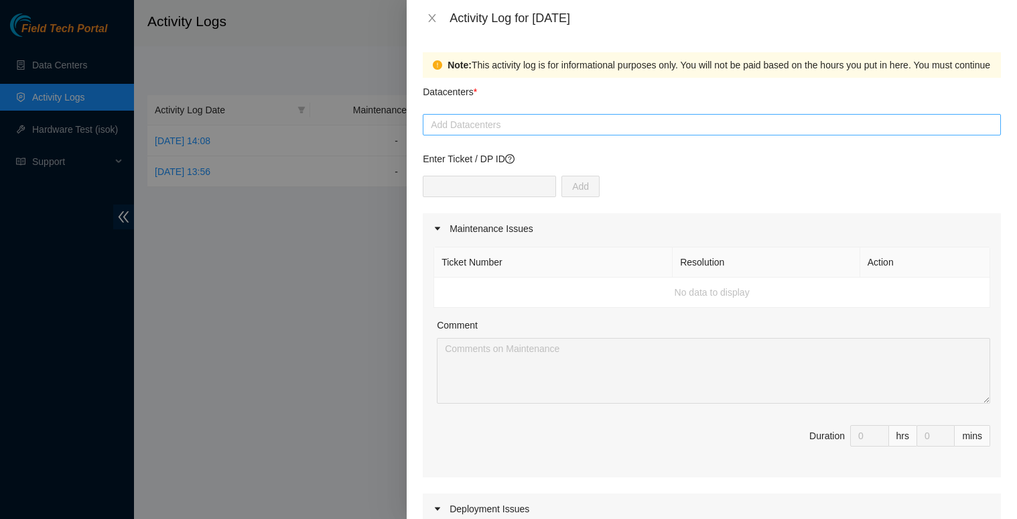
click at [459, 121] on div at bounding box center [711, 125] width 571 height 16
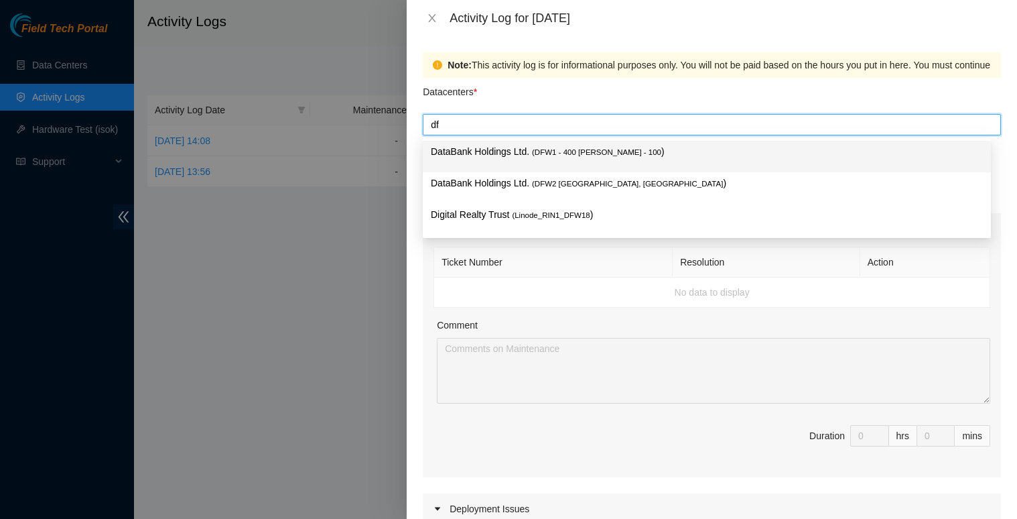
type input "dfw"
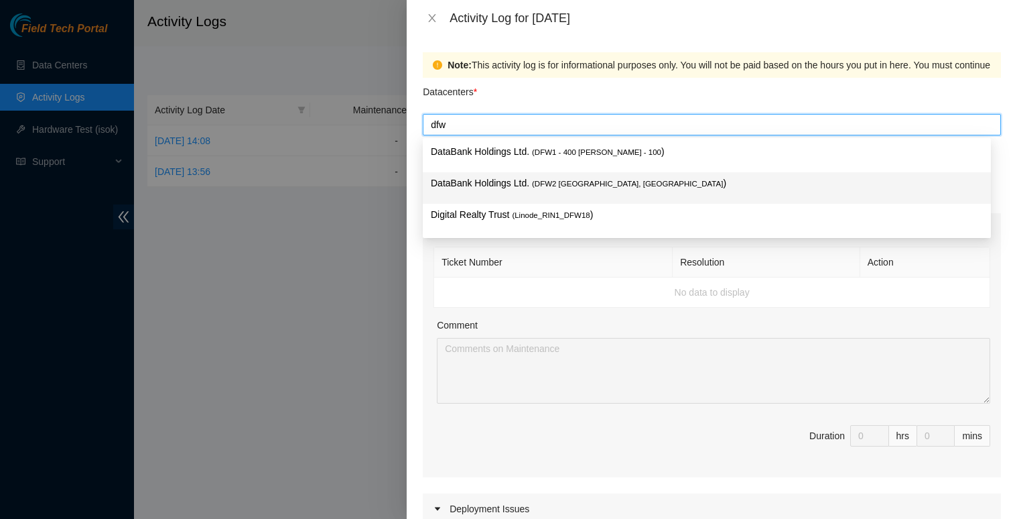
click at [555, 188] on p "DataBank Holdings Ltd. ( DFW2 [GEOGRAPHIC_DATA], [GEOGRAPHIC_DATA] )" at bounding box center [707, 183] width 552 height 15
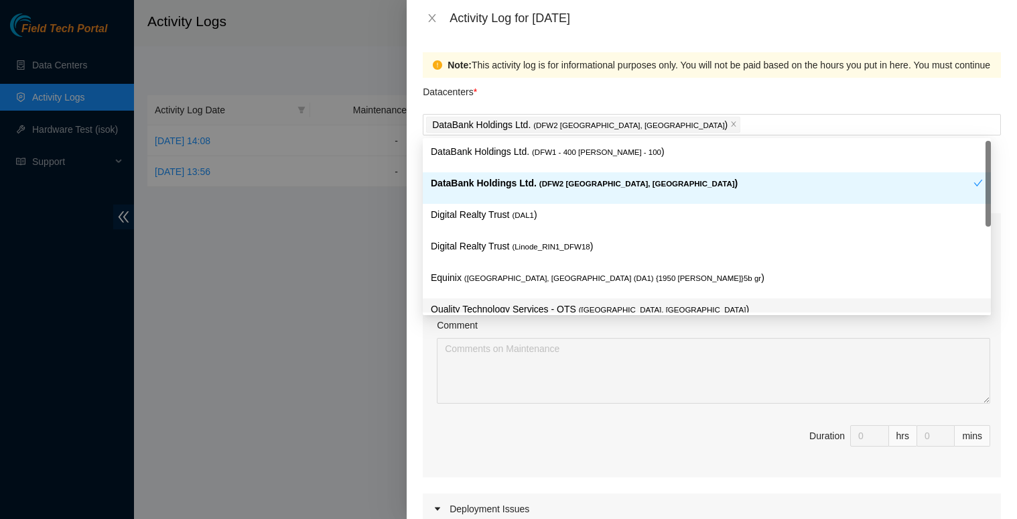
click at [618, 468] on div "Ticket Number Resolution Action No data to display Comment Duration 0 hrs 0 mins" at bounding box center [712, 360] width 578 height 233
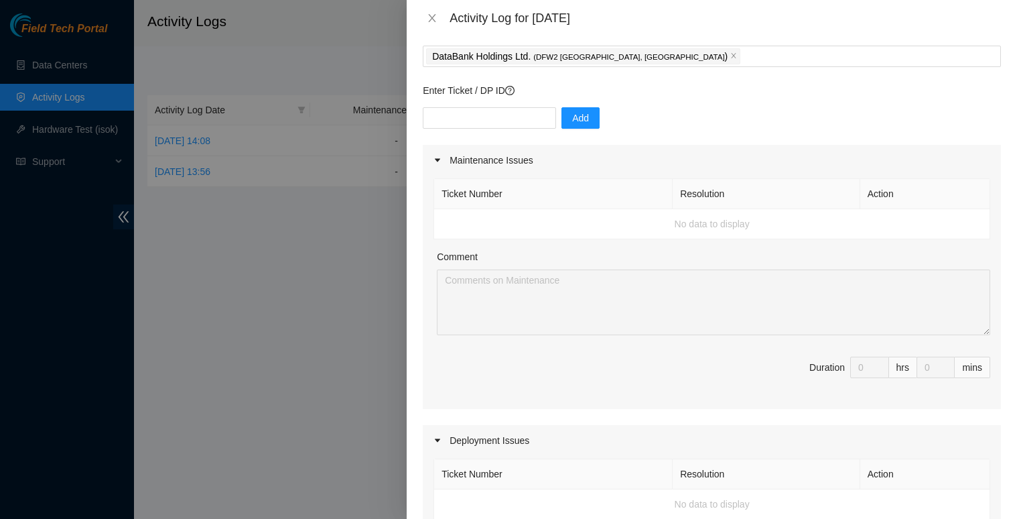
scroll to position [134, 0]
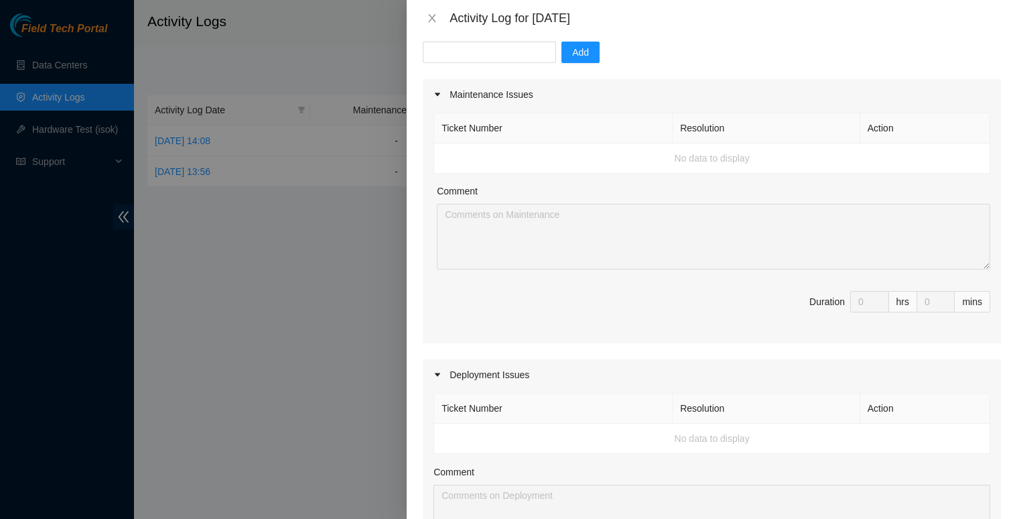
click at [439, 94] on icon "caret-right" at bounding box center [437, 94] width 8 height 8
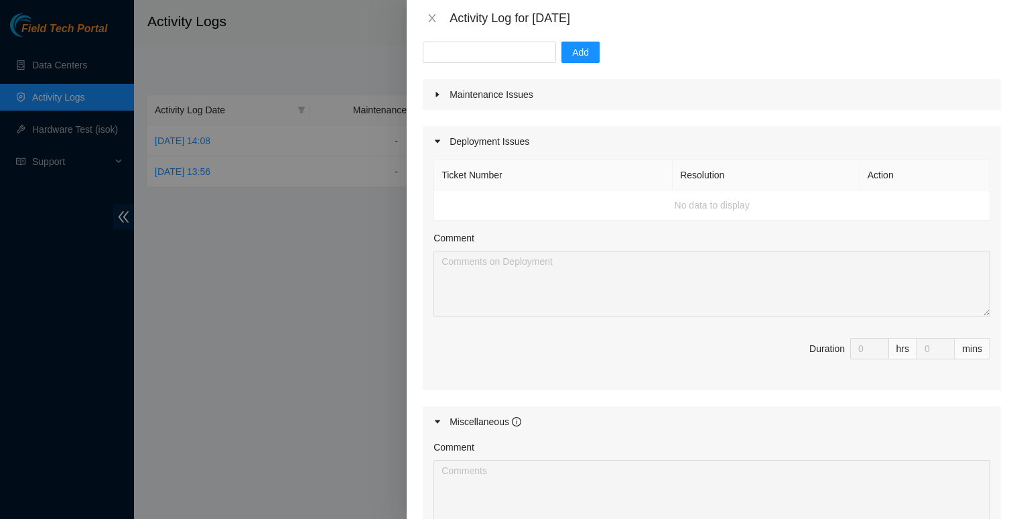
drag, startPoint x: 436, startPoint y: 141, endPoint x: 455, endPoint y: 175, distance: 38.4
click at [437, 142] on icon "caret-right" at bounding box center [437, 141] width 5 height 3
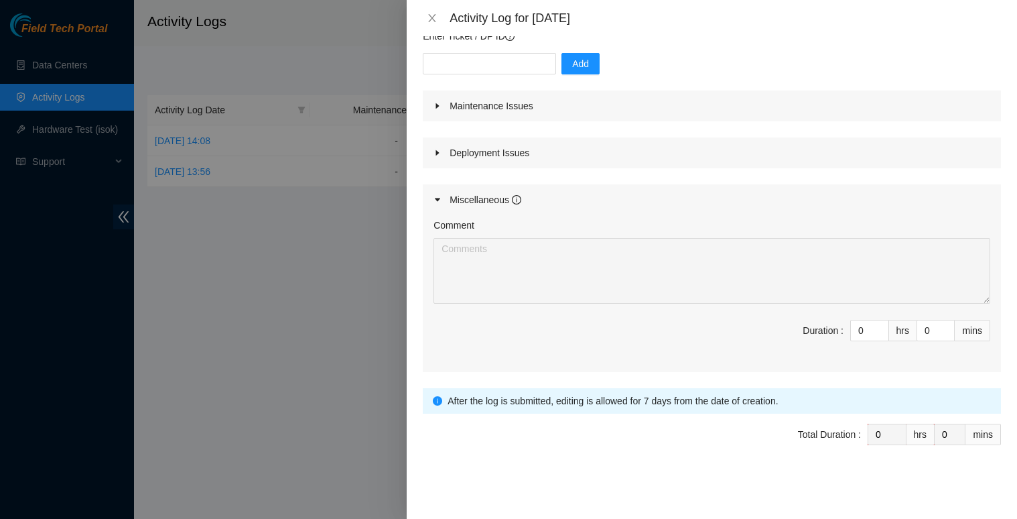
scroll to position [123, 0]
type input "1"
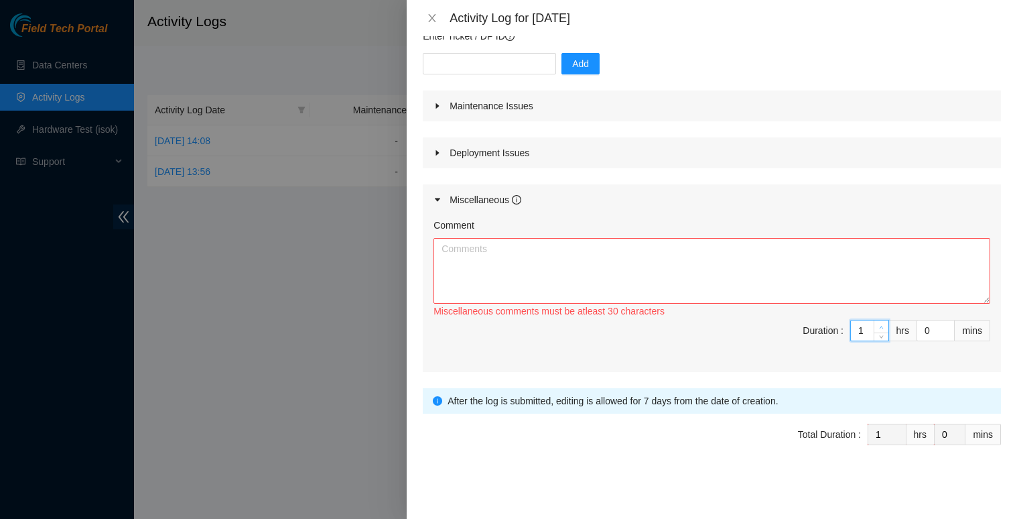
click at [876, 326] on span "Increase Value" at bounding box center [881, 326] width 15 height 12
type input "2"
click at [878, 324] on span "up" at bounding box center [882, 327] width 8 height 8
type input "3"
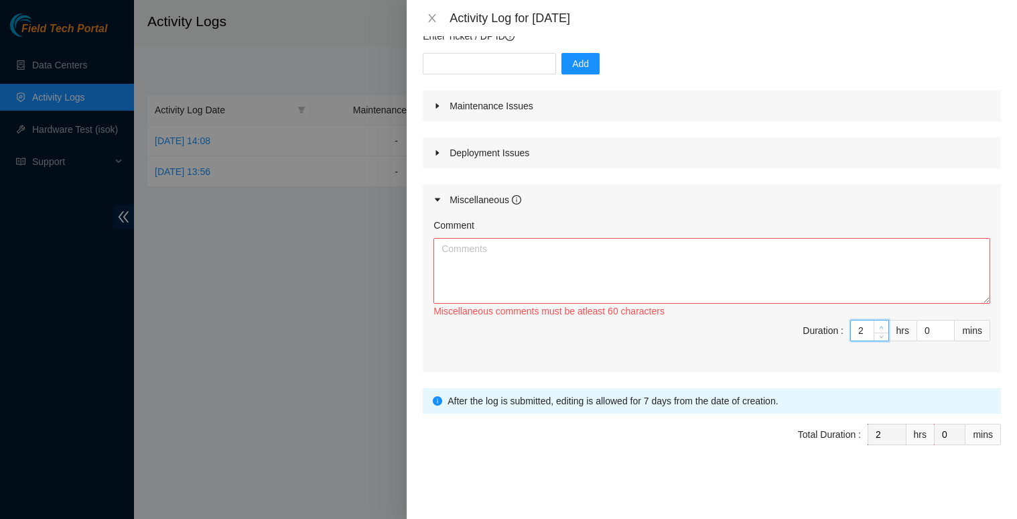
type input "3"
click at [878, 324] on span "up" at bounding box center [882, 327] width 8 height 8
type input "4"
click at [878, 324] on span "up" at bounding box center [882, 327] width 8 height 8
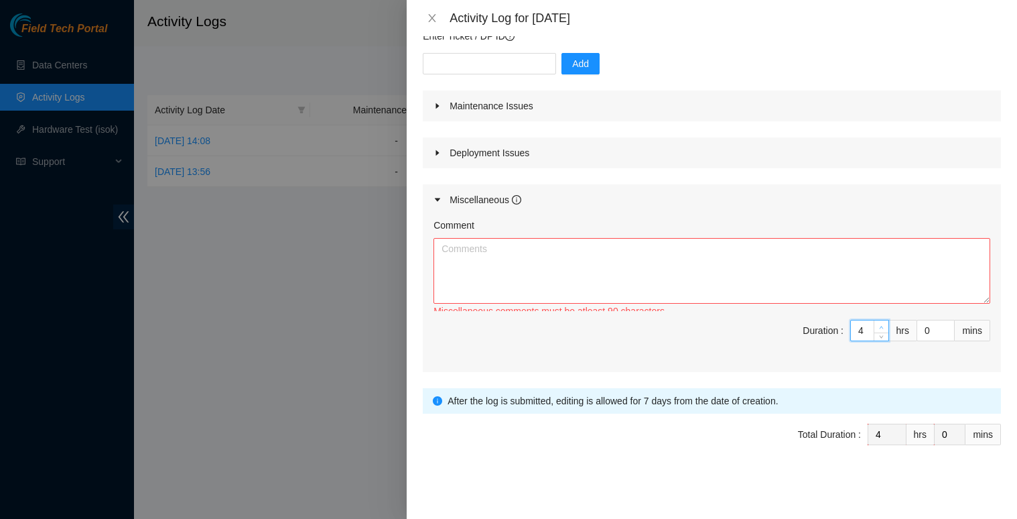
type input "5"
click at [878, 324] on span "up" at bounding box center [882, 327] width 8 height 8
type input "6"
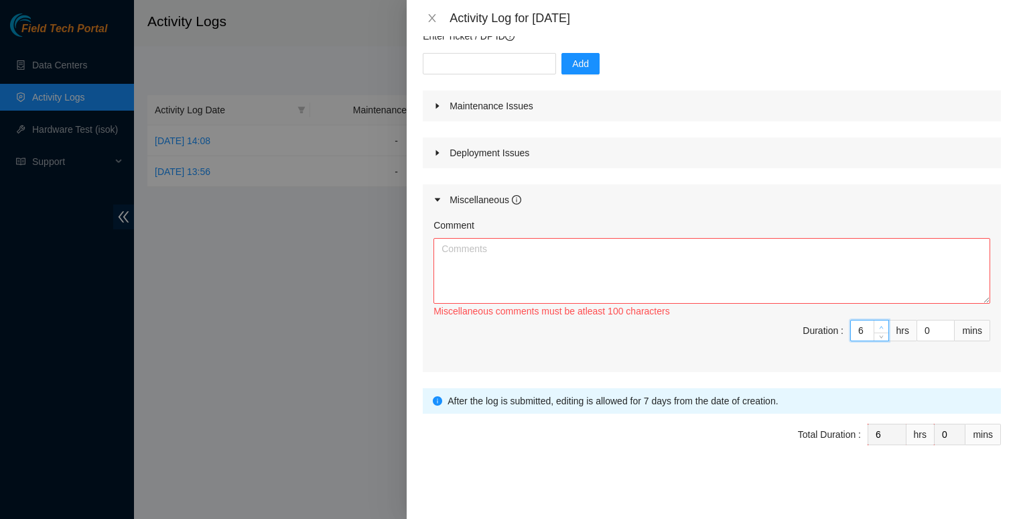
click at [878, 324] on span "up" at bounding box center [882, 327] width 8 height 8
type input "7"
click at [878, 323] on span "up" at bounding box center [882, 327] width 8 height 8
type input "8"
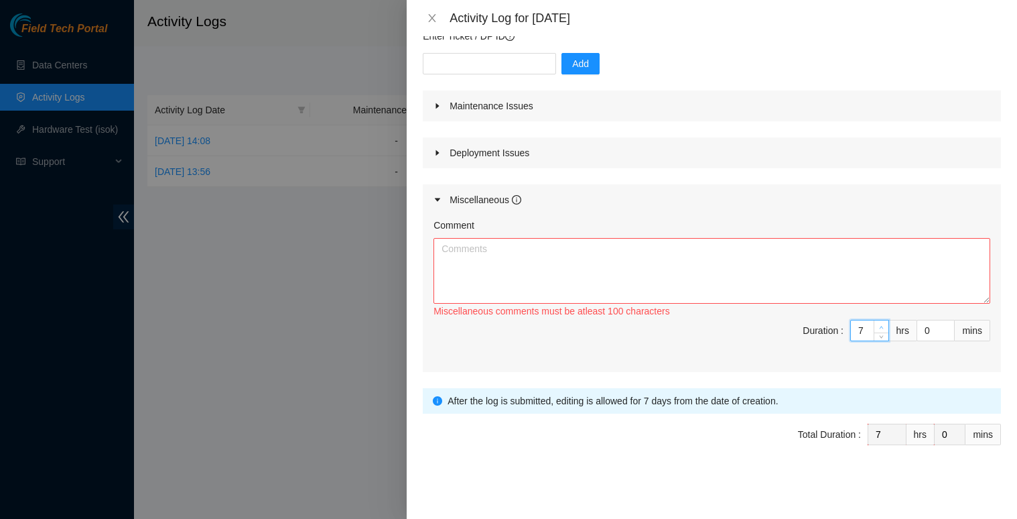
type input "8"
click at [878, 323] on span "up" at bounding box center [882, 327] width 8 height 8
type input "9"
click at [878, 324] on span "up" at bounding box center [882, 327] width 8 height 8
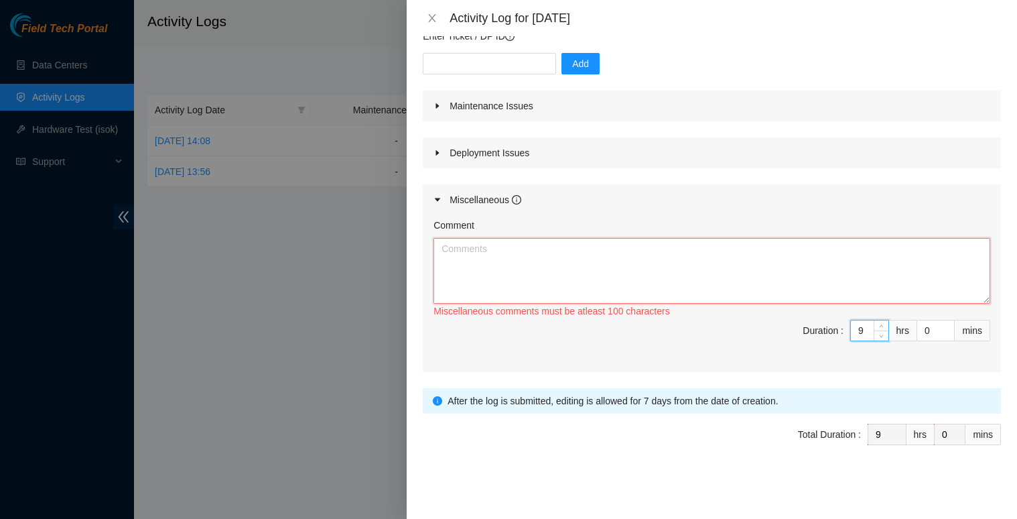
click at [710, 283] on textarea "Comment" at bounding box center [711, 271] width 557 height 66
click at [489, 260] on textarea "Comment" at bounding box center [711, 271] width 557 height 66
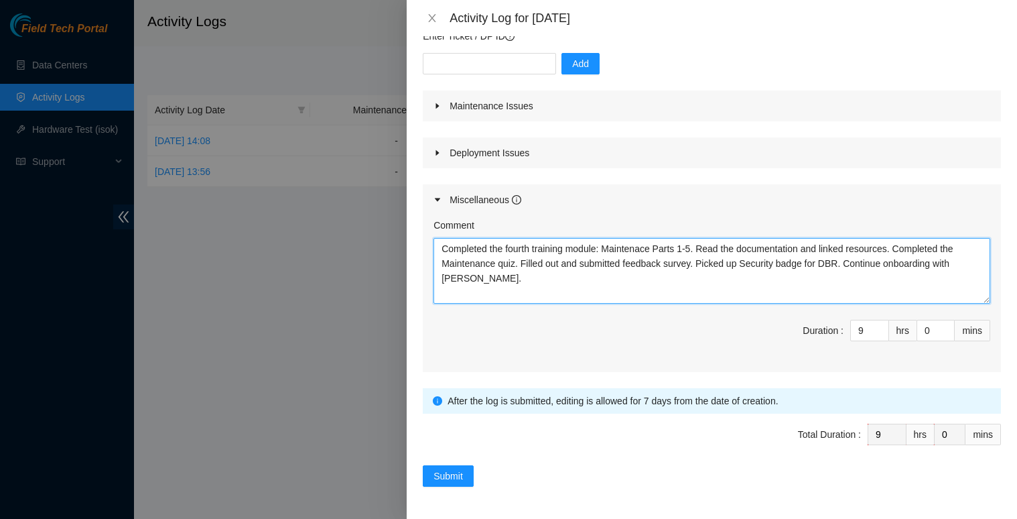
click at [929, 263] on textarea "Completed the fourth training module: Maintenace Parts 1-5. Read the documentat…" at bounding box center [711, 271] width 557 height 66
type textarea "Completed the fourth training module: Maintenace Parts 1-5. Read the documentat…"
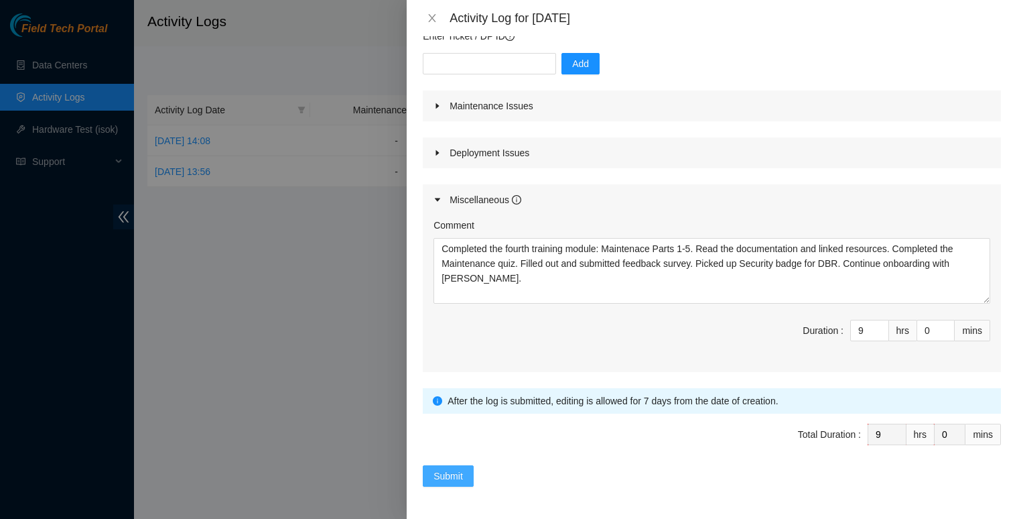
click at [456, 477] on span "Submit" at bounding box center [447, 475] width 29 height 15
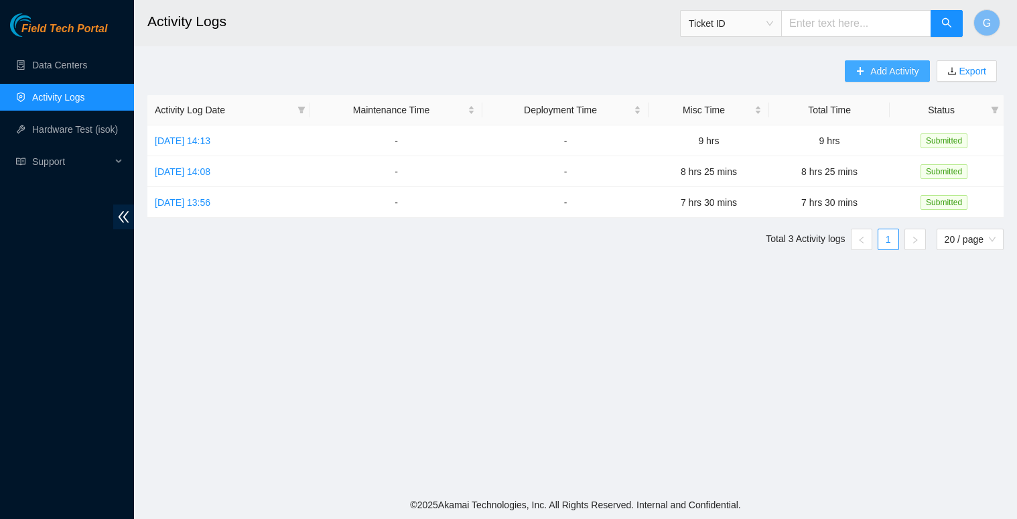
click at [892, 63] on button "Add Activity" at bounding box center [887, 70] width 84 height 21
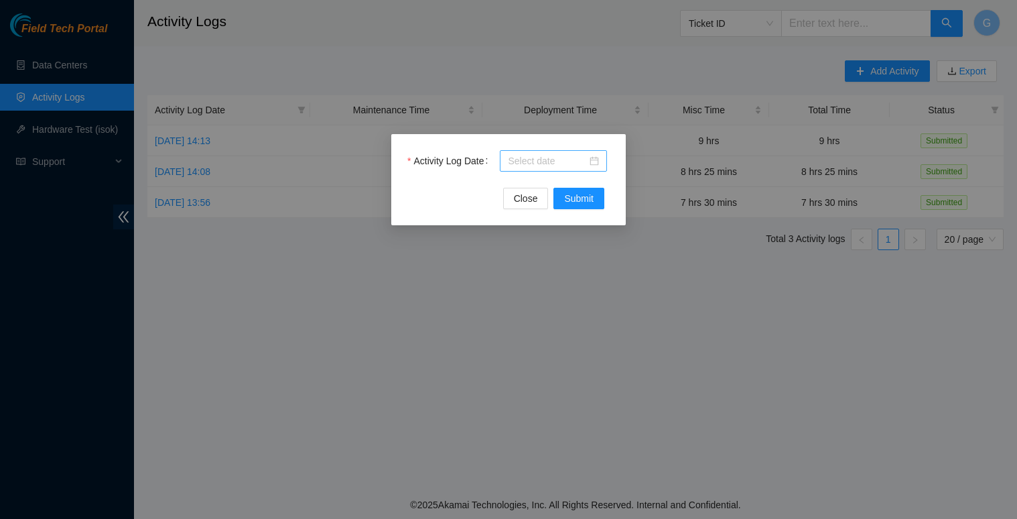
click at [598, 161] on div at bounding box center [553, 160] width 91 height 15
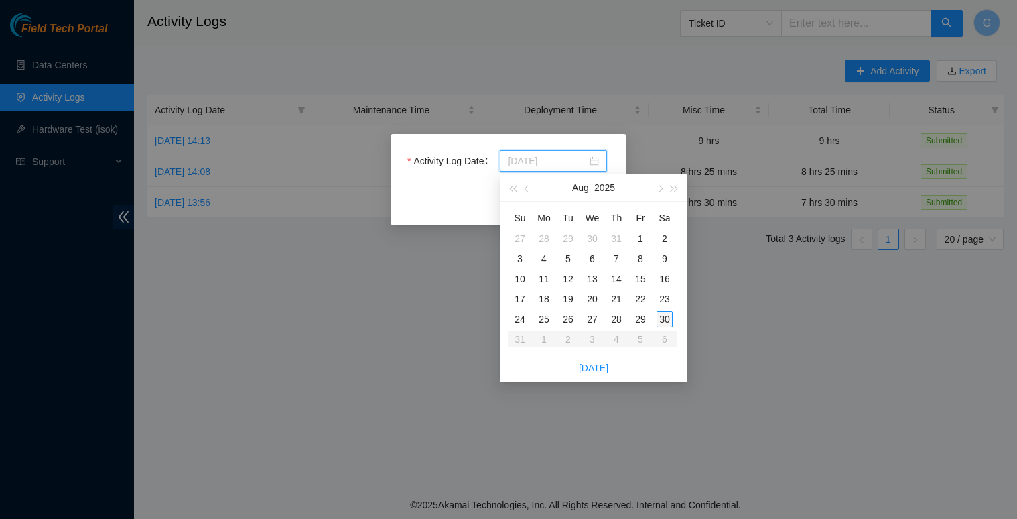
type input "[DATE]"
type input "2025-08-29"
click at [640, 313] on div "29" at bounding box center [640, 319] width 16 height 16
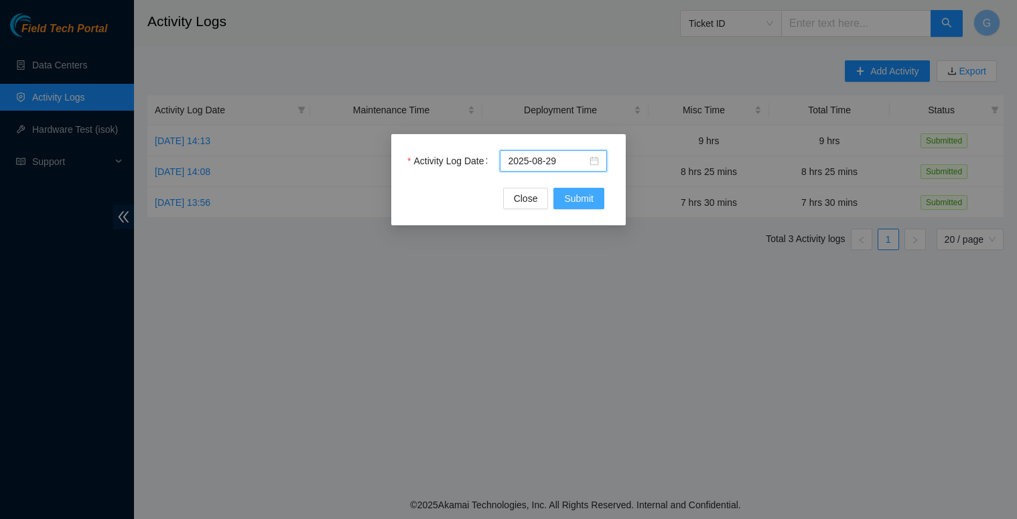
click at [586, 196] on span "Submit" at bounding box center [578, 198] width 29 height 15
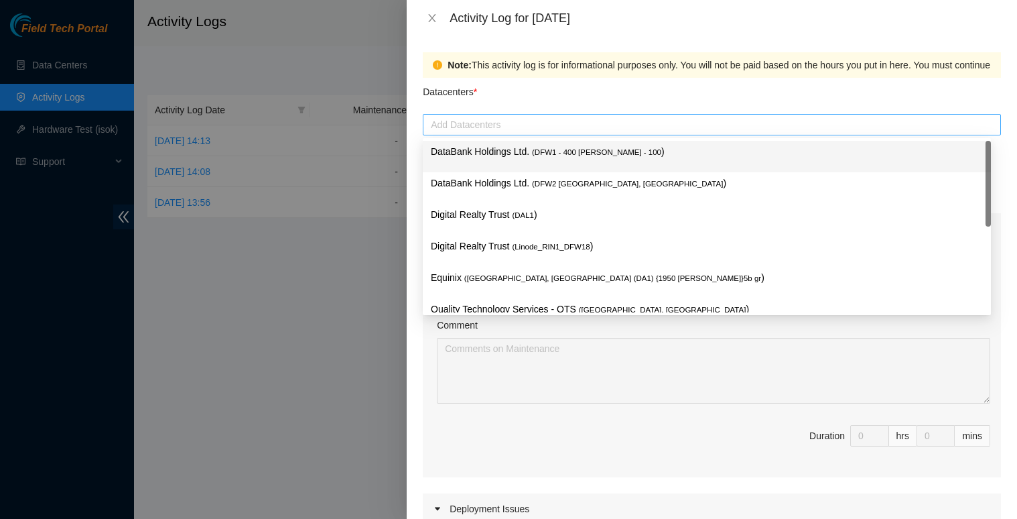
click at [555, 122] on div at bounding box center [711, 125] width 571 height 16
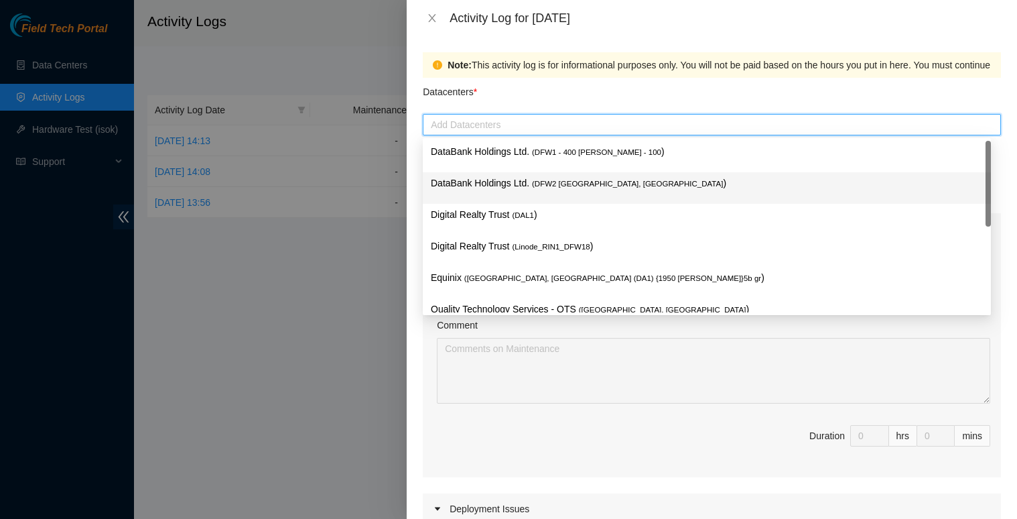
click at [558, 182] on span "( DFW2 [GEOGRAPHIC_DATA], [GEOGRAPHIC_DATA]" at bounding box center [627, 184] width 191 height 8
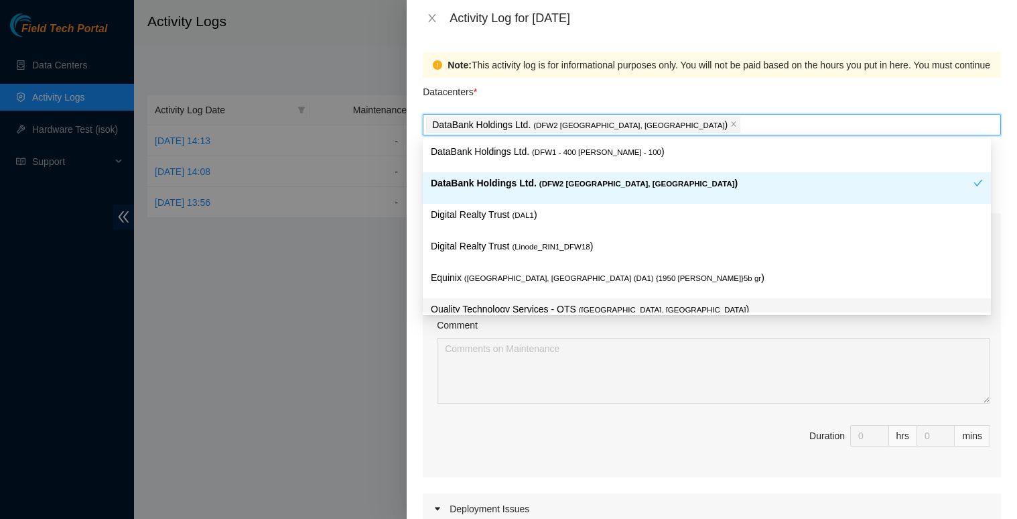
click at [477, 427] on span "Duration 0 hrs 0 mins" at bounding box center [711, 444] width 557 height 38
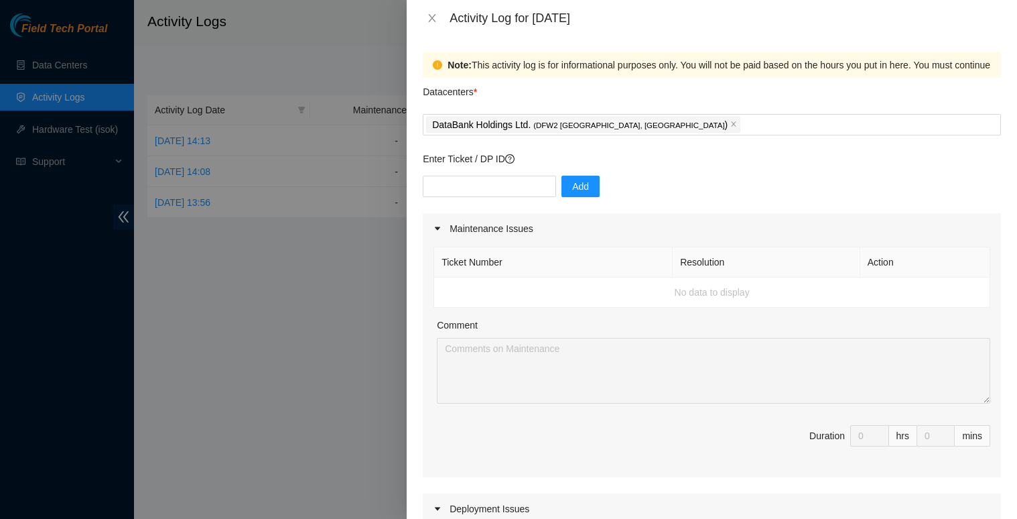
click at [439, 229] on icon "caret-right" at bounding box center [437, 228] width 8 height 8
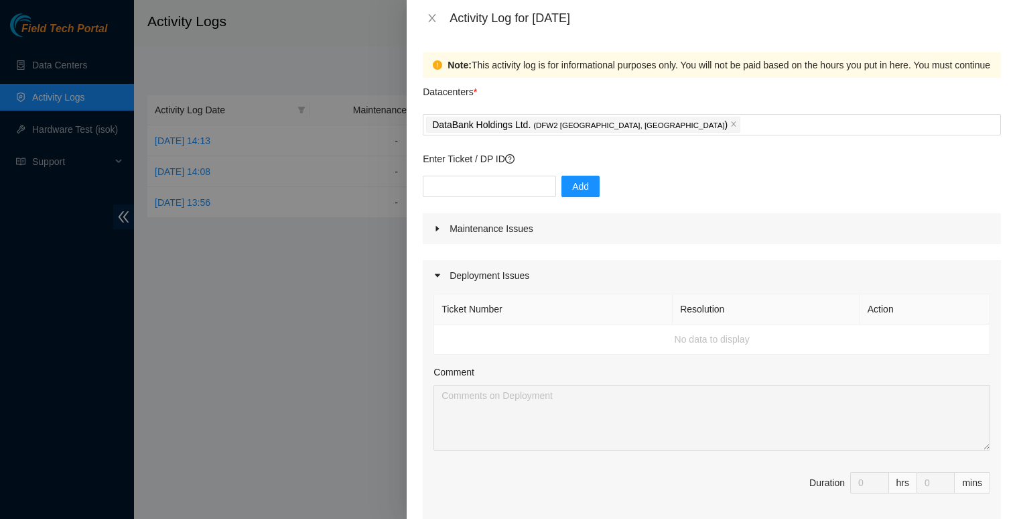
drag, startPoint x: 437, startPoint y: 275, endPoint x: 439, endPoint y: 290, distance: 14.9
click at [437, 277] on icon "caret-right" at bounding box center [437, 275] width 5 height 3
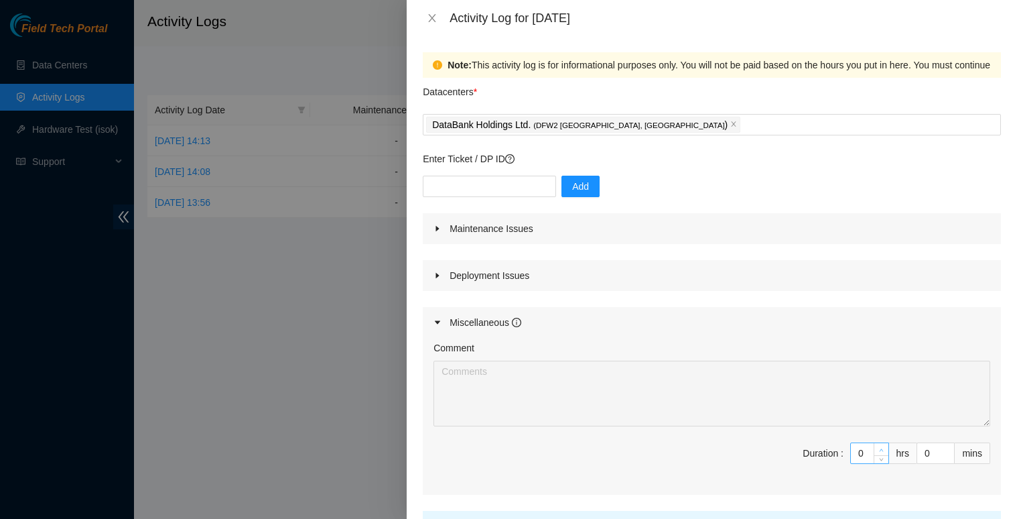
type input "1"
click at [878, 447] on span "up" at bounding box center [882, 450] width 8 height 8
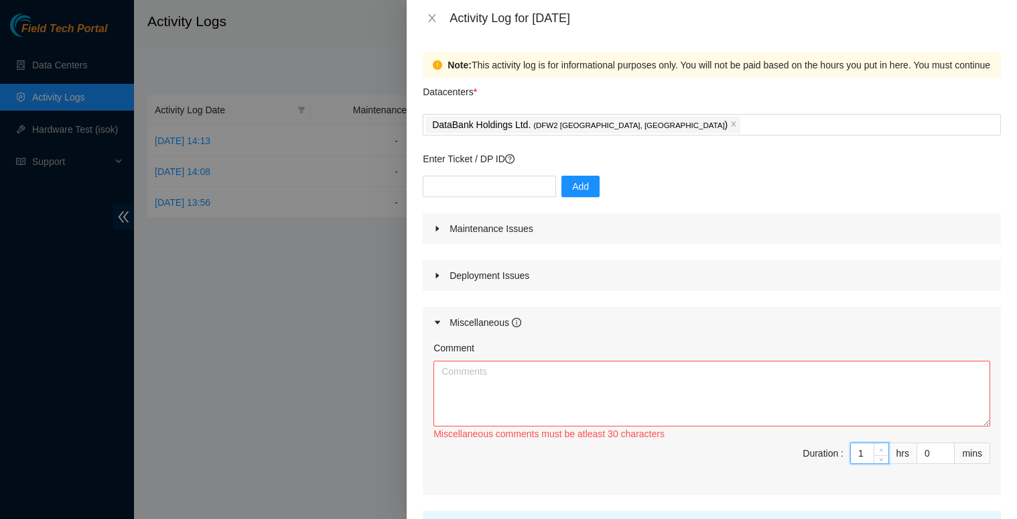
type input "2"
click at [878, 447] on span "up" at bounding box center [882, 450] width 8 height 8
type input "3"
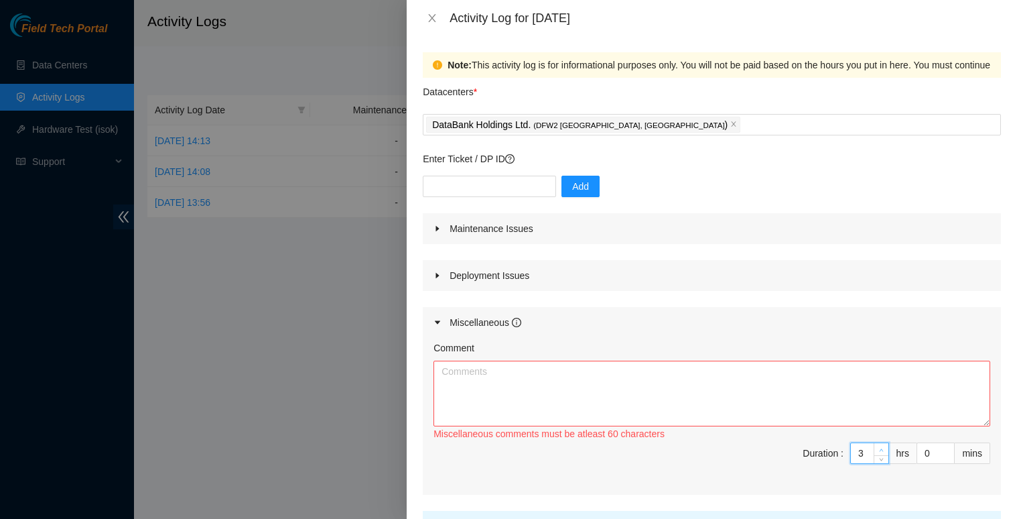
click at [878, 447] on span "up" at bounding box center [882, 450] width 8 height 8
type input "4"
click at [878, 446] on span "up" at bounding box center [882, 450] width 8 height 8
click at [875, 445] on span "Increase Value" at bounding box center [881, 449] width 15 height 12
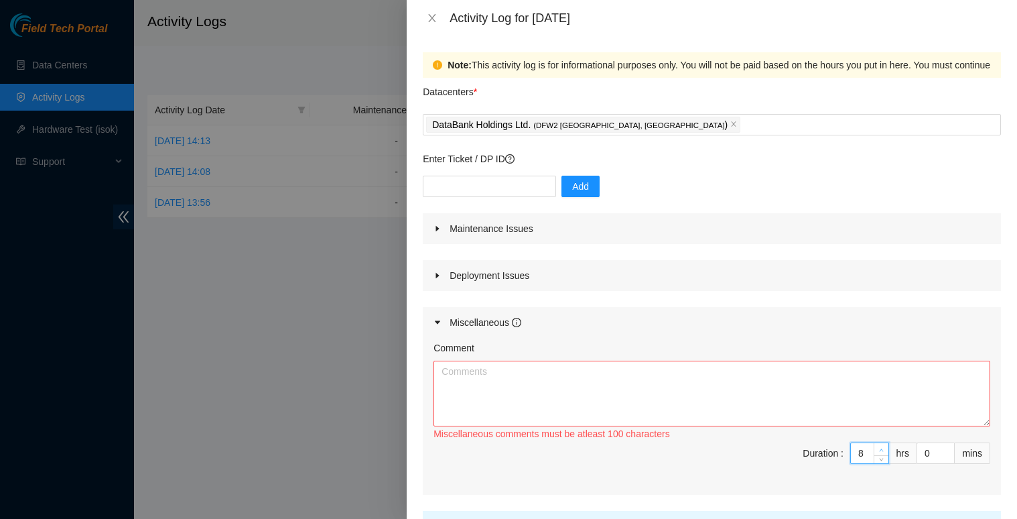
click at [874, 444] on span "Increase Value" at bounding box center [881, 449] width 15 height 12
click at [945, 448] on icon "up" at bounding box center [947, 450] width 5 height 5
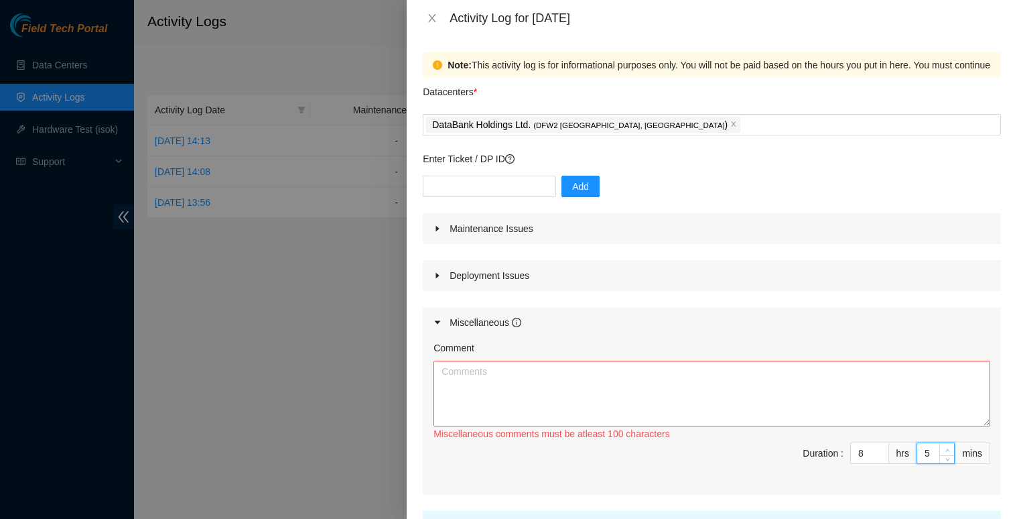
click at [943, 446] on span "up" at bounding box center [947, 450] width 8 height 8
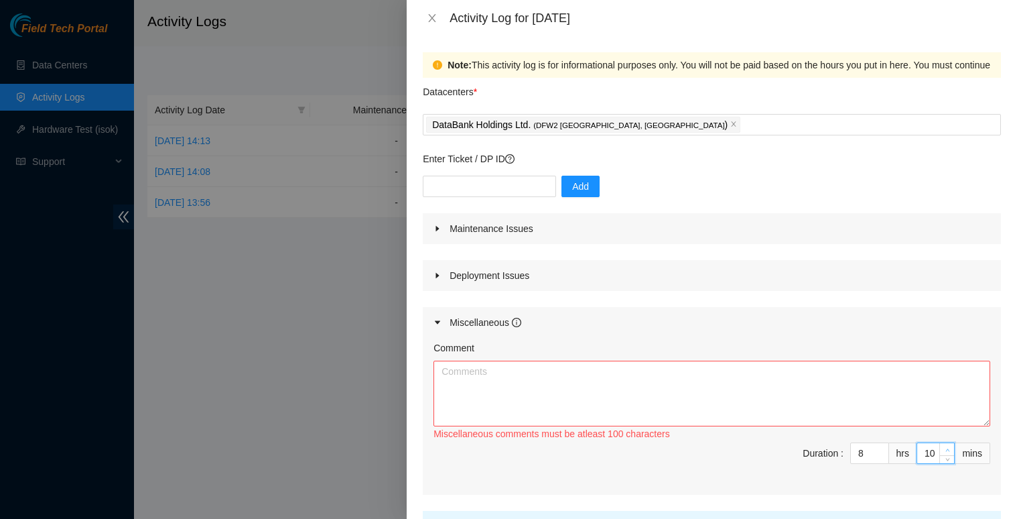
click at [939, 443] on span "Increase Value" at bounding box center [946, 449] width 15 height 12
click at [939, 444] on span "Increase Value" at bounding box center [946, 449] width 15 height 12
click at [939, 445] on span "Increase Value" at bounding box center [946, 449] width 15 height 12
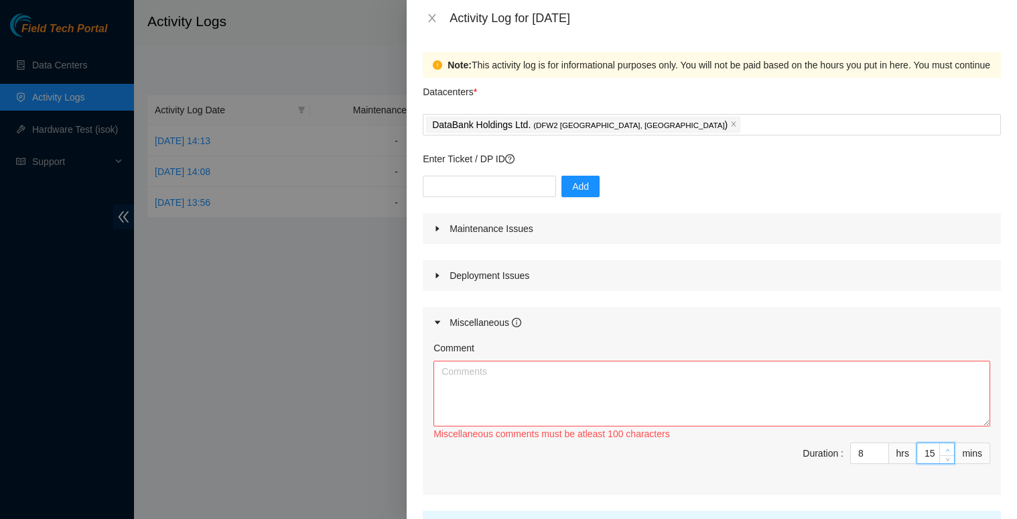
click at [939, 445] on span "Increase Value" at bounding box center [946, 449] width 15 height 12
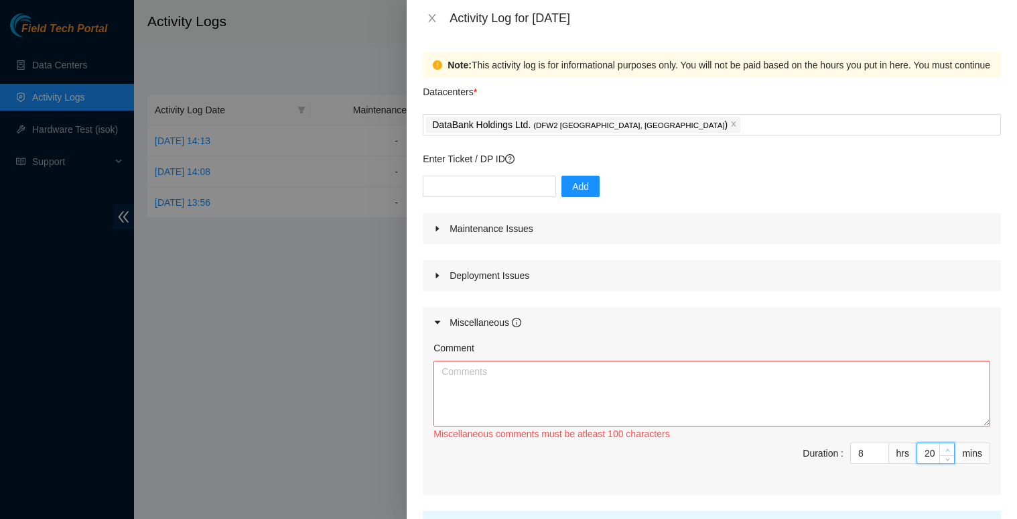
click at [939, 444] on span "Increase Value" at bounding box center [946, 449] width 15 height 12
click at [939, 445] on span "Increase Value" at bounding box center [946, 449] width 15 height 12
click at [939, 443] on span "Increase Value" at bounding box center [946, 449] width 15 height 12
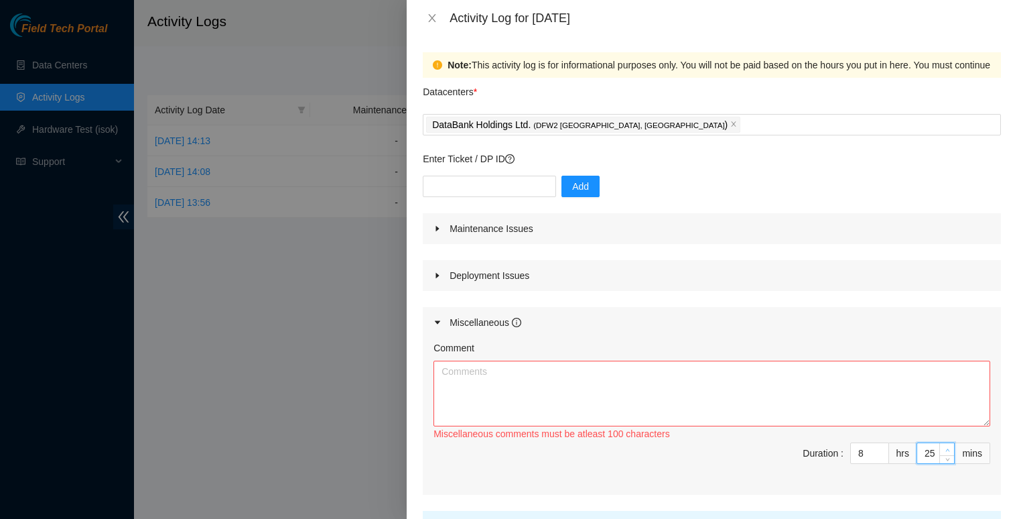
click at [945, 448] on icon "up" at bounding box center [947, 450] width 5 height 5
click at [582, 387] on textarea "Comment" at bounding box center [711, 393] width 557 height 66
click at [588, 401] on textarea "Comment" at bounding box center [711, 393] width 557 height 66
click at [607, 374] on textarea "Shadowed [PERSON_NAME] [PERSON_NAME]. Helped with" at bounding box center [711, 393] width 557 height 66
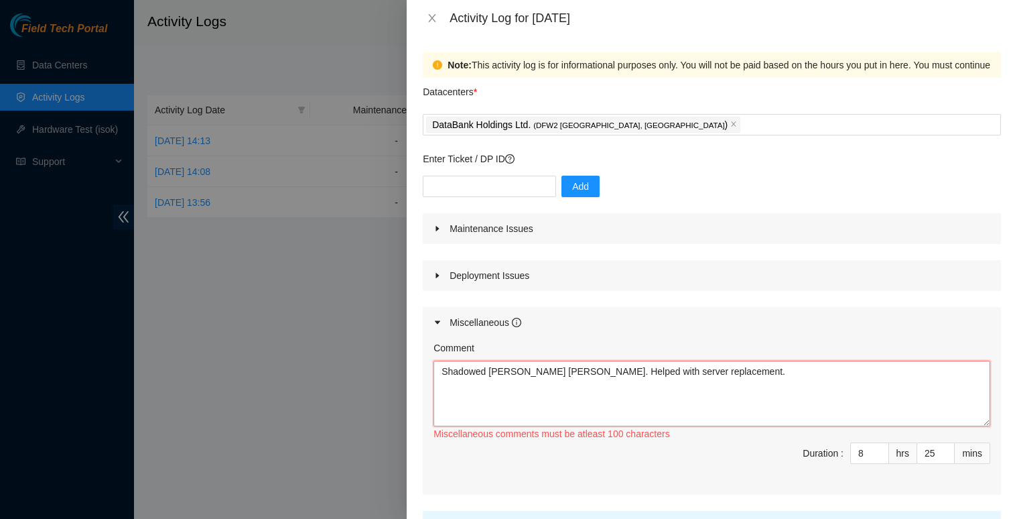
click at [789, 387] on textarea "Shadowed [PERSON_NAME] [PERSON_NAME]. Helped with server replacement." at bounding box center [711, 393] width 557 height 66
click at [686, 377] on textarea "Shadowed [PERSON_NAME] [PERSON_NAME]. Helped with server replacement." at bounding box center [711, 393] width 557 height 66
click at [541, 370] on textarea "Shadowed [PERSON_NAME] [PERSON_NAME]. Helped with server replacement." at bounding box center [711, 393] width 557 height 66
click at [744, 368] on textarea "Shadowed [PERSON_NAME] [PERSON_NAME]. [PERSON_NAME] went over procedure for ser…" at bounding box center [711, 393] width 557 height 66
click at [763, 371] on textarea "Shadowed [PERSON_NAME] [PERSON_NAME]. [PERSON_NAME] went over procedure for ser…" at bounding box center [711, 393] width 557 height 66
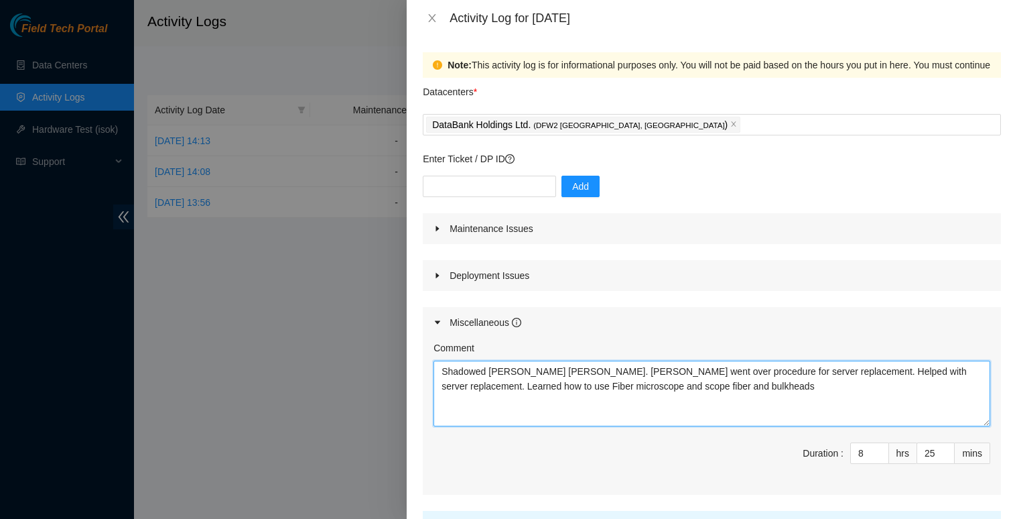
click at [802, 372] on textarea "Shadowed [PERSON_NAME] [PERSON_NAME]. [PERSON_NAME] went over procedure for ser…" at bounding box center [711, 393] width 557 height 66
click at [491, 384] on textarea "Shadowed [PERSON_NAME] [PERSON_NAME]. [PERSON_NAME] went over procedure for ser…" at bounding box center [711, 393] width 557 height 66
drag, startPoint x: 711, startPoint y: 389, endPoint x: 706, endPoint y: 417, distance: 28.6
click at [711, 392] on textarea "Shadowed [PERSON_NAME] [PERSON_NAME]. [PERSON_NAME] went over procedure for ser…" at bounding box center [711, 393] width 557 height 66
click at [924, 373] on textarea "Shadowed [PERSON_NAME] [PERSON_NAME]. [PERSON_NAME] went over procedure for ser…" at bounding box center [711, 393] width 557 height 66
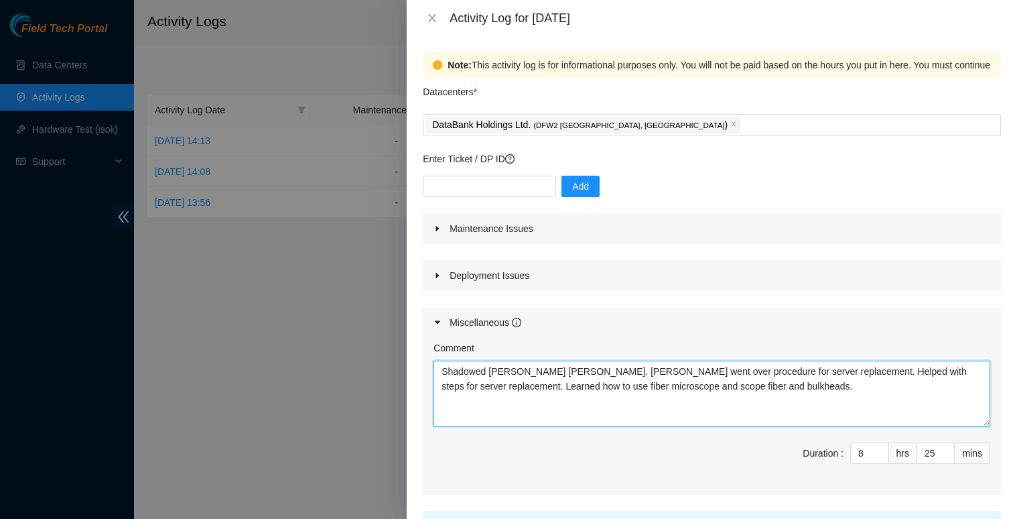
drag, startPoint x: 939, startPoint y: 398, endPoint x: 932, endPoint y: 386, distance: 13.8
click at [938, 398] on textarea "Shadowed [PERSON_NAME] [PERSON_NAME]. [PERSON_NAME] went over procedure for ser…" at bounding box center [711, 393] width 557 height 66
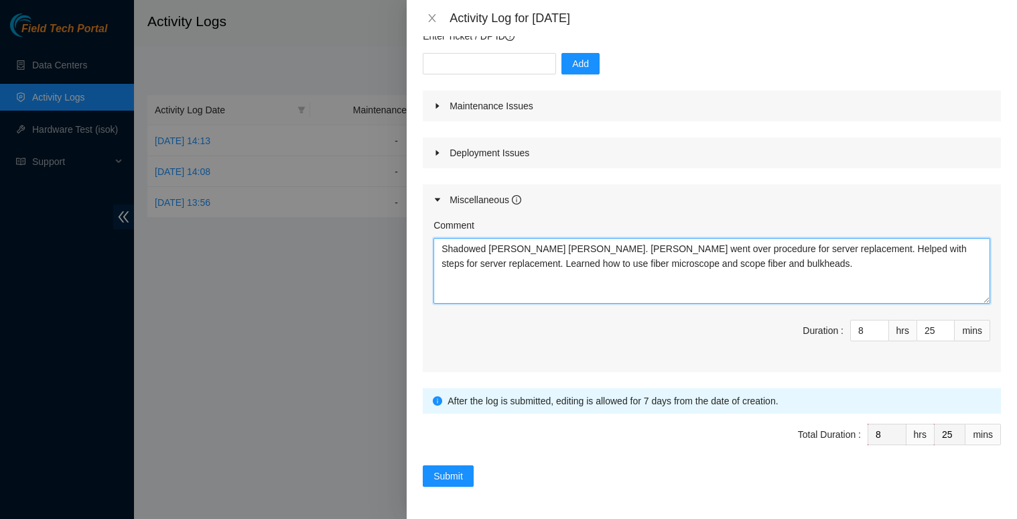
click at [920, 248] on textarea "Shadowed [PERSON_NAME] [PERSON_NAME]. [PERSON_NAME] went over procedure for ser…" at bounding box center [711, 271] width 557 height 66
click at [538, 265] on textarea "Shadowed [PERSON_NAME] [PERSON_NAME]. [PERSON_NAME] went over procedure for ser…" at bounding box center [711, 271] width 557 height 66
click at [666, 249] on textarea "Shadowed [PERSON_NAME] [PERSON_NAME]. [PERSON_NAME] went over procedure for ser…" at bounding box center [711, 271] width 557 height 66
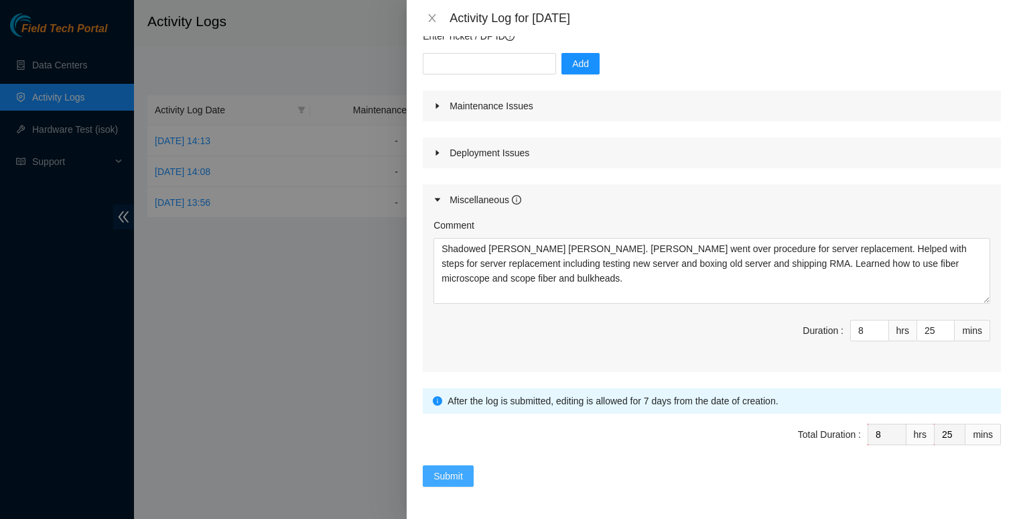
click at [442, 472] on span "Submit" at bounding box center [447, 475] width 29 height 15
